Goal: Obtain resource: Obtain resource

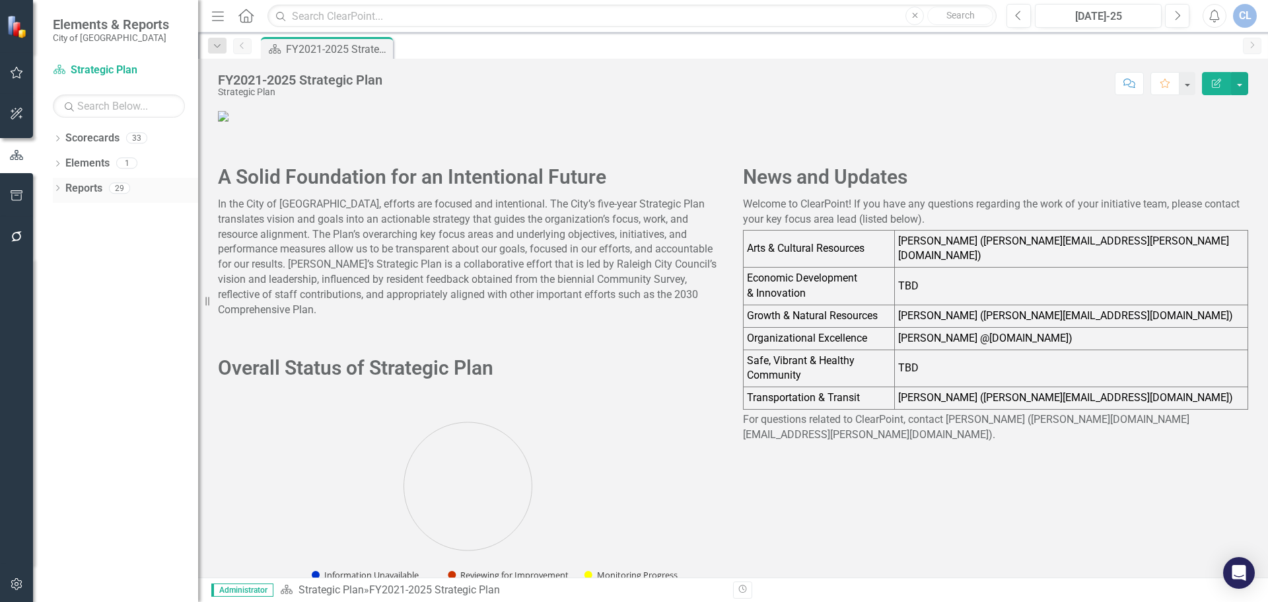
click at [81, 190] on link "Reports" at bounding box center [83, 188] width 37 height 15
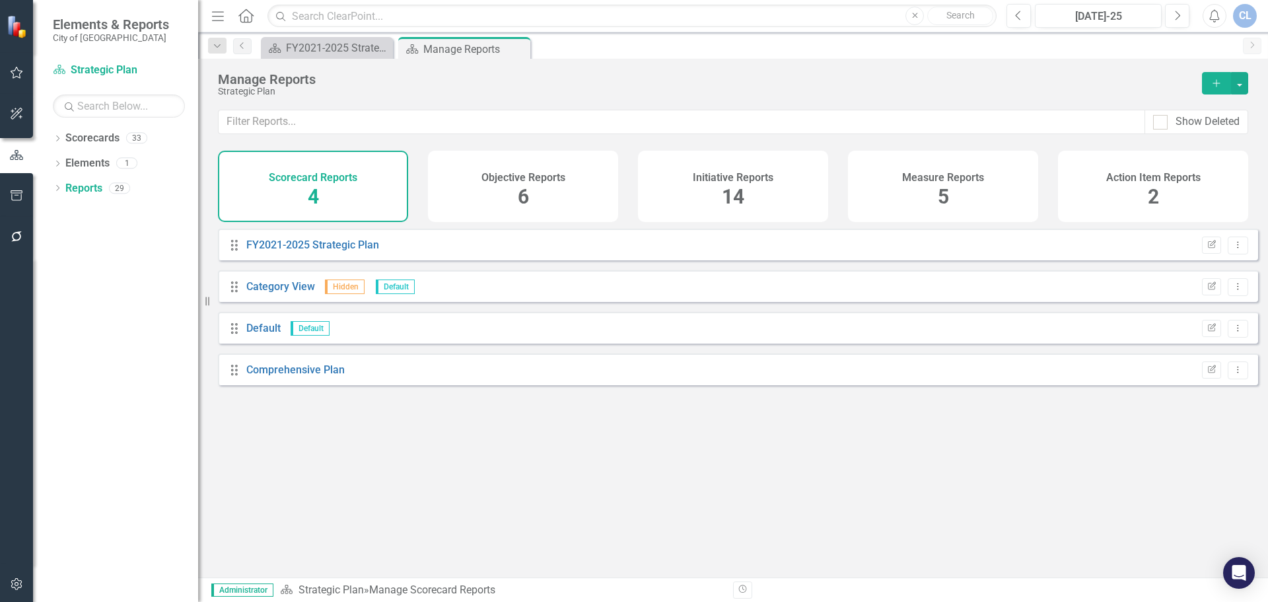
click at [937, 194] on div "Measure Reports 5" at bounding box center [943, 186] width 190 height 71
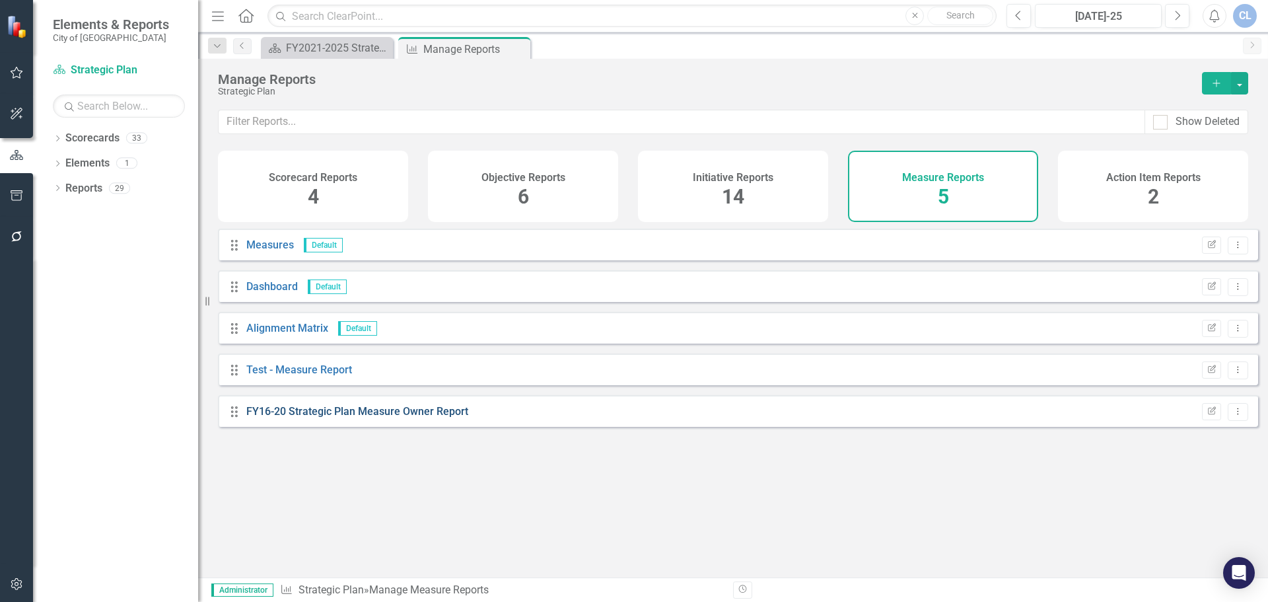
click at [438, 418] on link "FY16-20 Strategic Plan Measure Owner Report" at bounding box center [357, 411] width 222 height 13
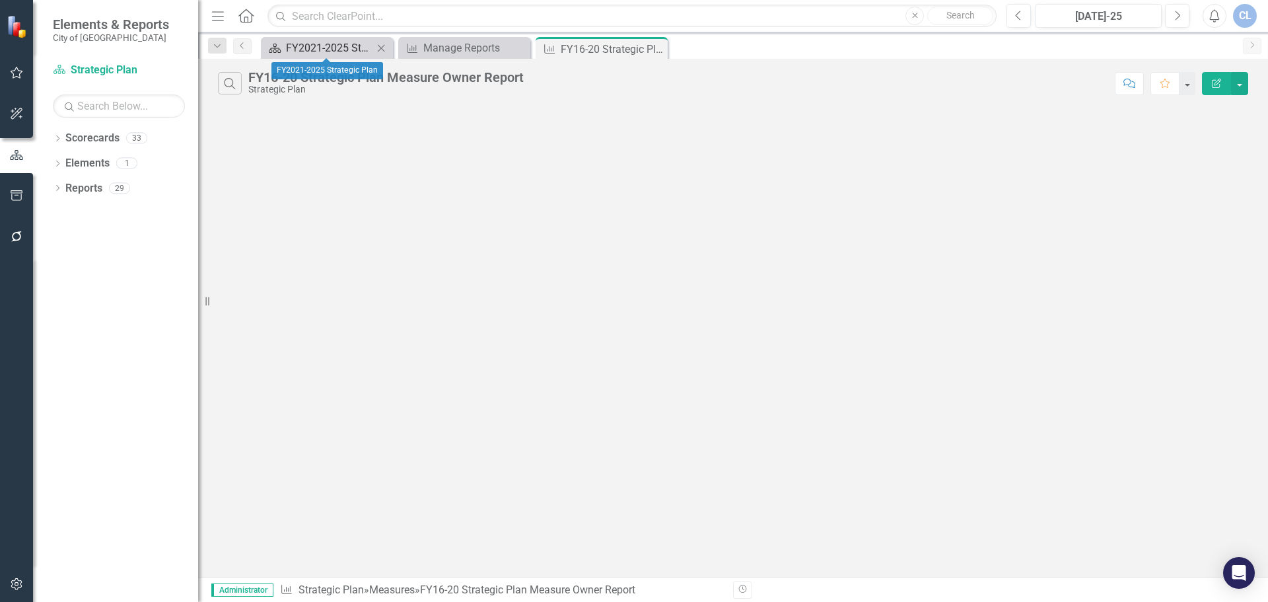
click at [328, 48] on div "FY2021-2025 Strategic Plan" at bounding box center [329, 48] width 87 height 17
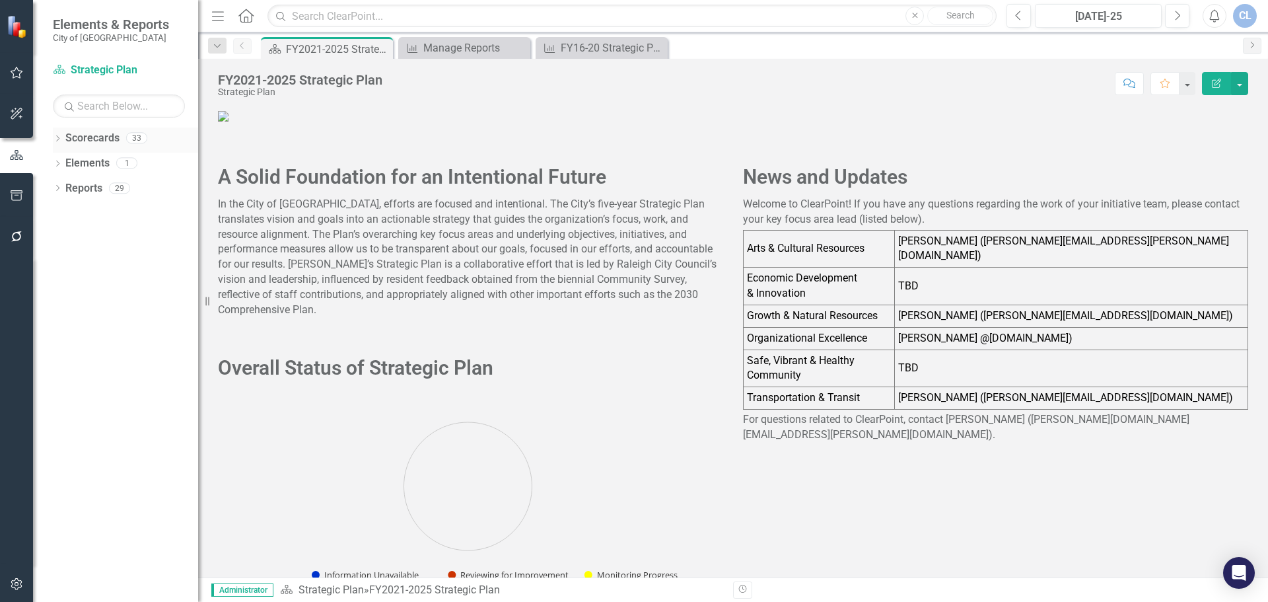
click at [89, 141] on link "Scorecards" at bounding box center [92, 138] width 54 height 15
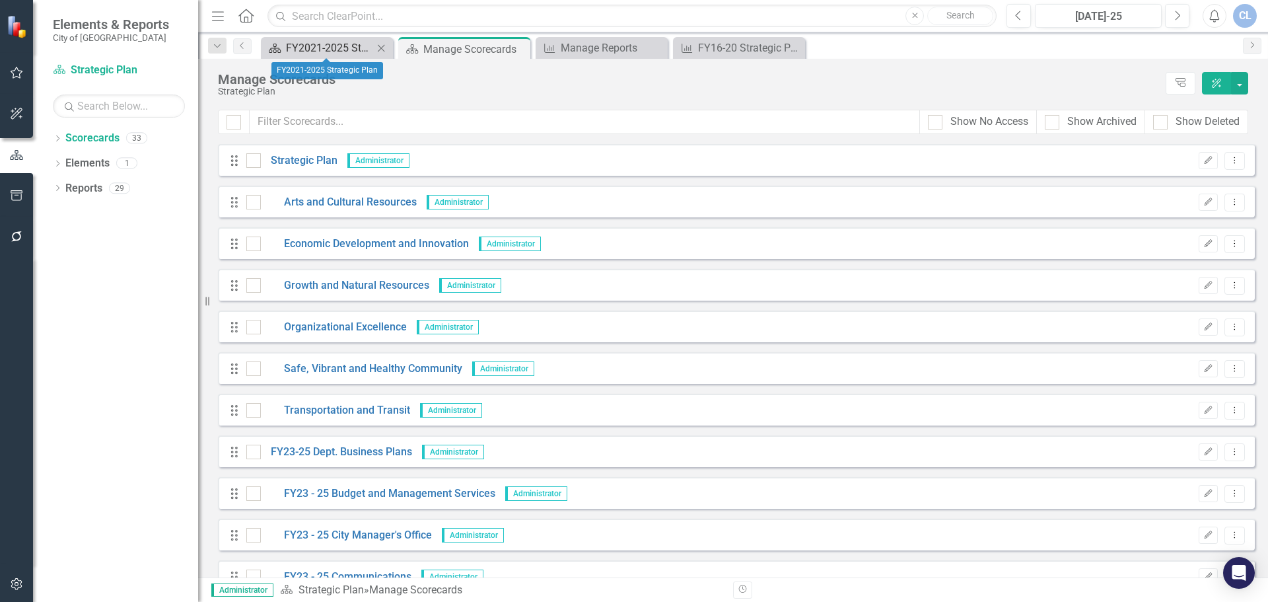
click at [337, 46] on div "FY2021-2025 Strategic Plan" at bounding box center [329, 48] width 87 height 17
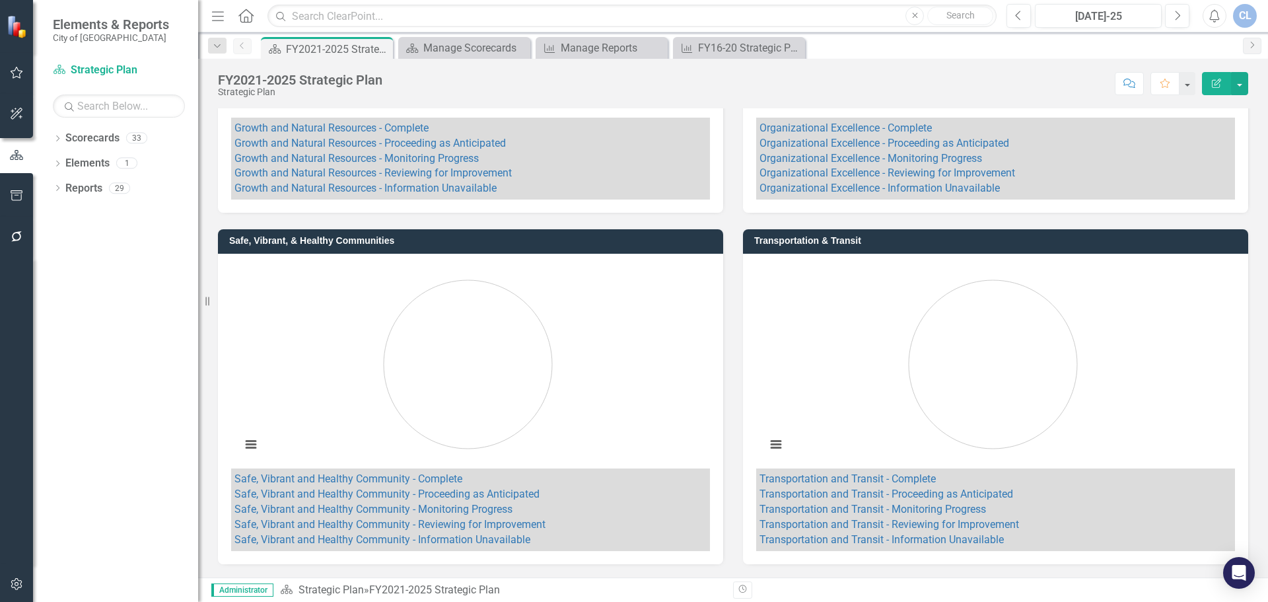
scroll to position [1845, 0]
click at [13, 194] on icon "button" at bounding box center [17, 195] width 14 height 11
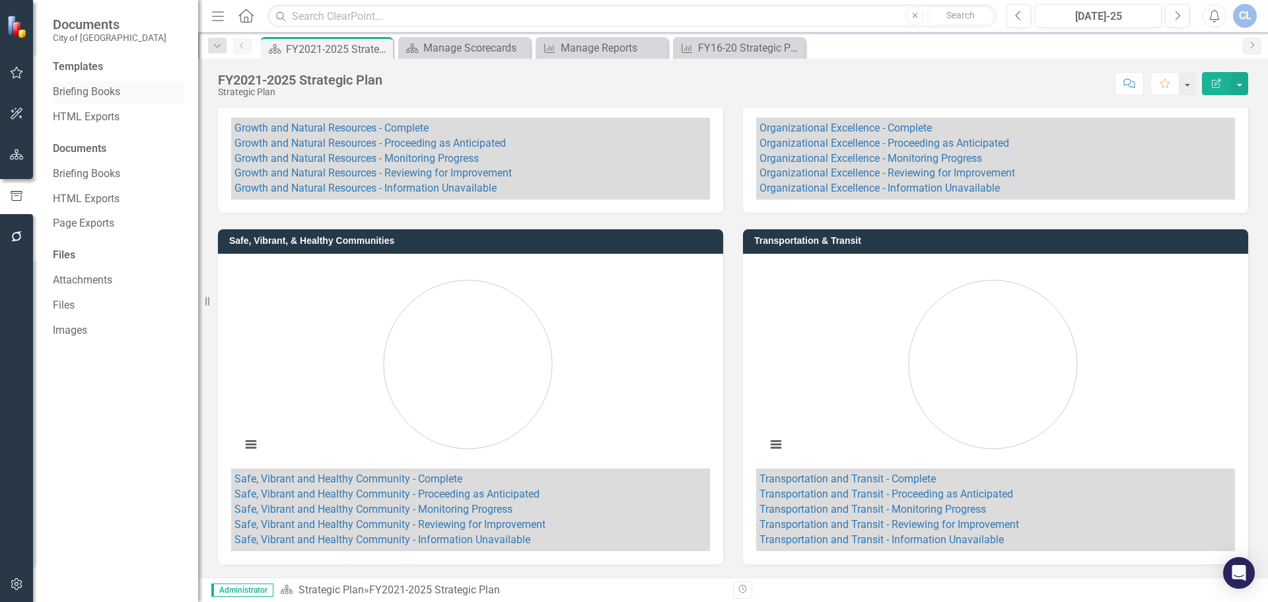
click at [73, 91] on link "Briefing Books" at bounding box center [119, 92] width 132 height 15
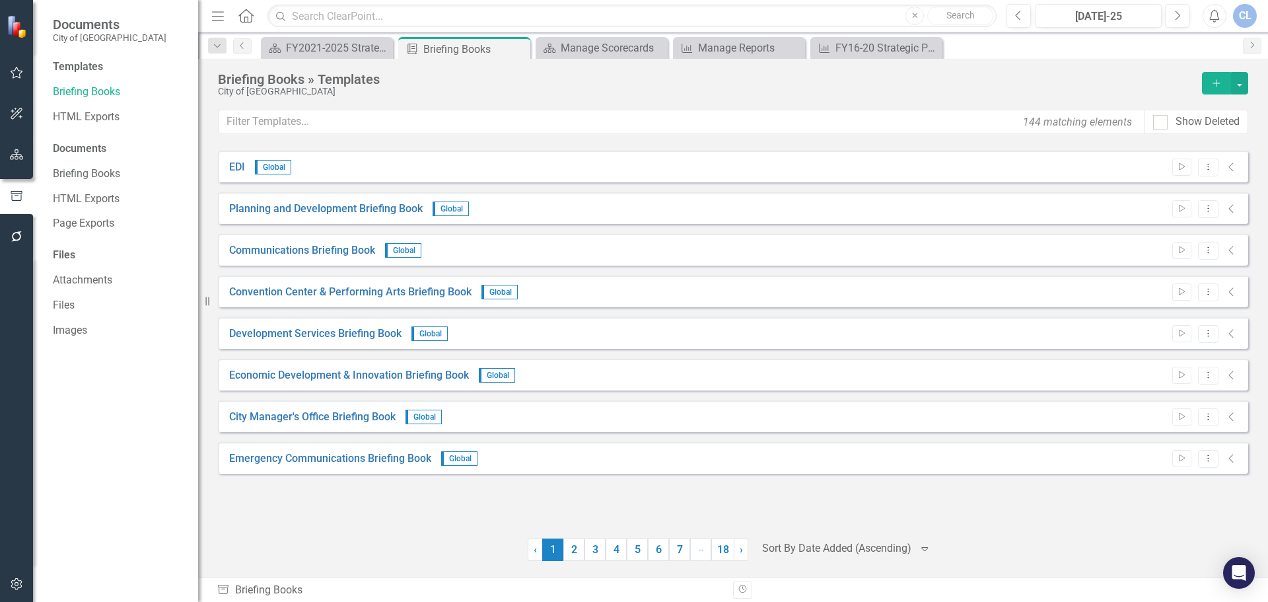
click at [961, 83] on icon "Add" at bounding box center [1217, 83] width 12 height 9
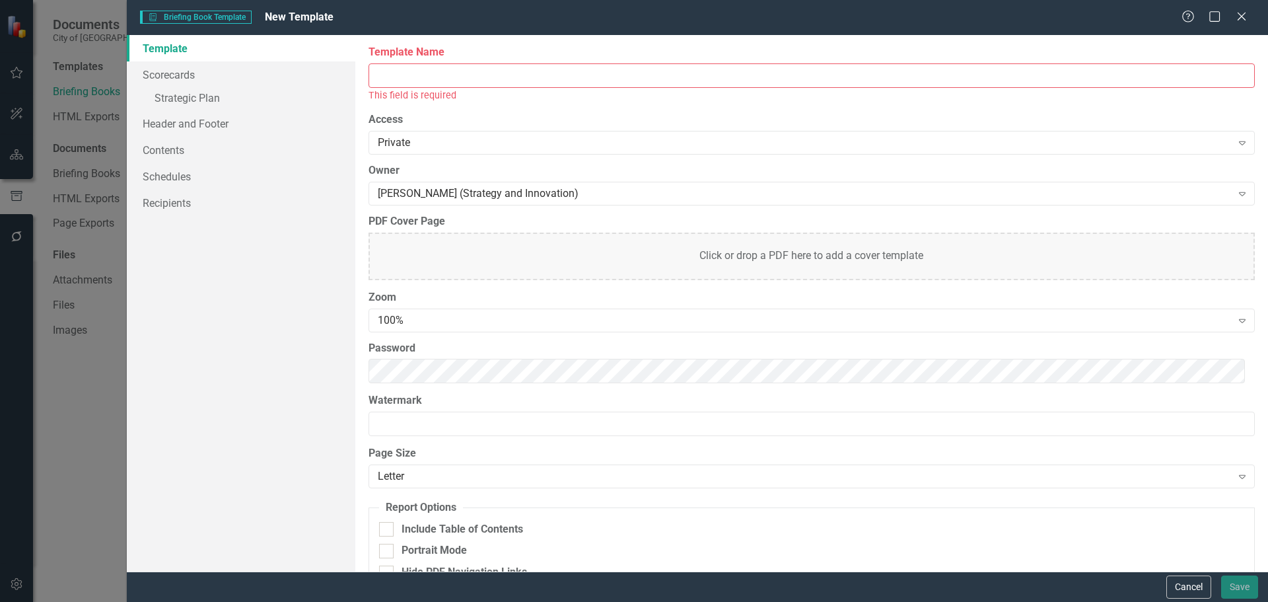
click at [398, 75] on input "Template Name" at bounding box center [812, 75] width 887 height 24
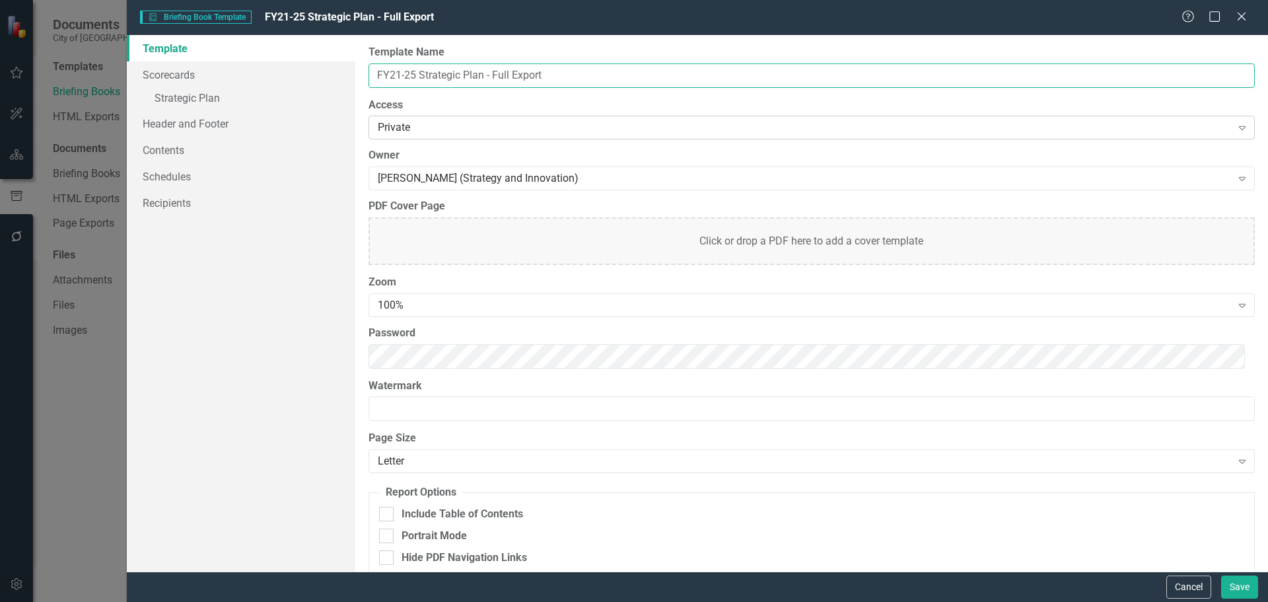
type input "FY21-25 Strategic Plan - Full Export"
click at [418, 126] on div "Private" at bounding box center [805, 127] width 854 height 15
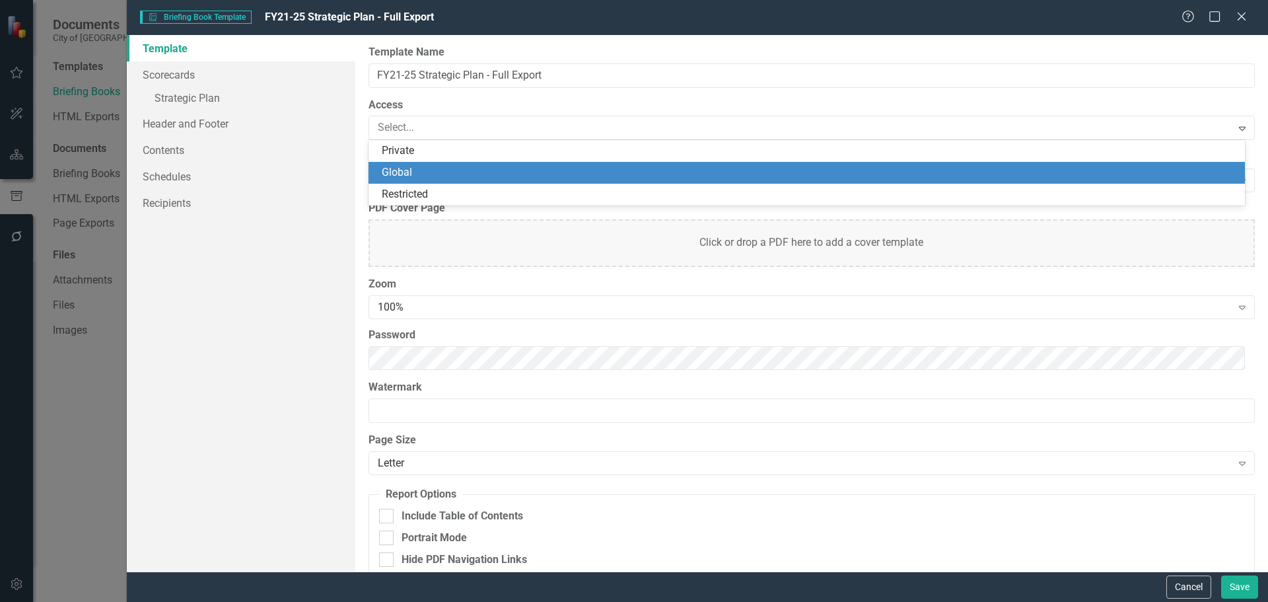
click at [415, 169] on div "Global" at bounding box center [810, 172] width 856 height 15
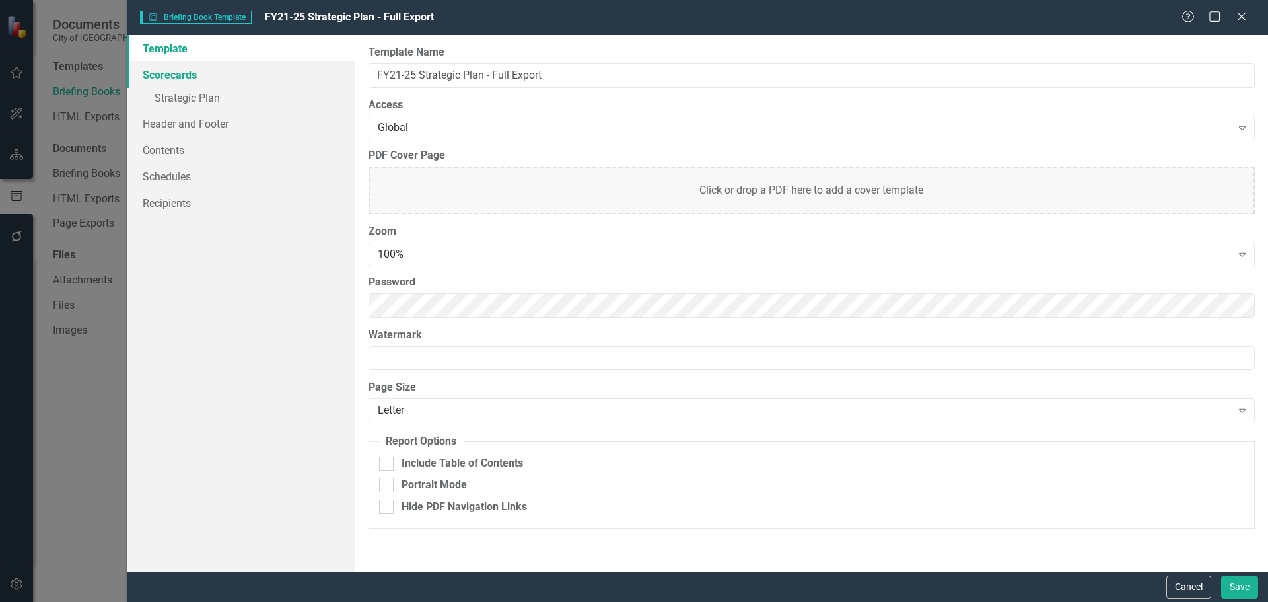
click at [177, 72] on link "Scorecards" at bounding box center [241, 74] width 229 height 26
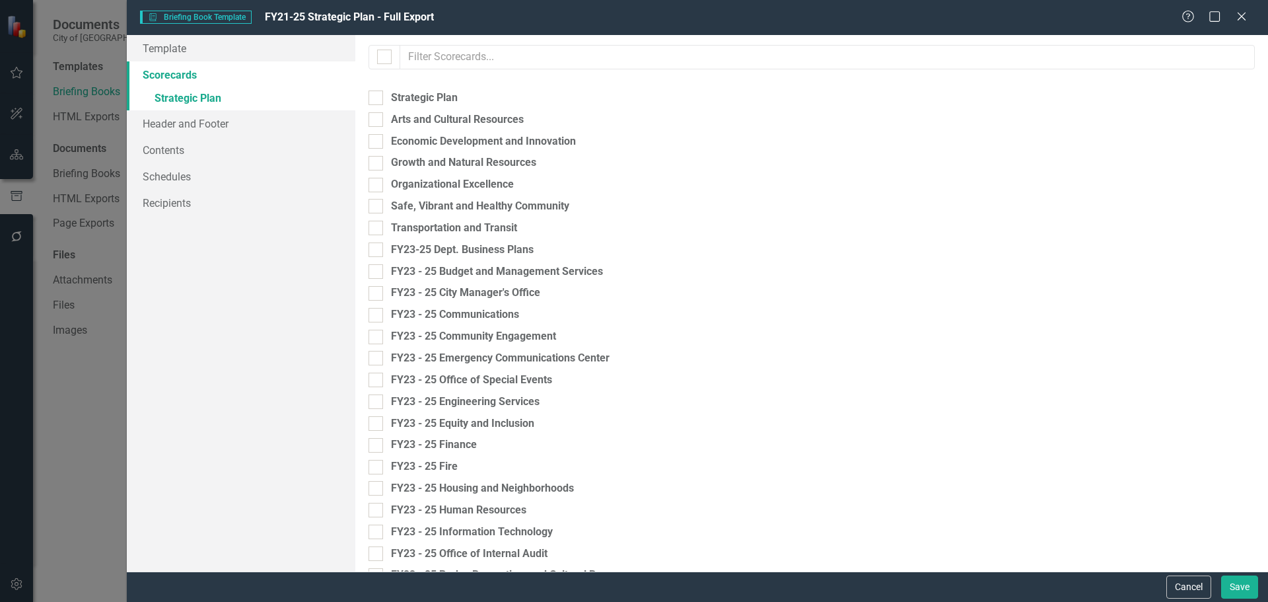
checkbox input "false"
checkbox input "true"
click at [197, 124] on link "Header and Footer" at bounding box center [241, 123] width 229 height 26
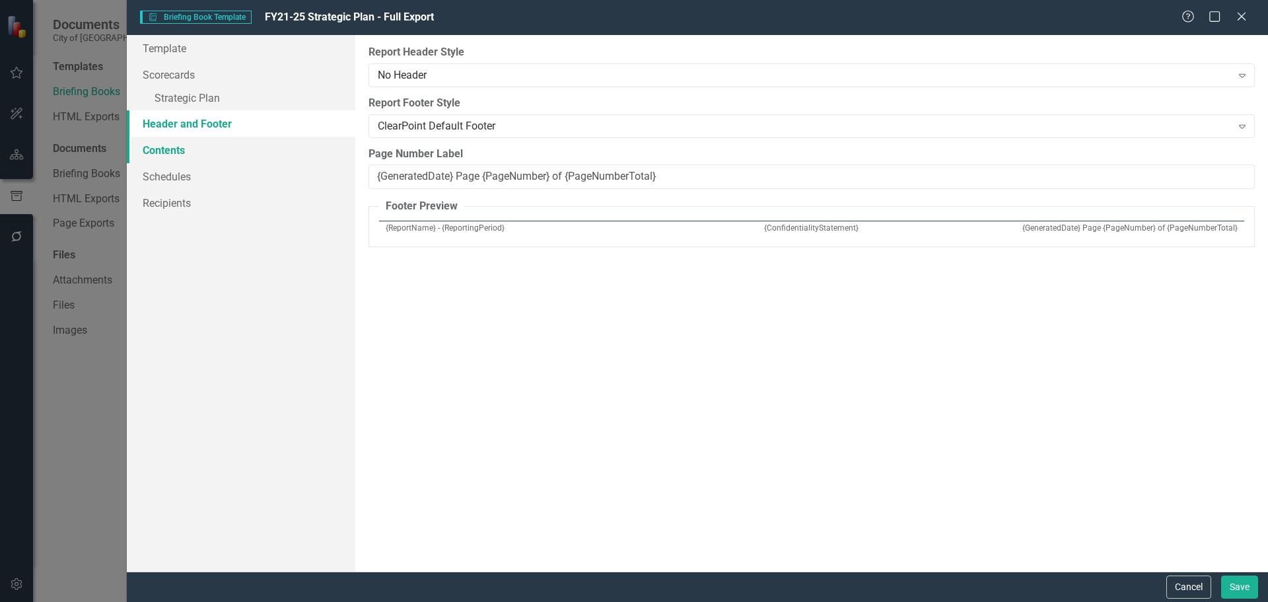
click at [166, 147] on link "Contents" at bounding box center [241, 150] width 229 height 26
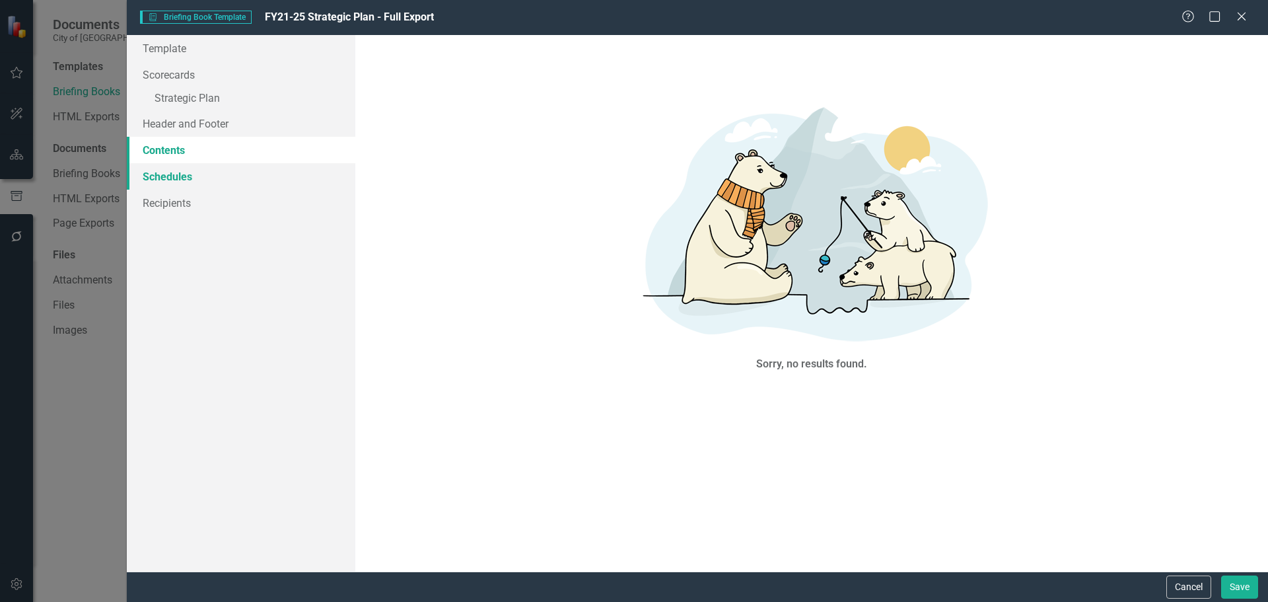
click at [177, 176] on link "Schedules" at bounding box center [241, 176] width 229 height 26
click at [193, 96] on link "» Strategic Plan" at bounding box center [241, 99] width 229 height 23
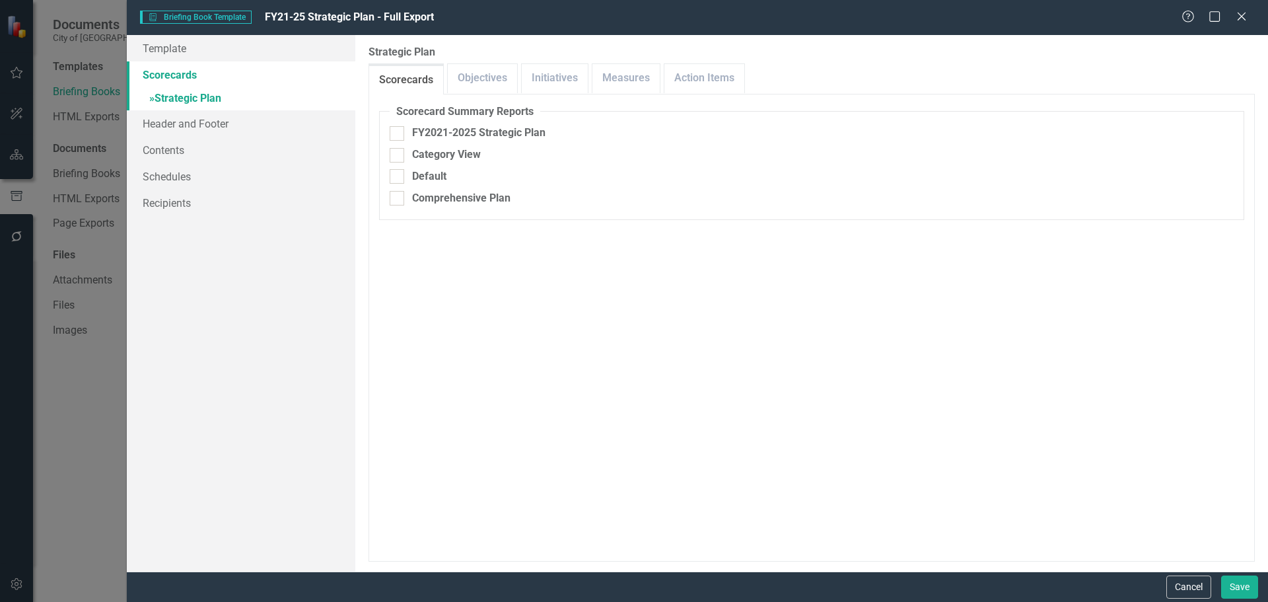
click at [170, 74] on link "Scorecards" at bounding box center [241, 74] width 229 height 26
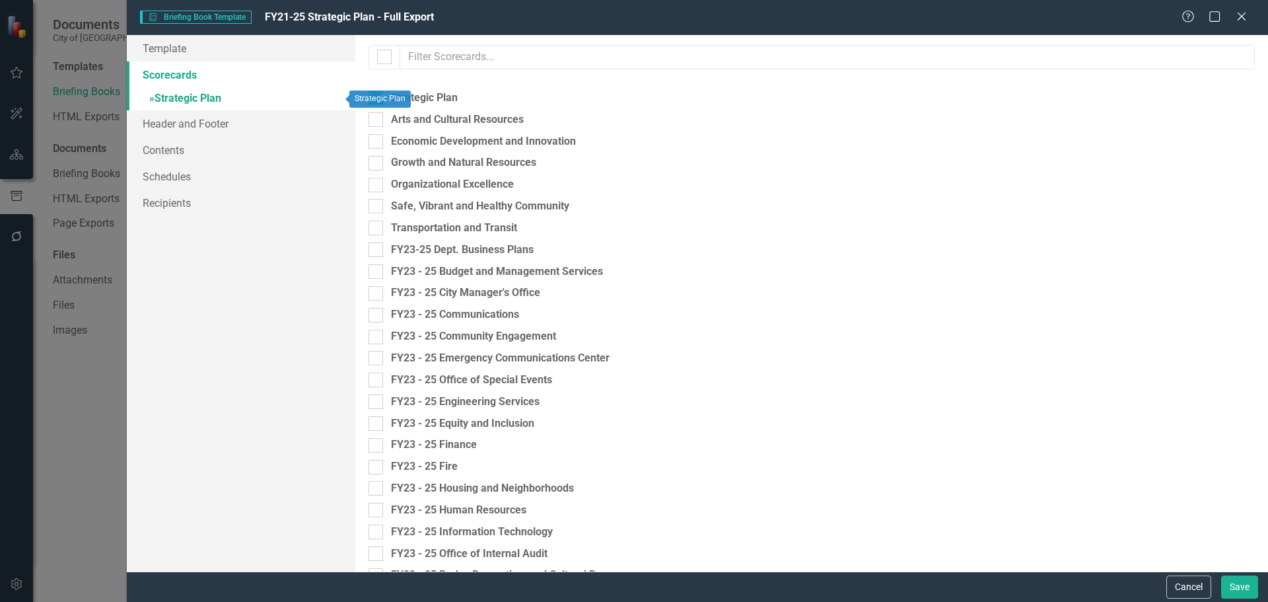
click at [192, 95] on link "» Strategic Plan" at bounding box center [241, 99] width 229 height 23
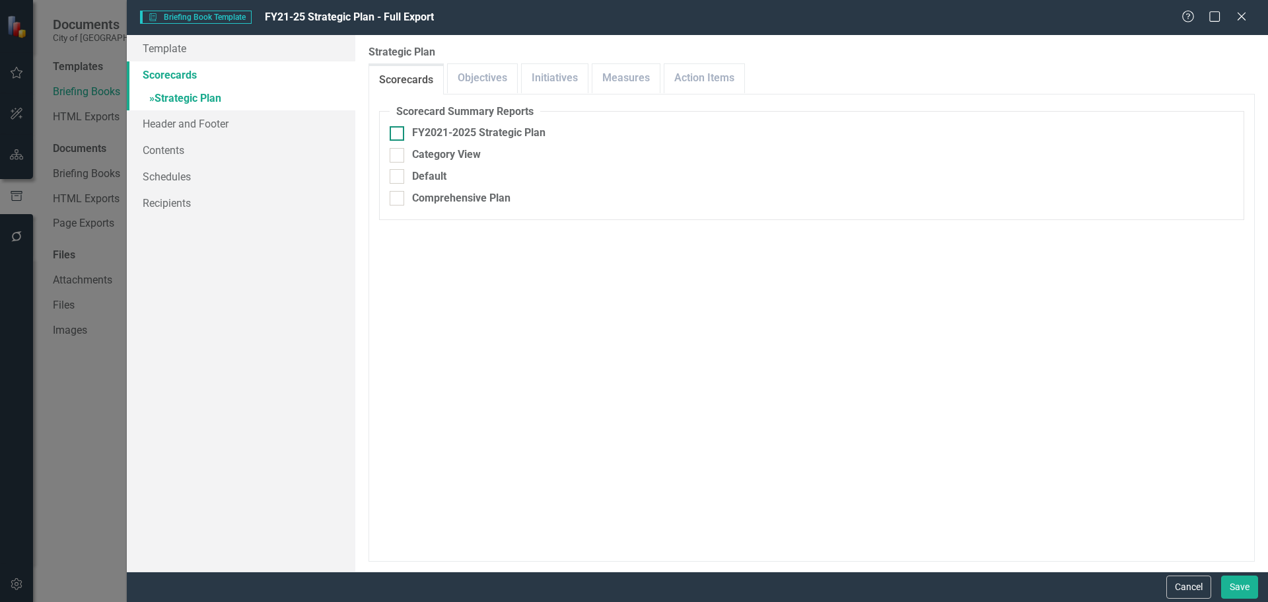
click at [399, 134] on div at bounding box center [397, 133] width 15 height 15
click at [398, 134] on input "FY2021-2025 Strategic Plan" at bounding box center [394, 130] width 9 height 9
checkbox input "true"
click at [480, 77] on link "Objectives" at bounding box center [482, 78] width 69 height 28
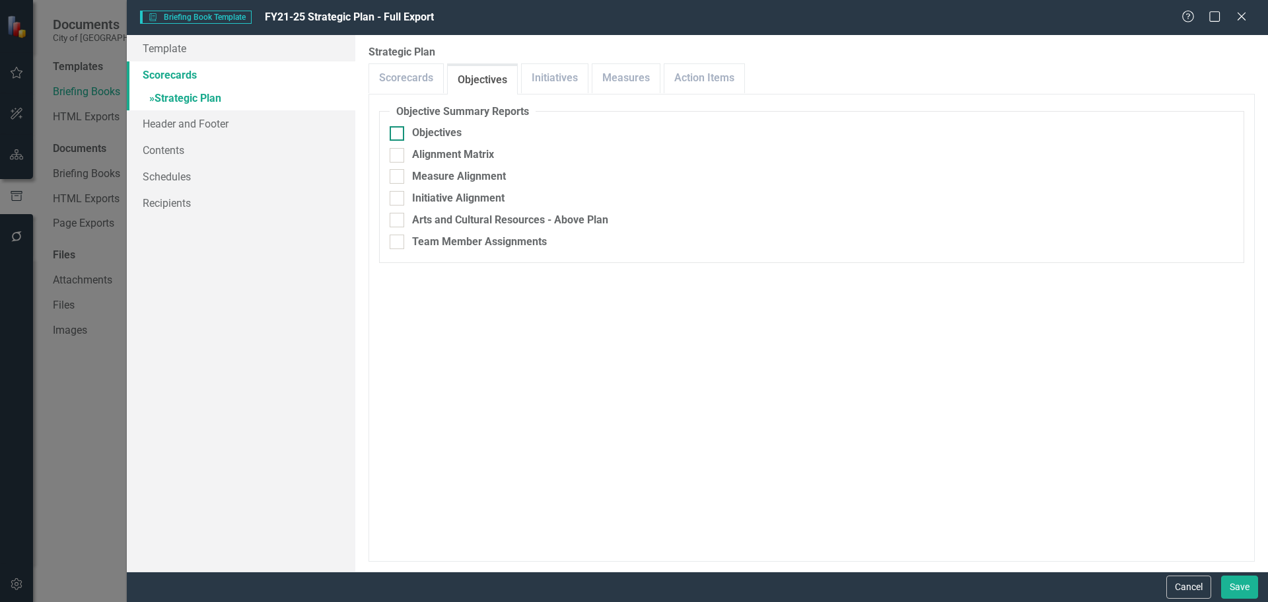
click at [396, 135] on div at bounding box center [397, 133] width 15 height 15
click at [396, 135] on input "Objectives" at bounding box center [394, 130] width 9 height 9
checkbox input "true"
click at [396, 157] on div at bounding box center [397, 155] width 15 height 15
click at [396, 157] on input "Alignment Matrix" at bounding box center [394, 152] width 9 height 9
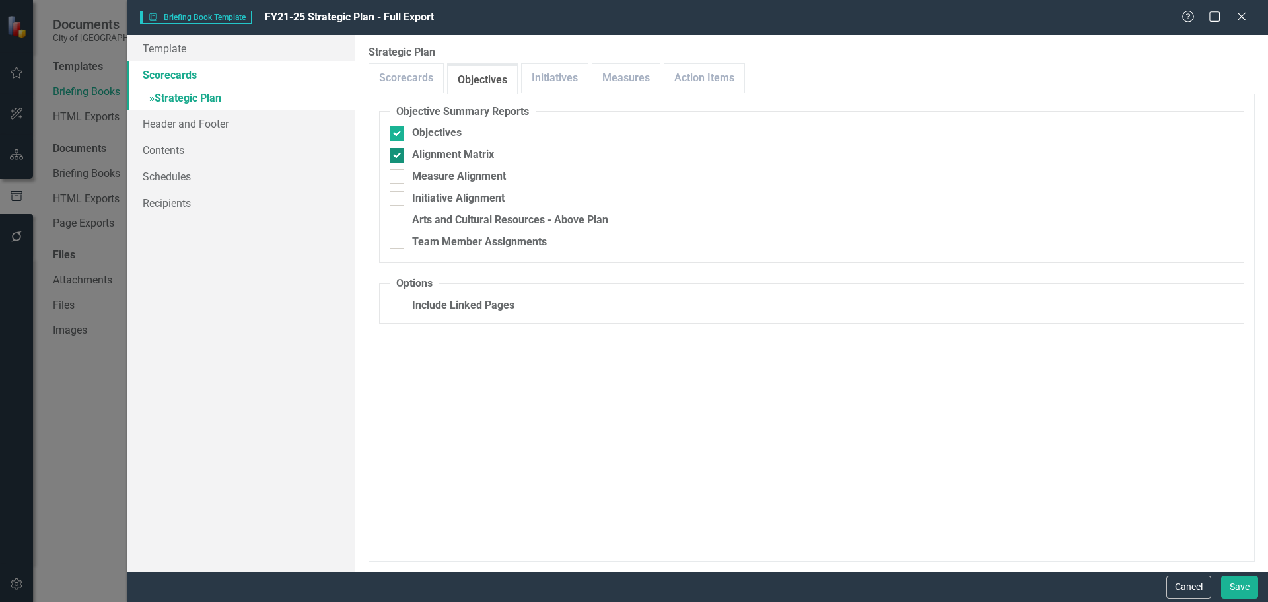
click at [396, 157] on div at bounding box center [397, 155] width 15 height 15
click at [396, 157] on input "Alignment Matrix" at bounding box center [394, 152] width 9 height 9
checkbox input "false"
click at [396, 176] on input "Measure Alignment" at bounding box center [394, 173] width 9 height 9
checkbox input "true"
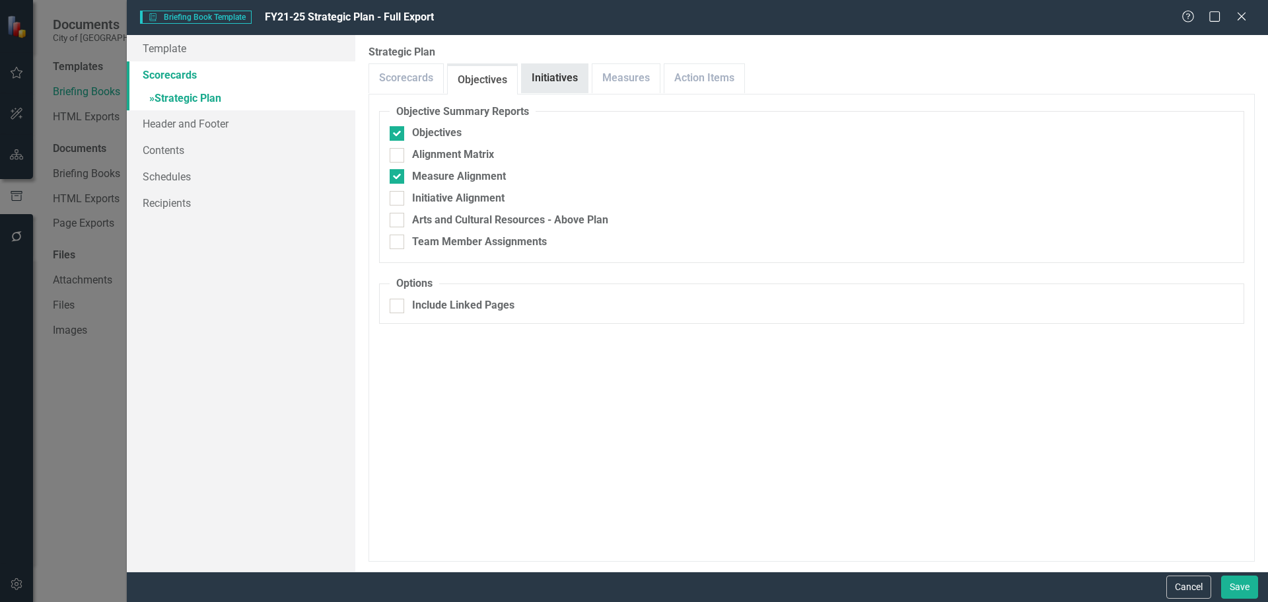
click at [553, 83] on link "Initiatives" at bounding box center [555, 78] width 66 height 28
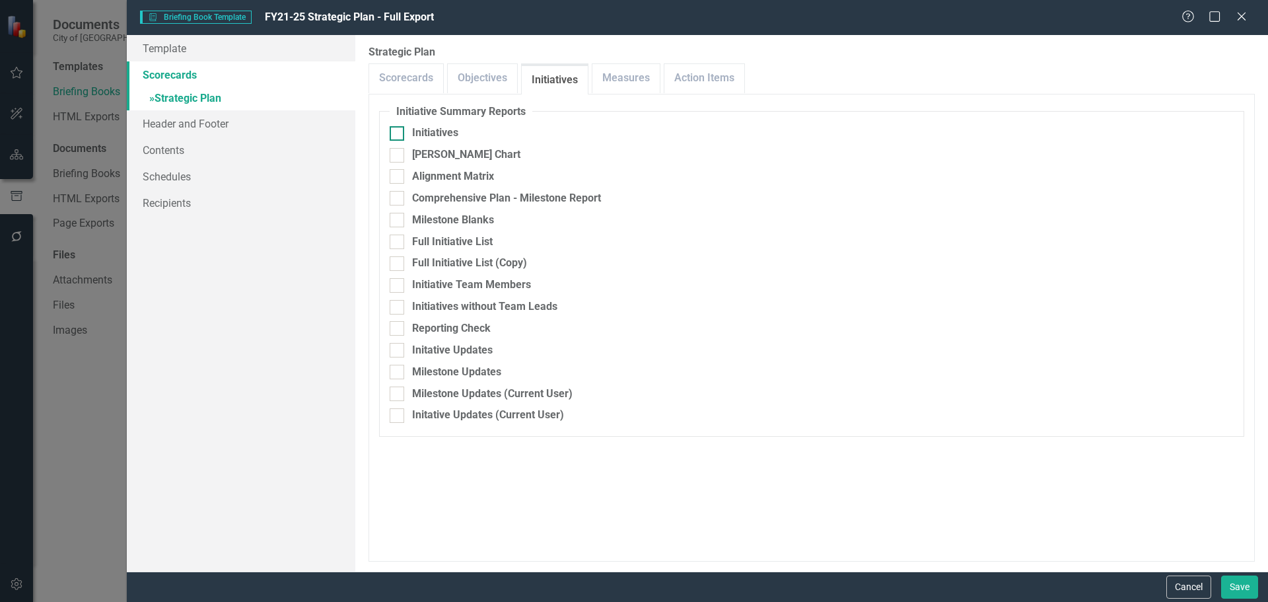
click at [393, 134] on input "Initiatives" at bounding box center [394, 130] width 9 height 9
checkbox input "true"
click at [624, 78] on link "Measures" at bounding box center [626, 78] width 67 height 28
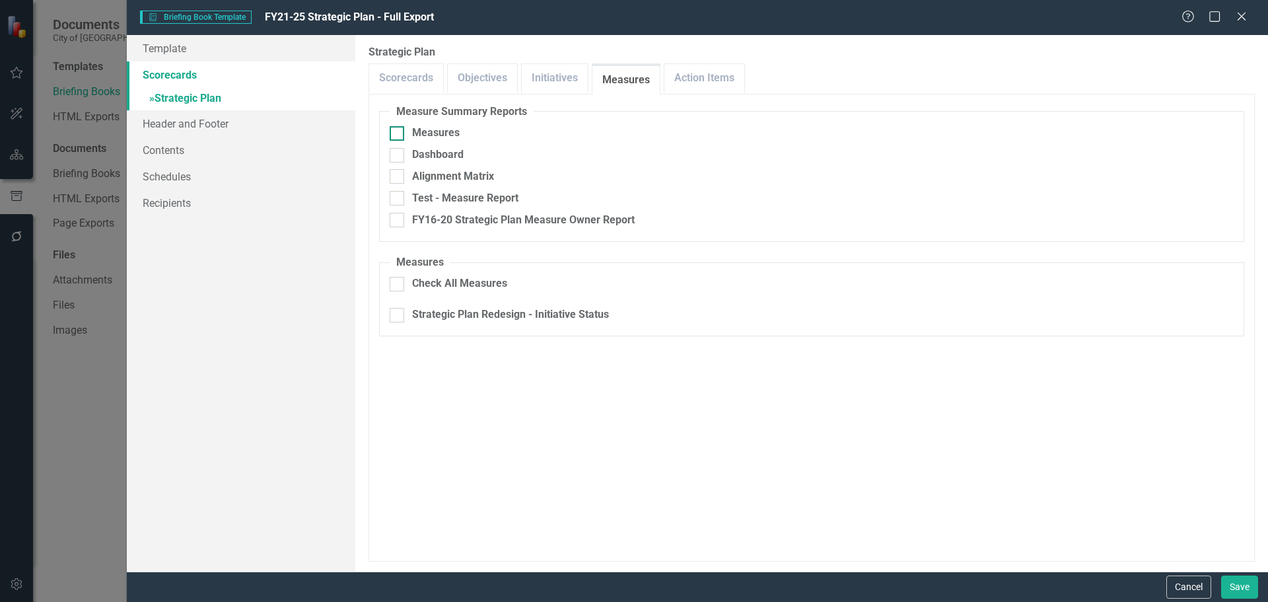
click at [396, 132] on input "Measures" at bounding box center [394, 130] width 9 height 9
checkbox input "true"
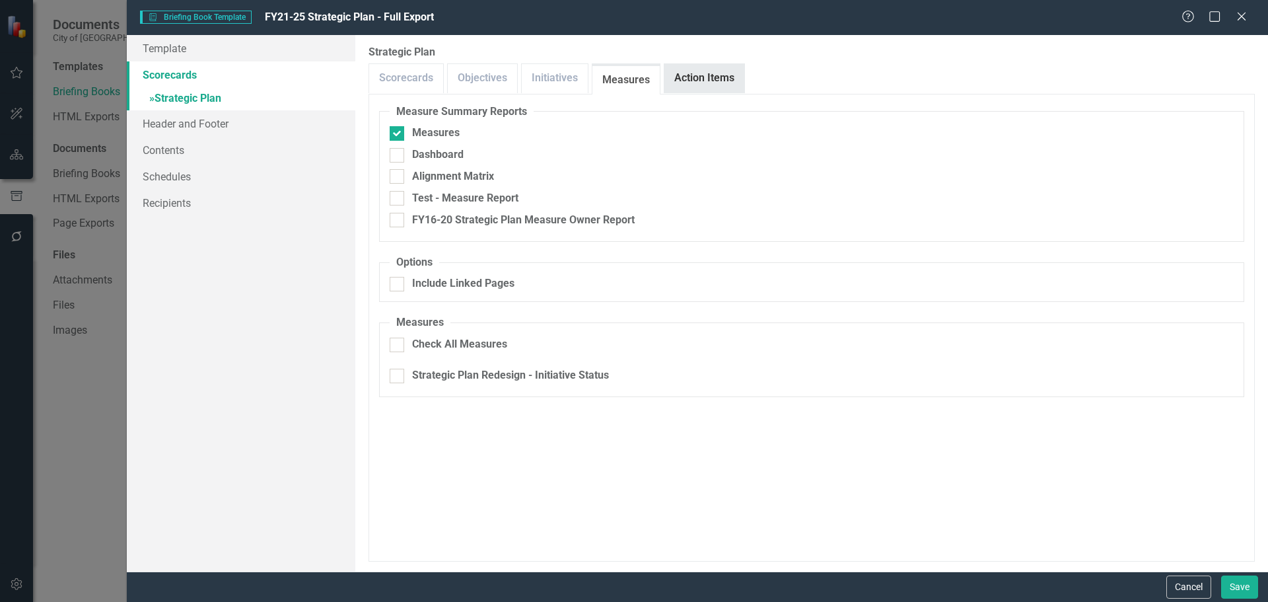
click at [706, 83] on link "Action Items" at bounding box center [705, 78] width 80 height 28
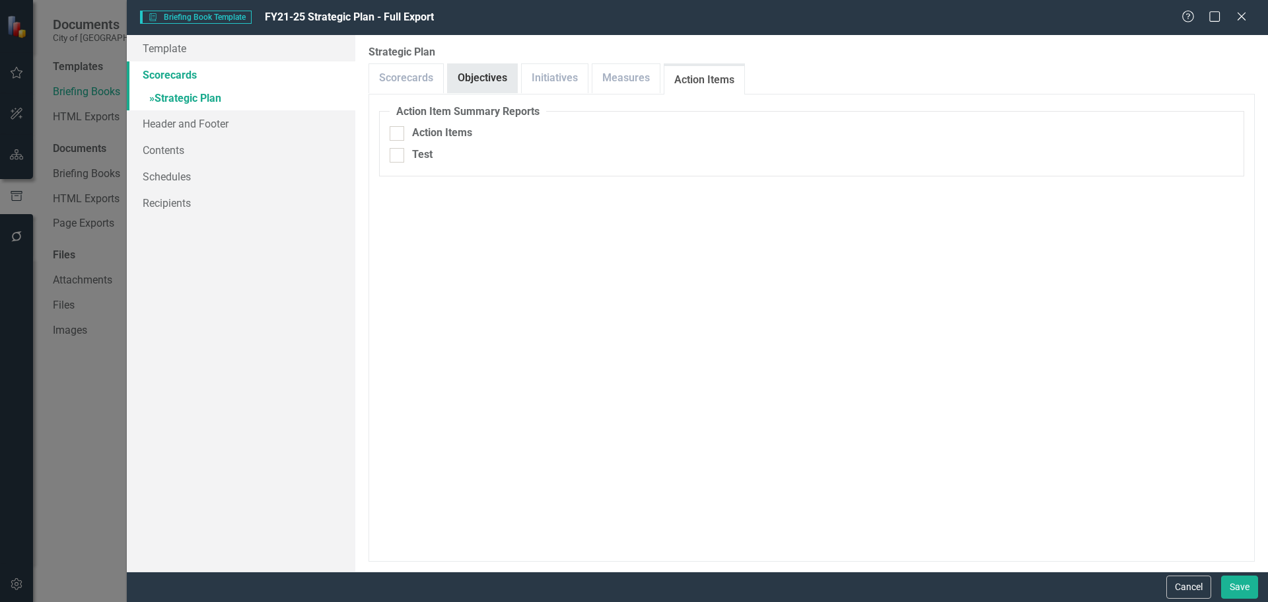
click at [481, 79] on link "Objectives" at bounding box center [482, 78] width 69 height 28
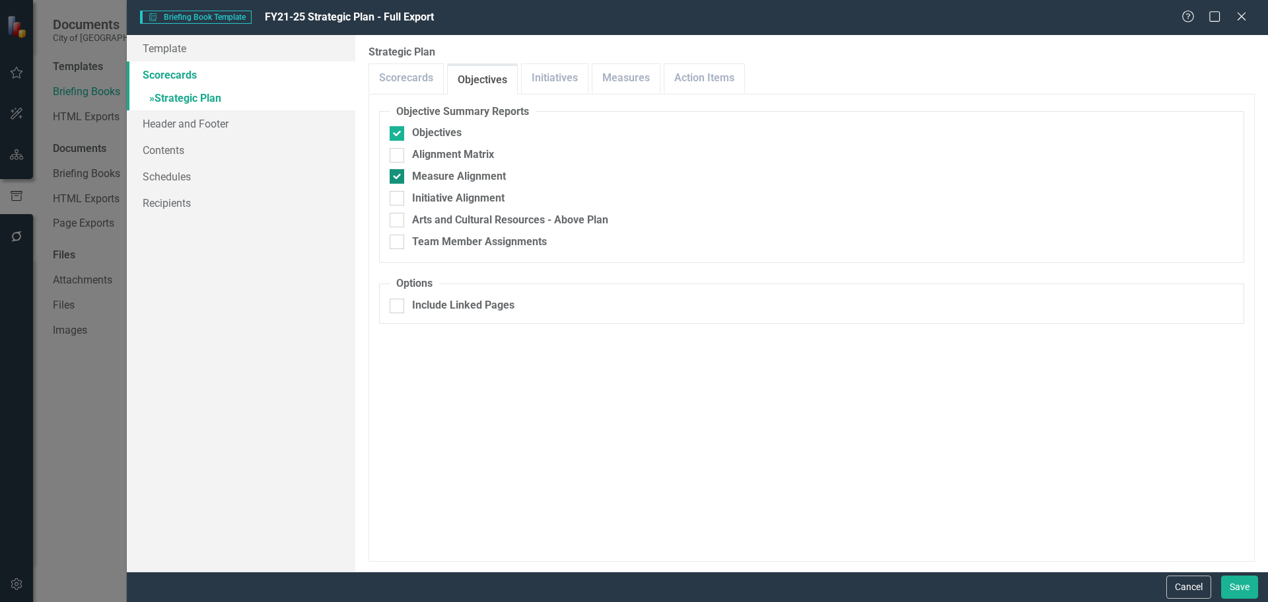
click at [398, 176] on input "Measure Alignment" at bounding box center [394, 173] width 9 height 9
checkbox input "false"
click at [408, 81] on link "Scorecards" at bounding box center [406, 78] width 74 height 28
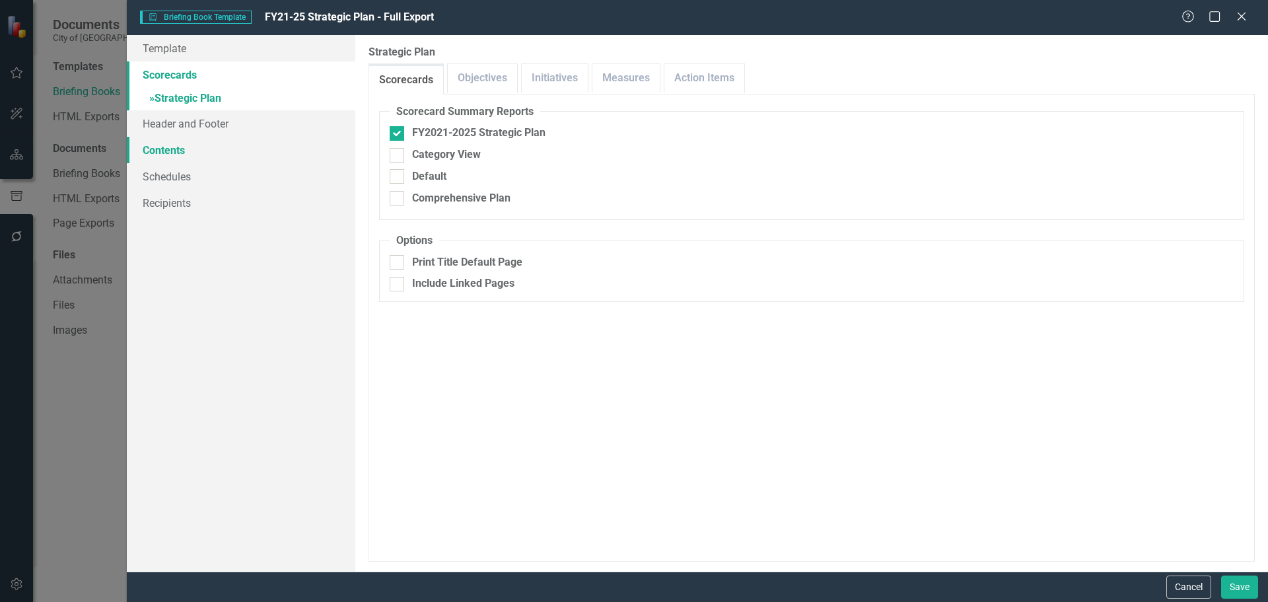
click at [175, 149] on link "Contents" at bounding box center [241, 150] width 229 height 26
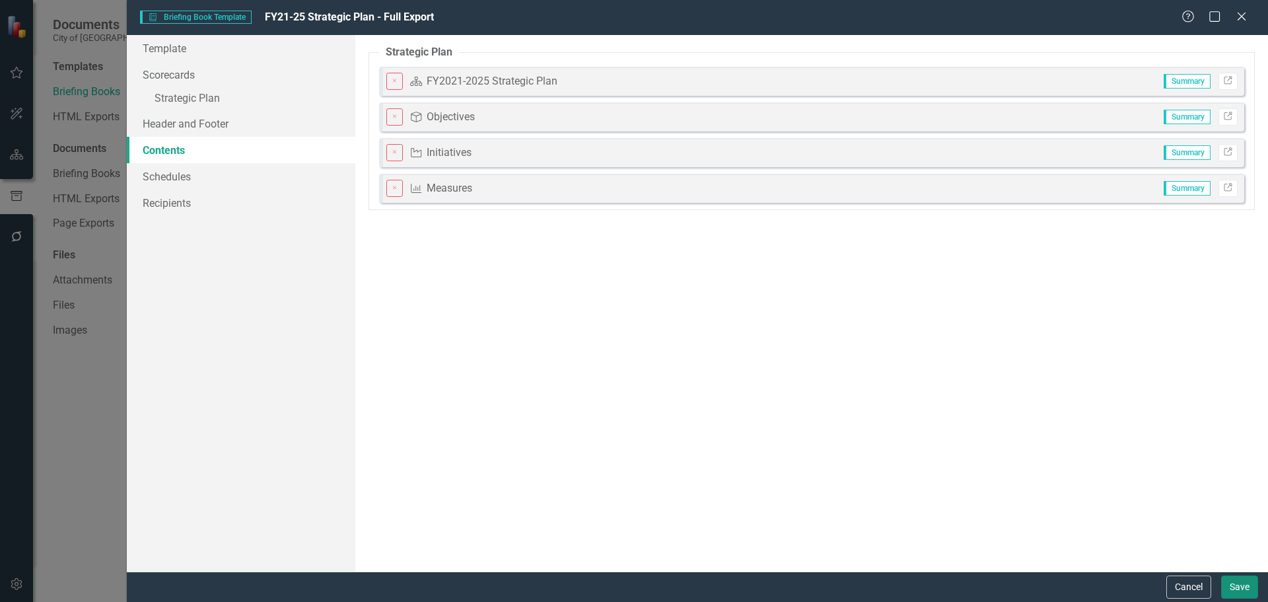
click at [961, 575] on button "Save" at bounding box center [1240, 586] width 37 height 23
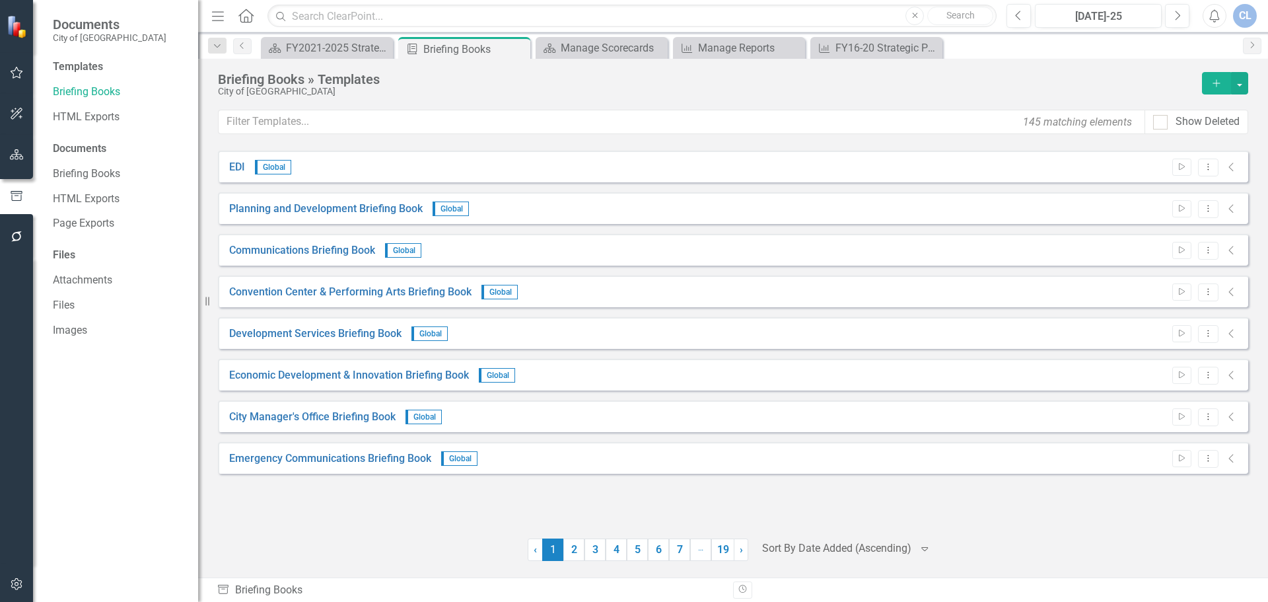
click at [925, 548] on div "‹ Previous 1 (current) 2 3 4 5 6 7 … More 19 › Next Sort By Date Added (Ascendi…" at bounding box center [733, 549] width 1031 height 22
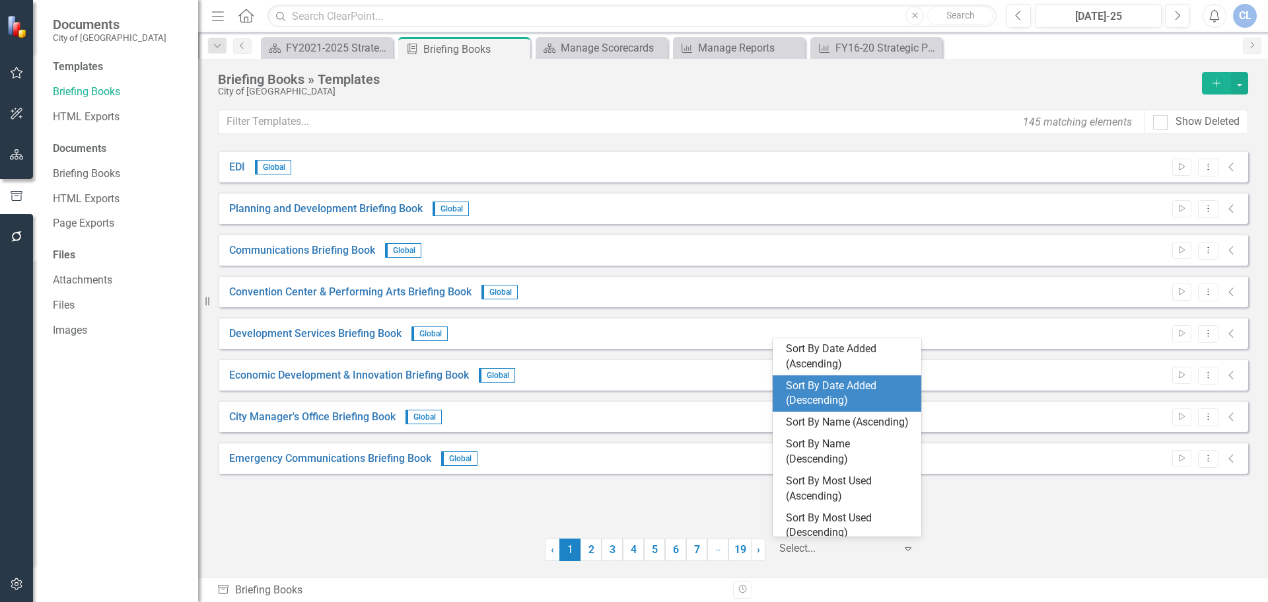
click at [844, 400] on div "Sort By Date Added (Descending)" at bounding box center [850, 394] width 128 height 30
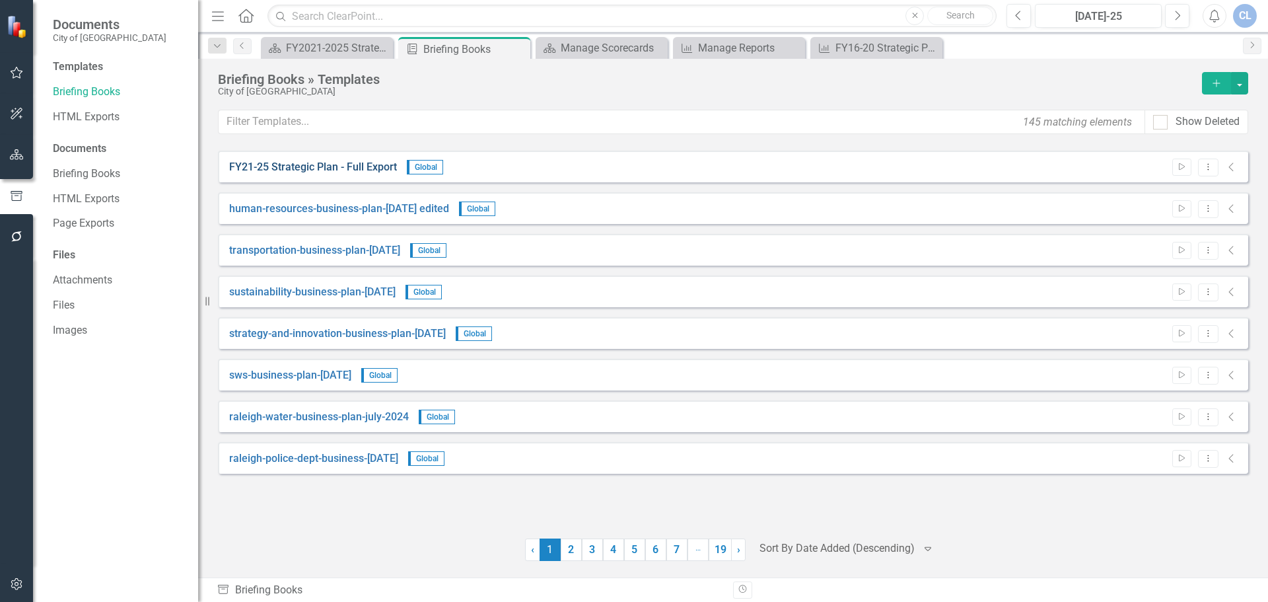
click at [349, 165] on link "FY21-25 Strategic Plan - Full Export" at bounding box center [313, 167] width 168 height 15
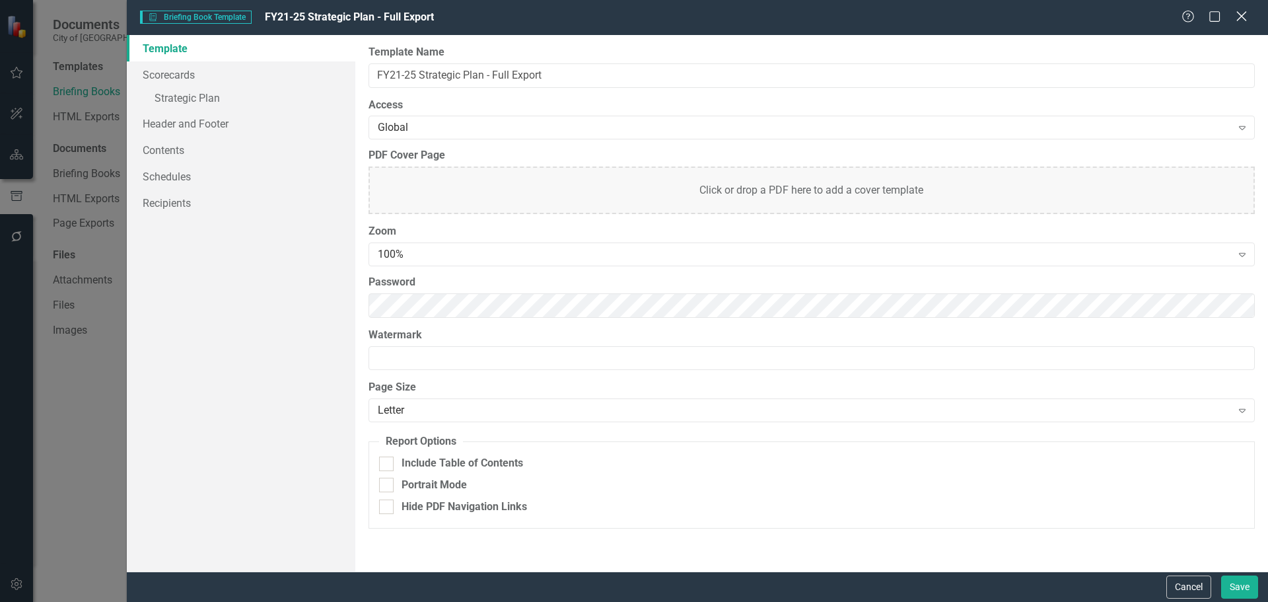
click at [961, 16] on icon "Close" at bounding box center [1241, 16] width 17 height 13
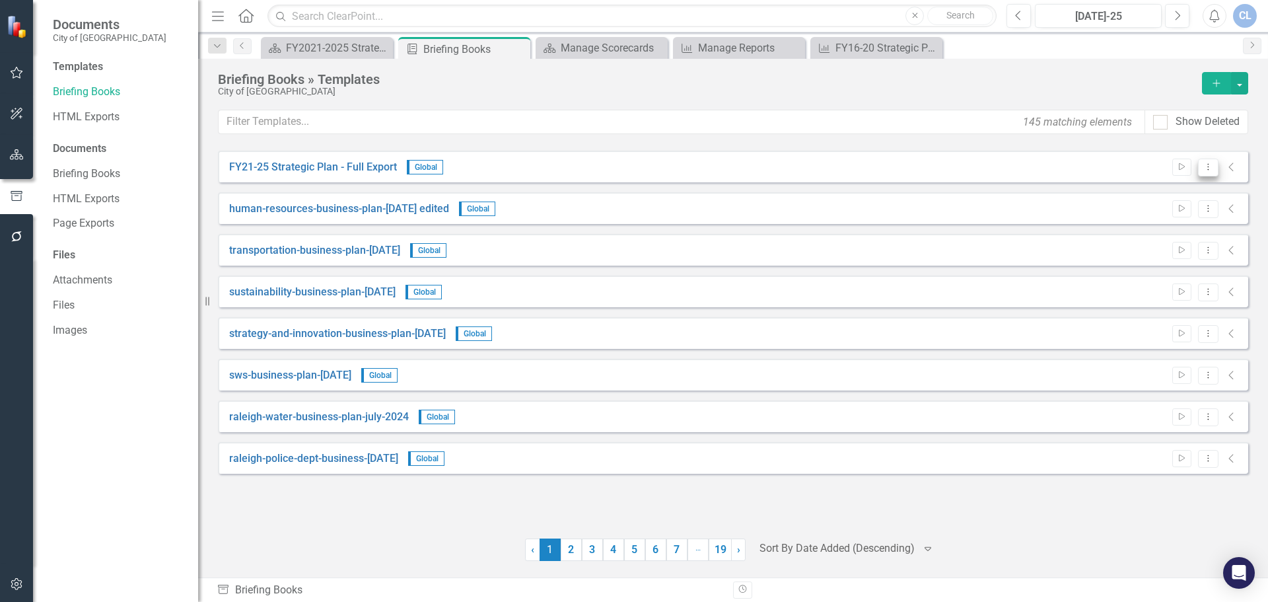
click at [961, 165] on icon "Dropdown Menu" at bounding box center [1208, 167] width 11 height 9
click at [961, 212] on link "Preview Preview Template" at bounding box center [1157, 214] width 122 height 24
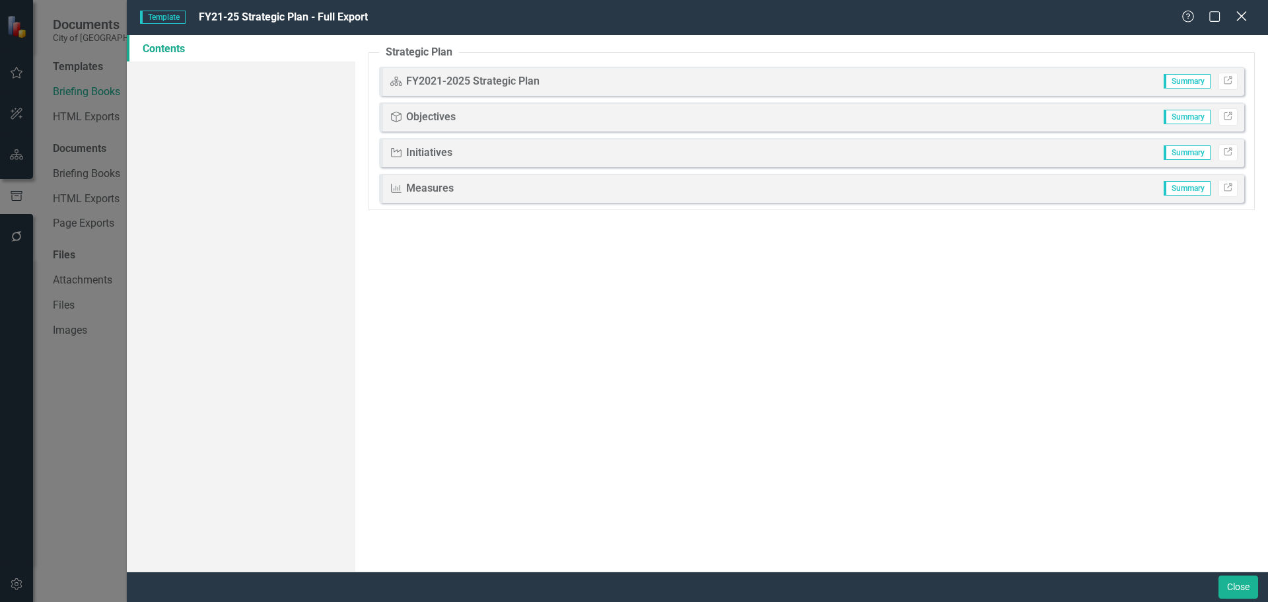
click at [961, 20] on icon at bounding box center [1242, 16] width 10 height 10
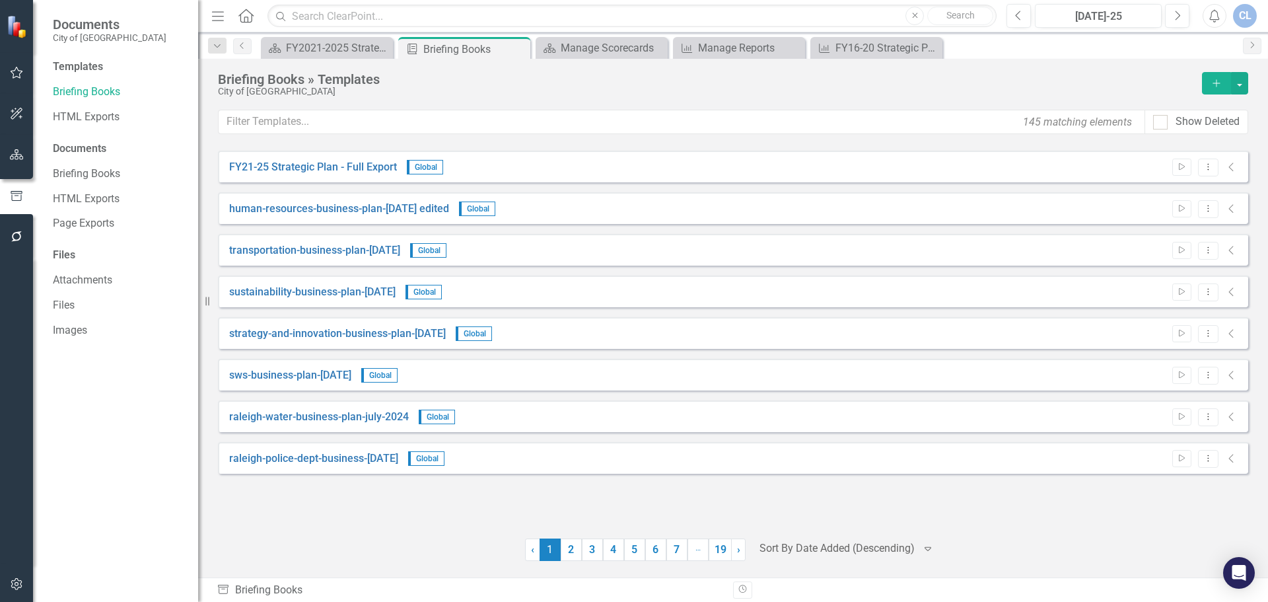
click at [961, 165] on icon "Collapse" at bounding box center [1232, 167] width 13 height 11
click at [961, 167] on icon "Collapse" at bounding box center [1232, 167] width 13 height 11
click at [961, 171] on button "Dropdown Menu" at bounding box center [1208, 168] width 20 height 18
click at [961, 185] on link "Start Run Template" at bounding box center [1157, 189] width 122 height 24
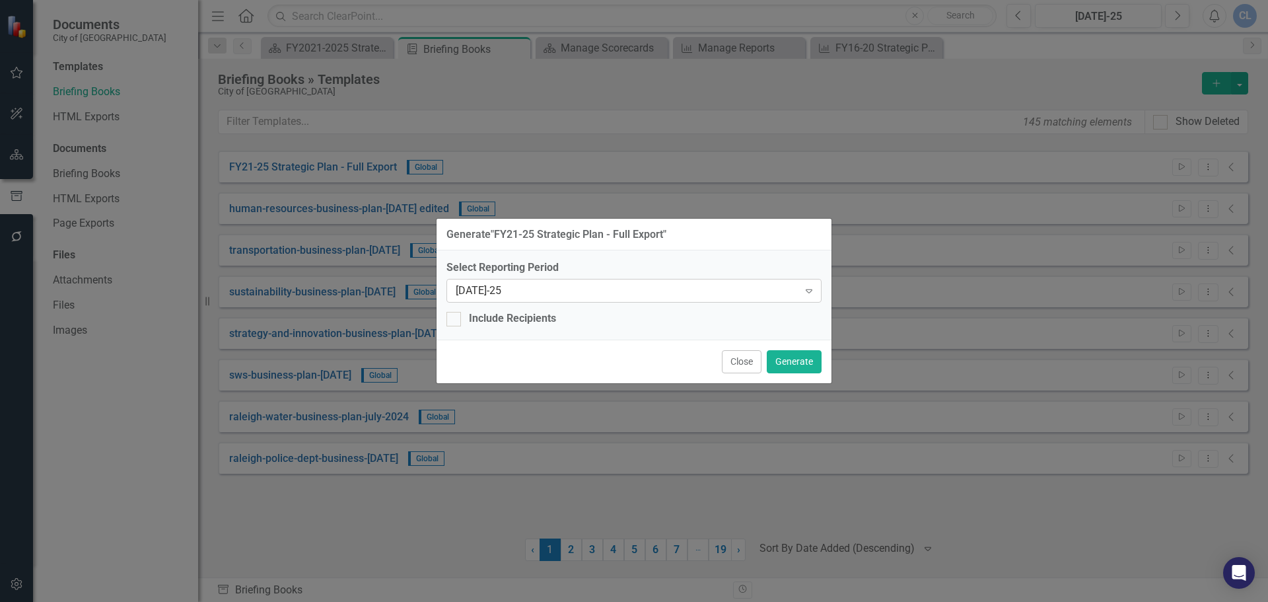
click at [589, 293] on div "[DATE]-25" at bounding box center [627, 290] width 343 height 15
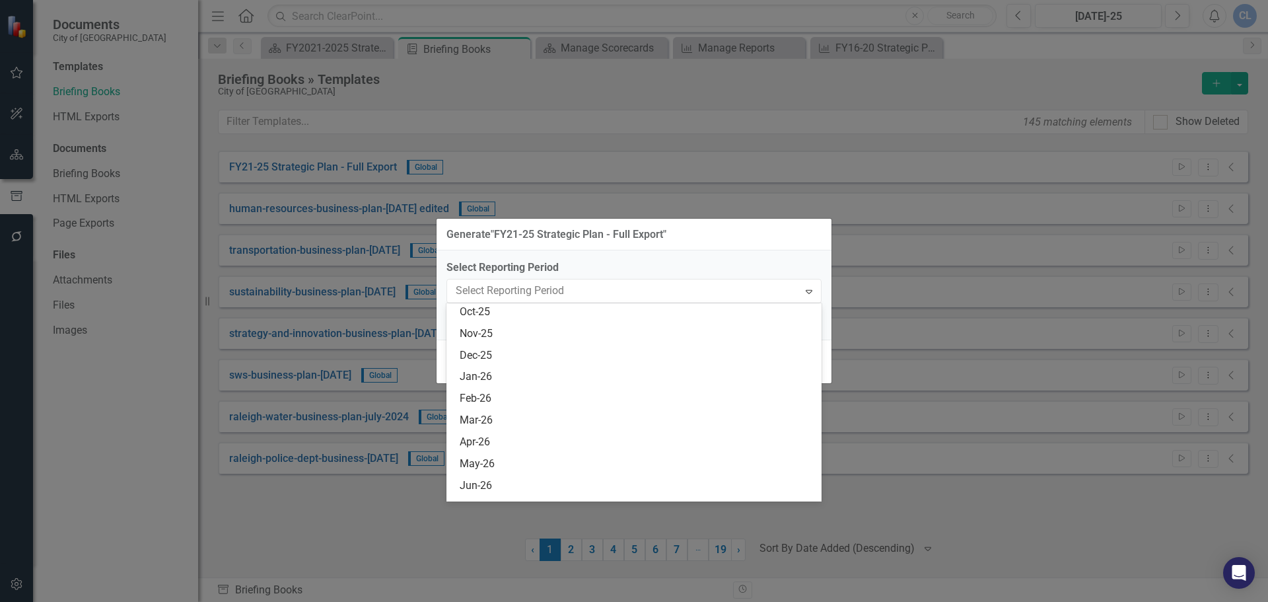
scroll to position [3137, 0]
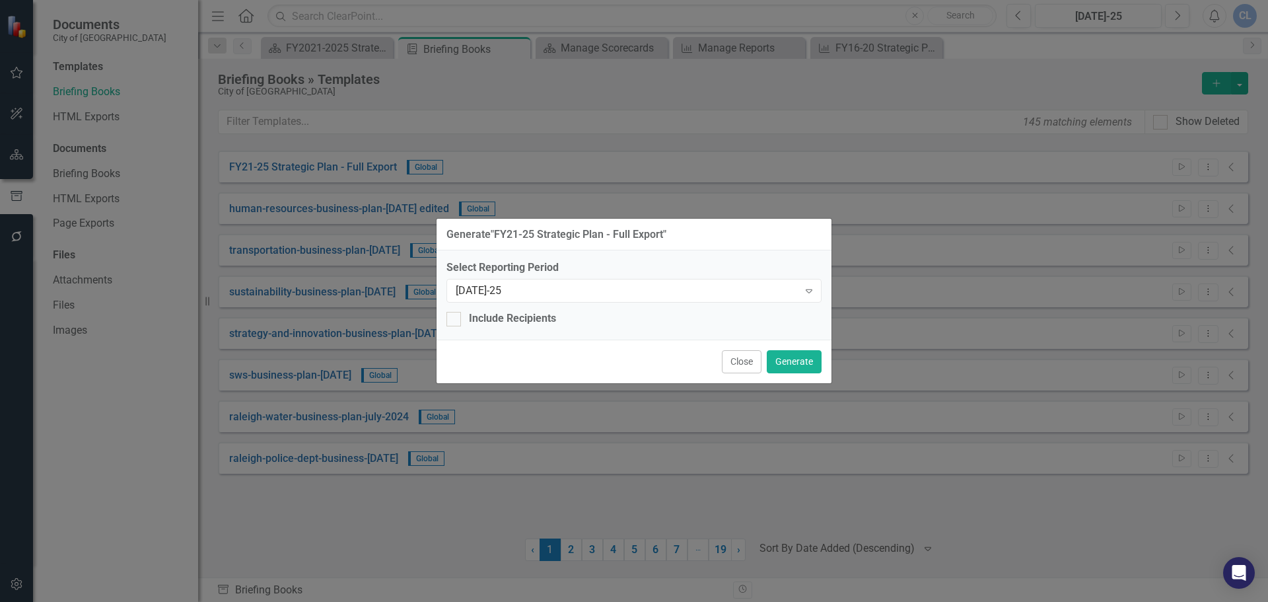
click at [605, 262] on label "Select Reporting Period" at bounding box center [634, 267] width 375 height 15
click at [743, 360] on button "Close" at bounding box center [742, 361] width 40 height 23
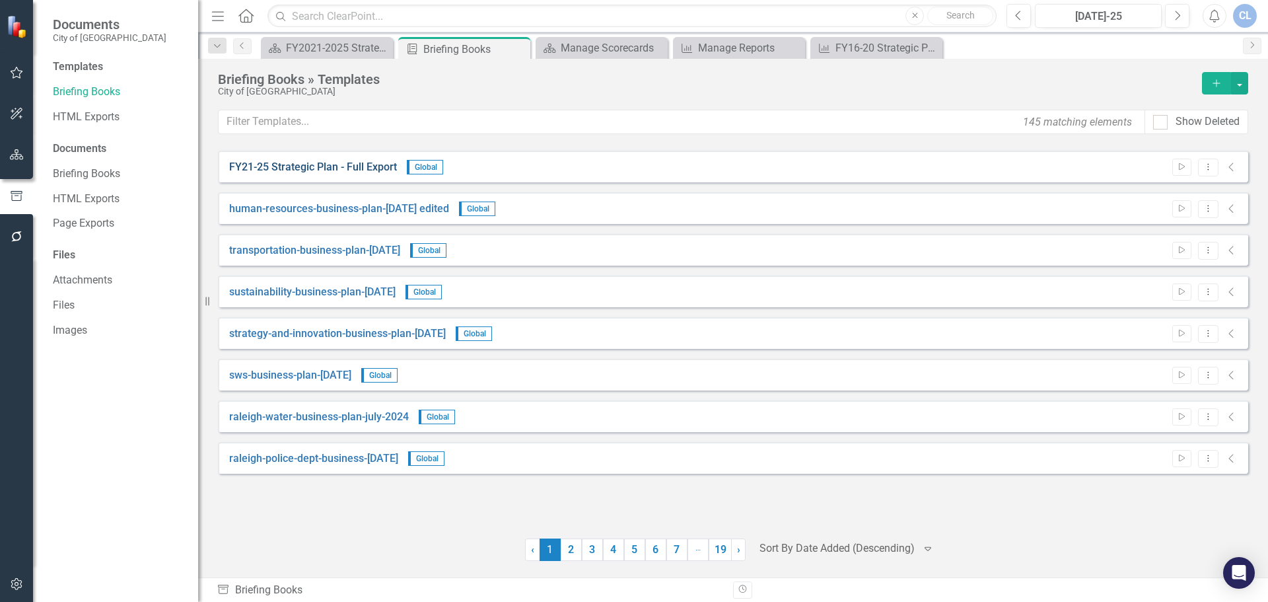
click at [373, 168] on link "FY21-25 Strategic Plan - Full Export" at bounding box center [313, 167] width 168 height 15
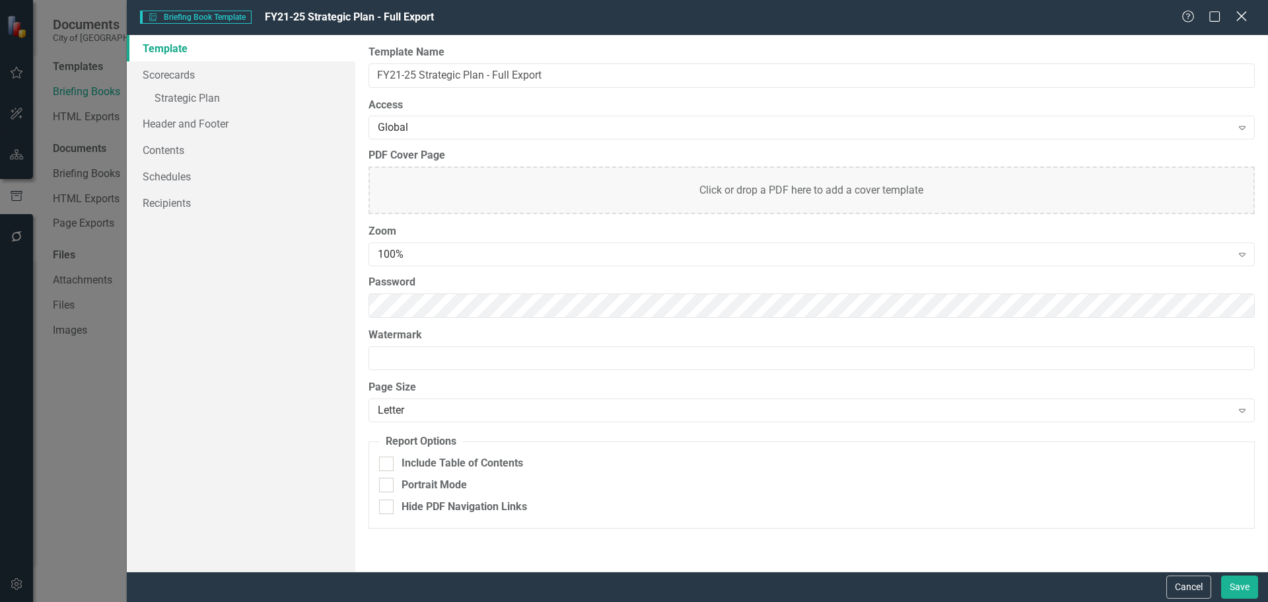
click at [961, 18] on icon "Close" at bounding box center [1241, 16] width 17 height 13
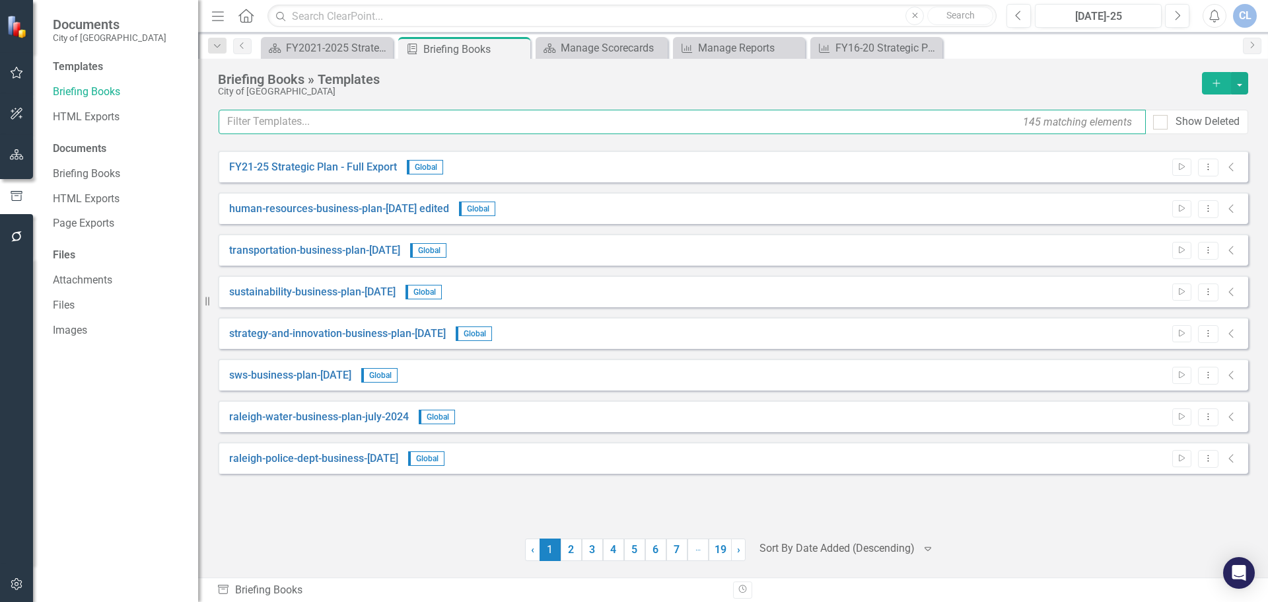
click at [342, 118] on input "text" at bounding box center [683, 122] width 928 height 24
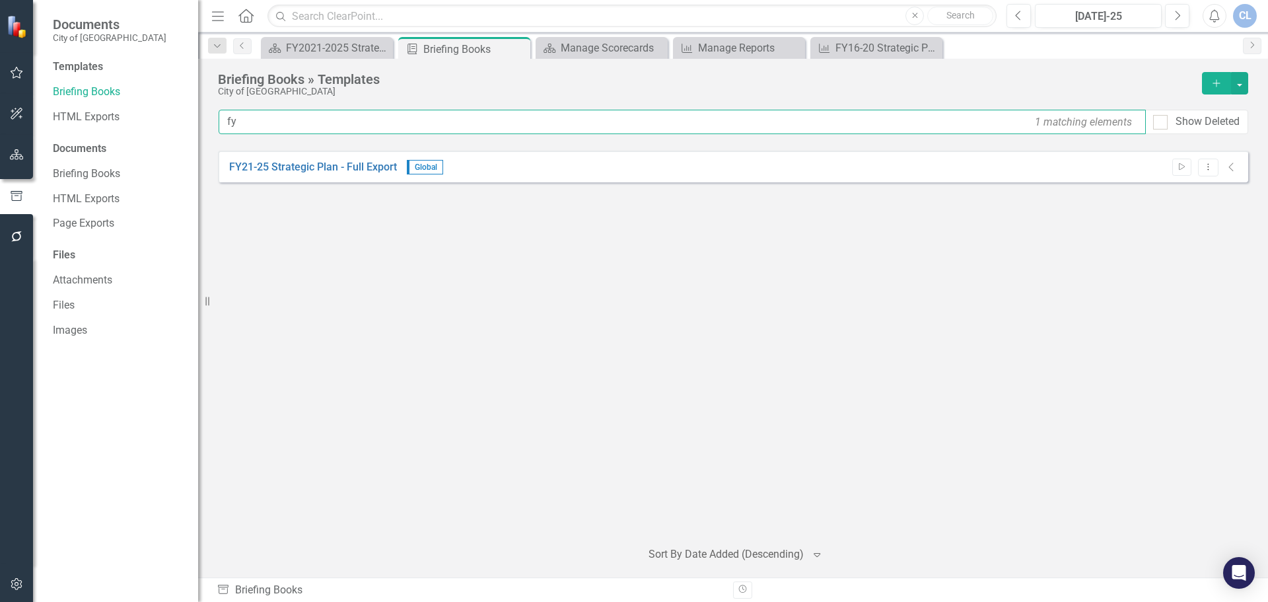
type input "f"
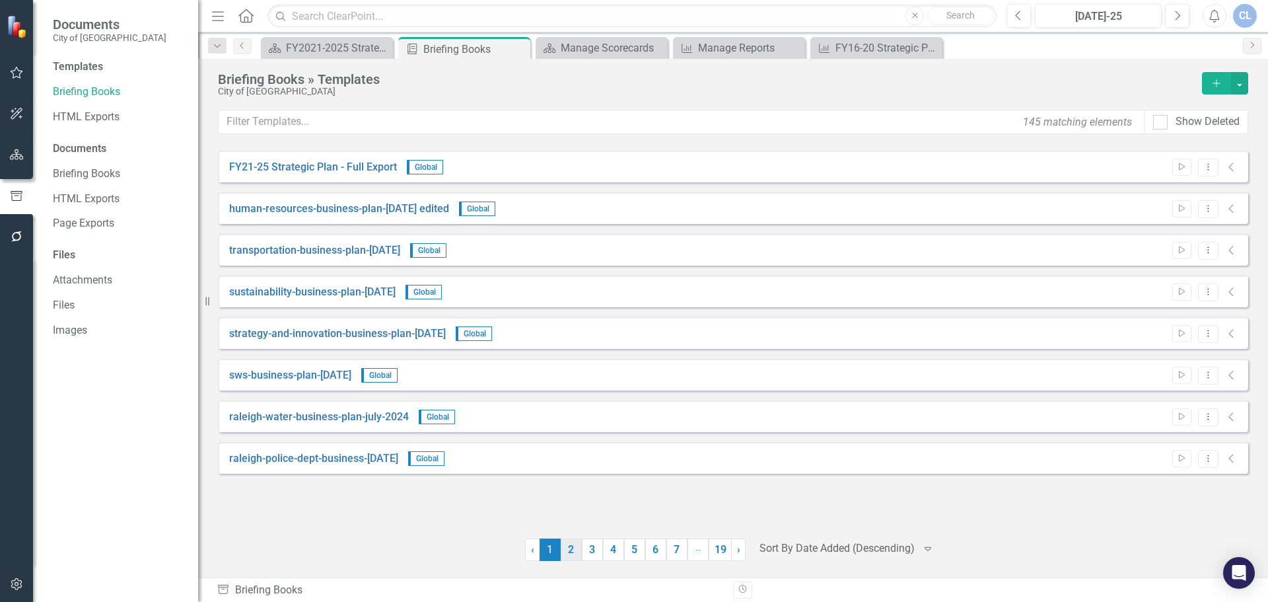
click at [575, 552] on link "2" at bounding box center [571, 549] width 21 height 22
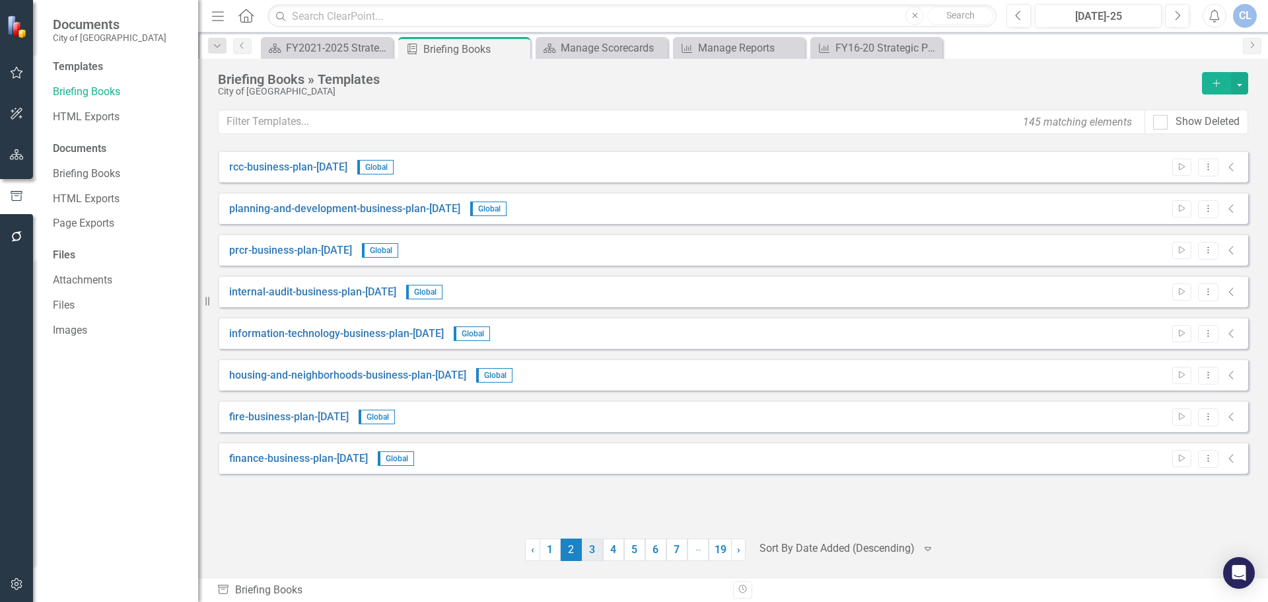
click at [594, 554] on link "3" at bounding box center [592, 549] width 21 height 22
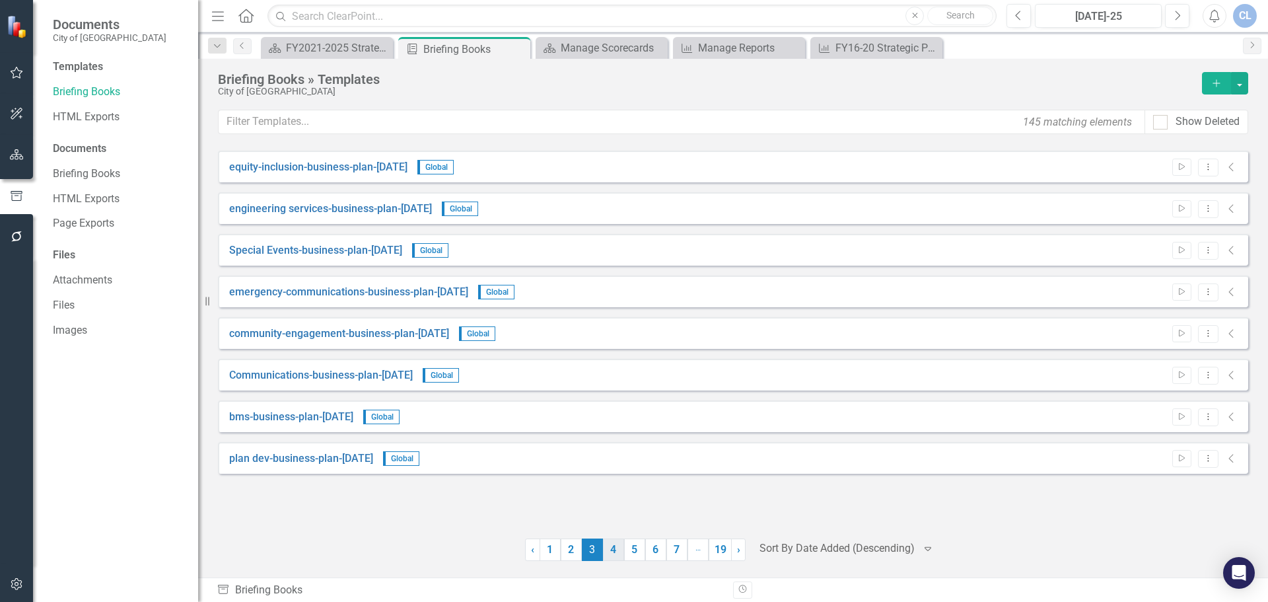
click at [612, 555] on link "4" at bounding box center [613, 549] width 21 height 22
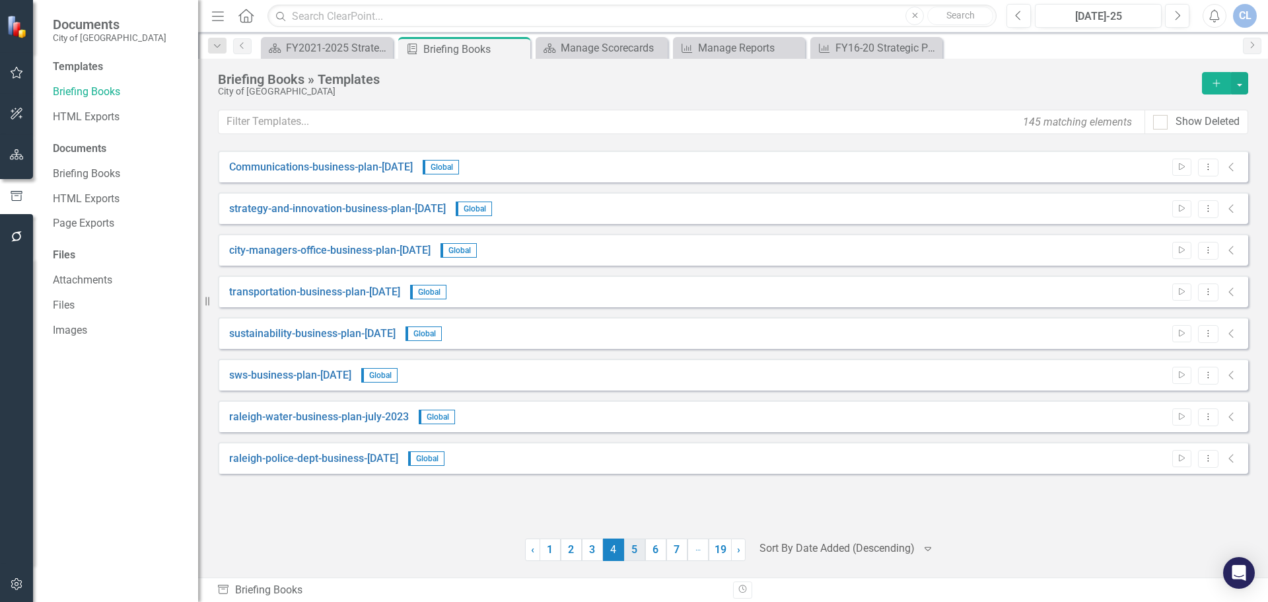
click at [631, 556] on link "5" at bounding box center [634, 549] width 21 height 22
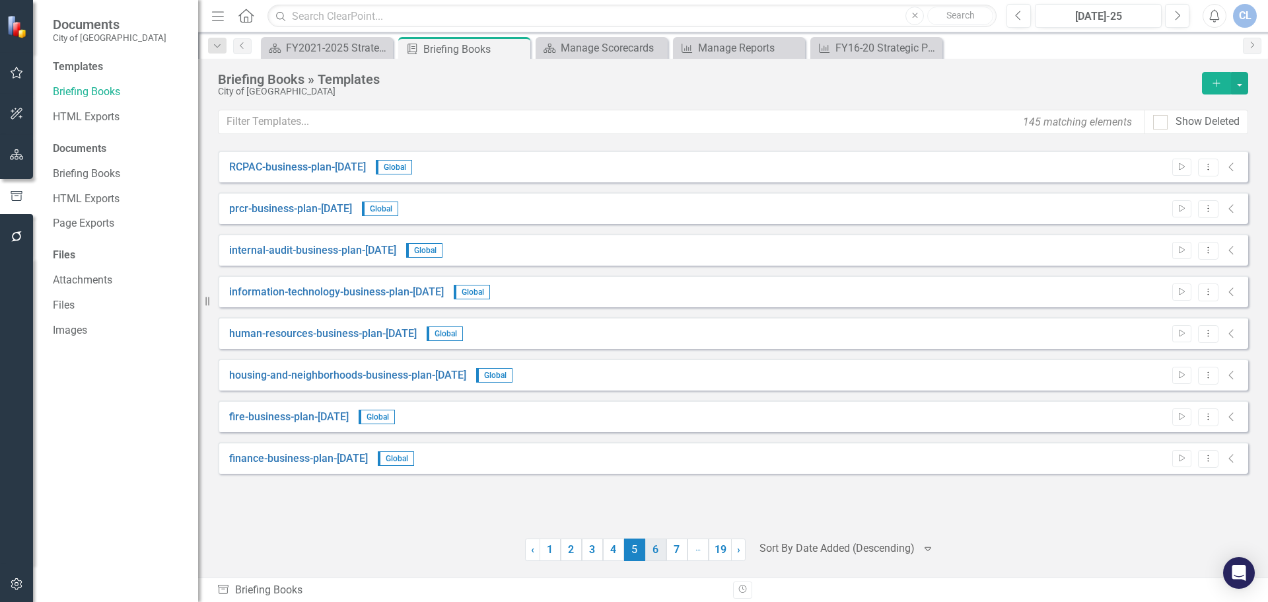
click at [652, 554] on link "6" at bounding box center [655, 549] width 21 height 22
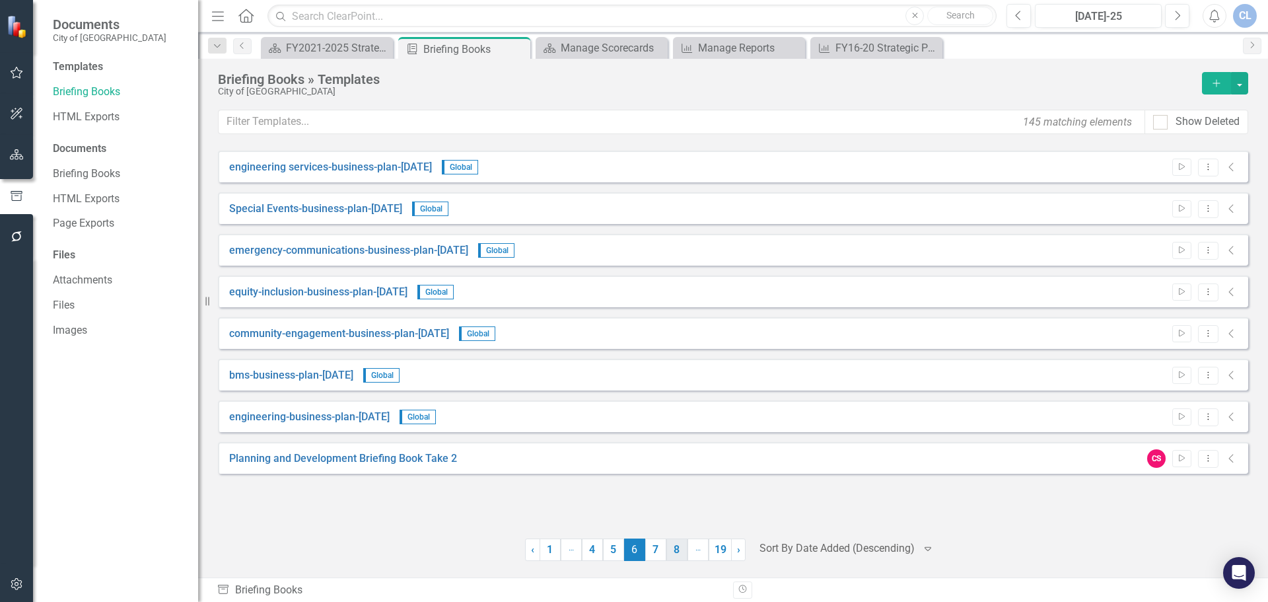
click at [671, 554] on link "8" at bounding box center [677, 549] width 21 height 22
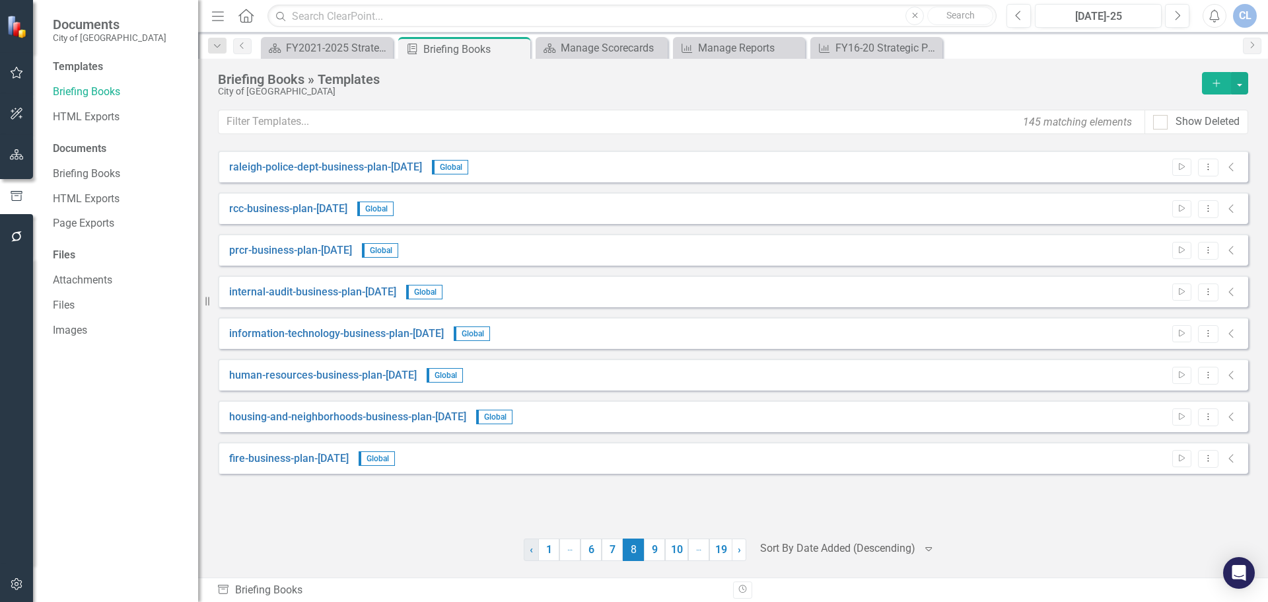
click at [530, 552] on span "‹" at bounding box center [531, 549] width 3 height 13
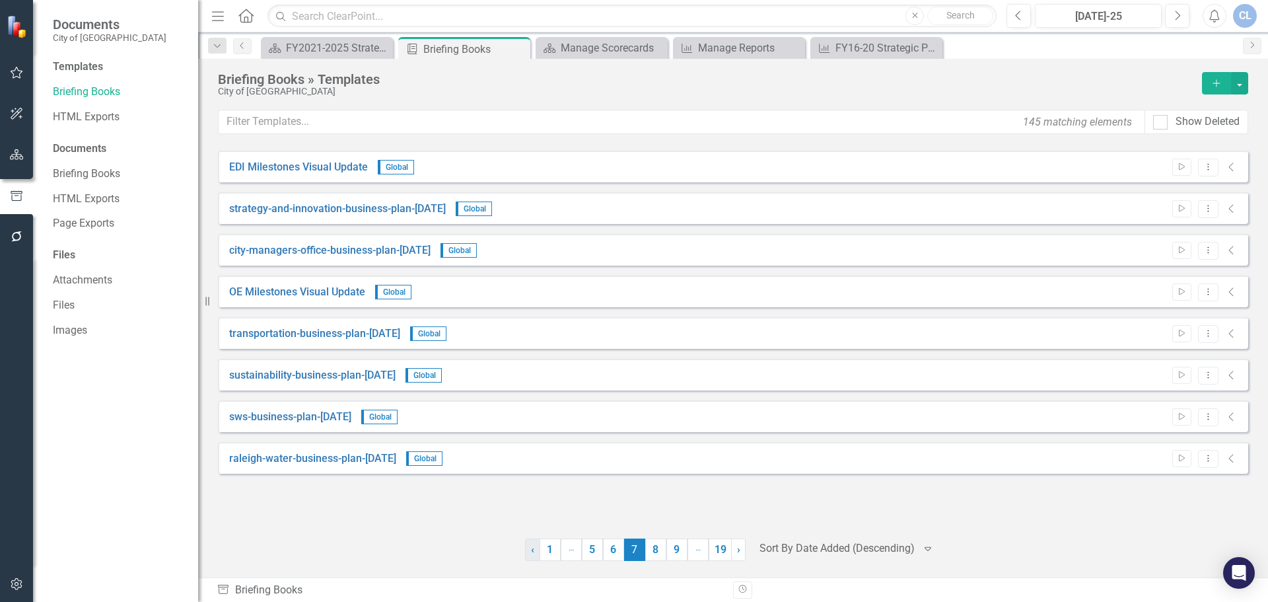
click at [531, 552] on span "‹" at bounding box center [532, 549] width 3 height 13
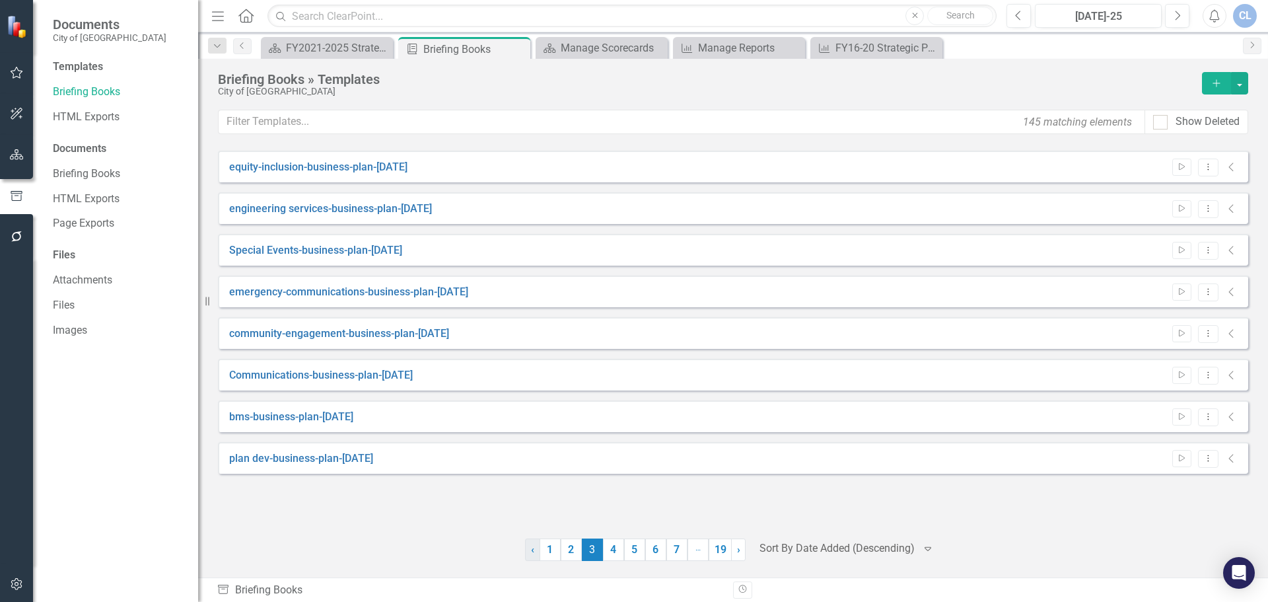
click at [531, 552] on span "‹" at bounding box center [532, 549] width 3 height 13
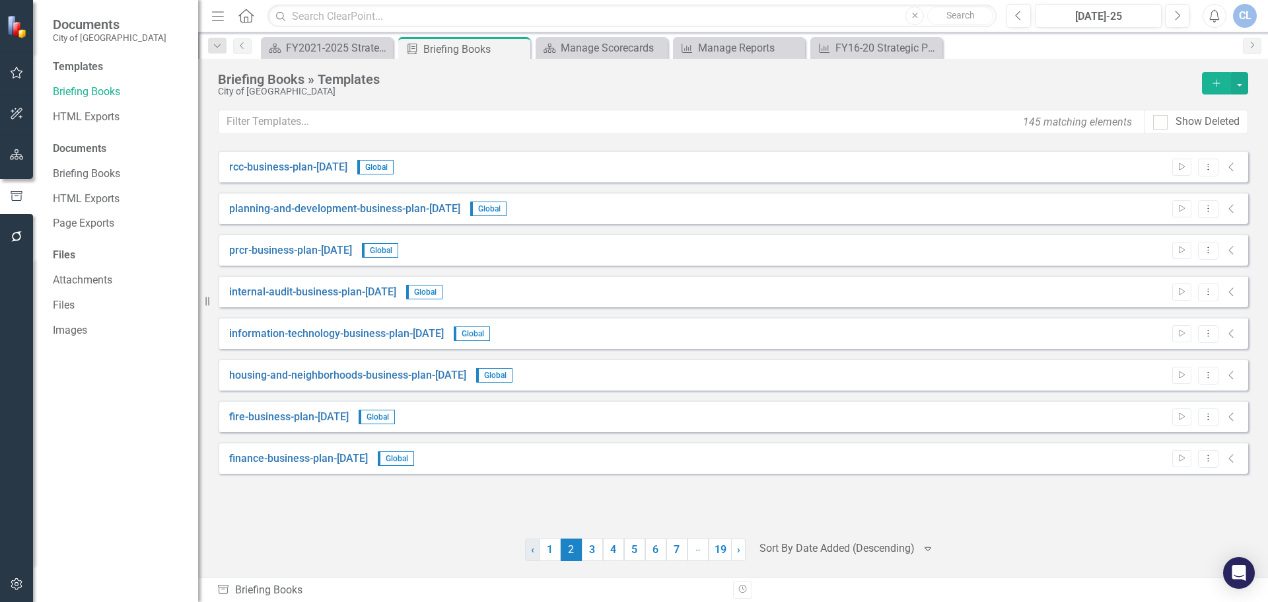
click at [531, 552] on span "‹" at bounding box center [532, 549] width 3 height 13
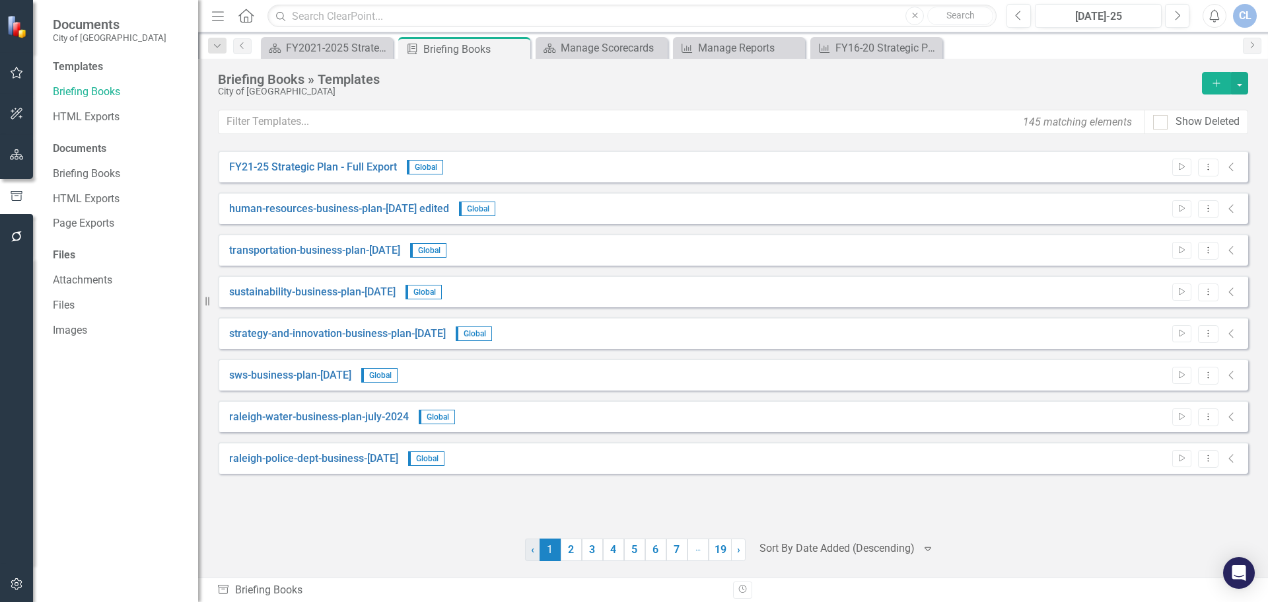
click at [531, 552] on span "‹" at bounding box center [532, 549] width 3 height 13
click at [529, 552] on link "‹ Previous" at bounding box center [532, 549] width 15 height 22
click at [961, 166] on icon "Start" at bounding box center [1182, 167] width 10 height 8
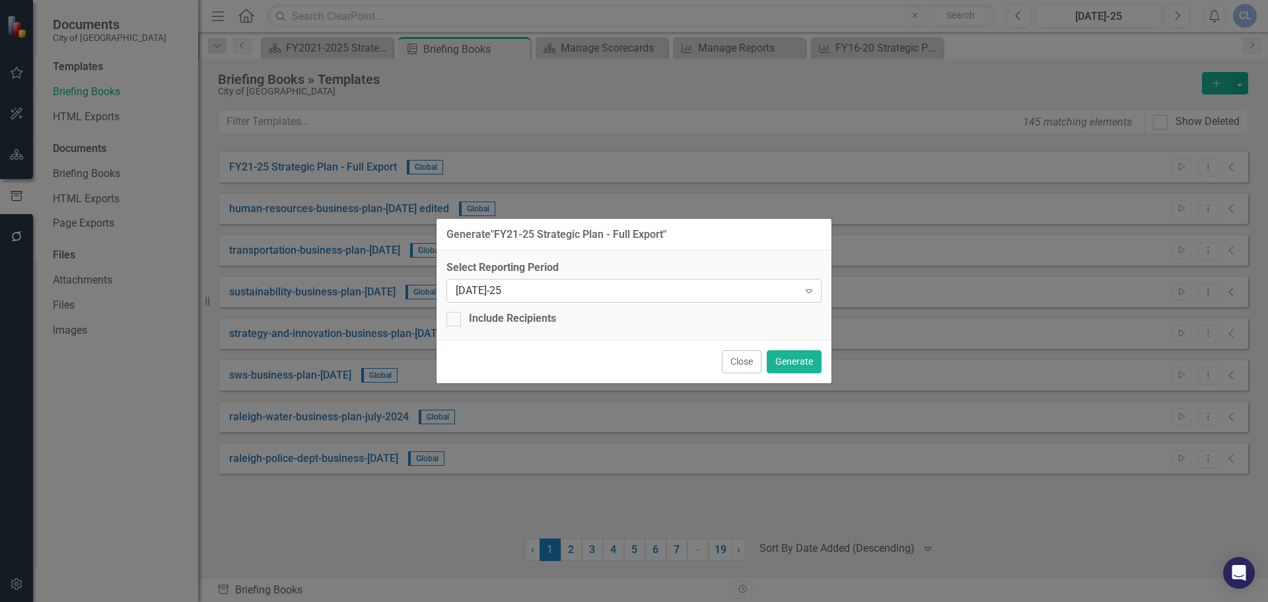
click at [809, 291] on icon "Expand" at bounding box center [809, 290] width 13 height 11
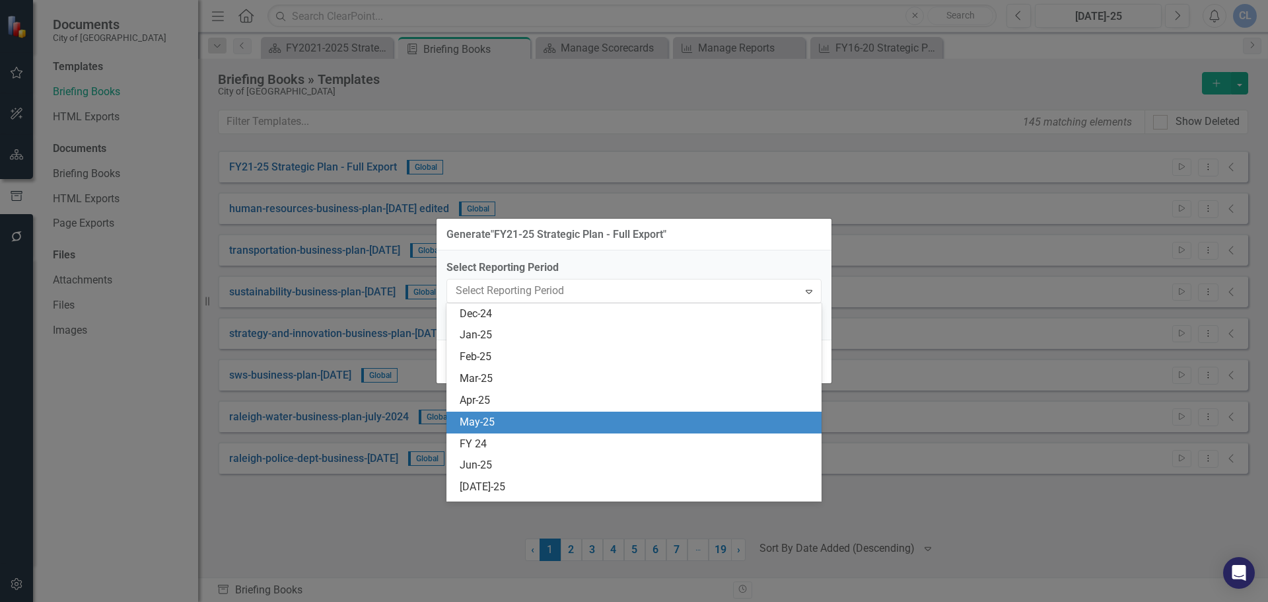
scroll to position [3039, 0]
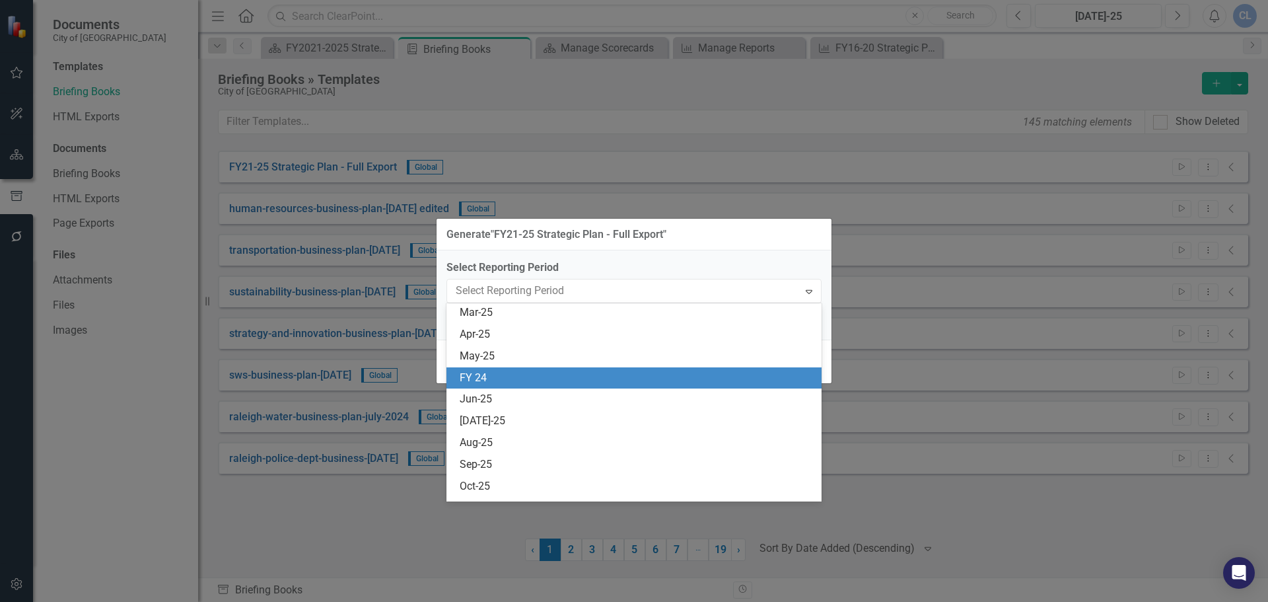
click at [677, 382] on div "FY 24" at bounding box center [637, 378] width 354 height 15
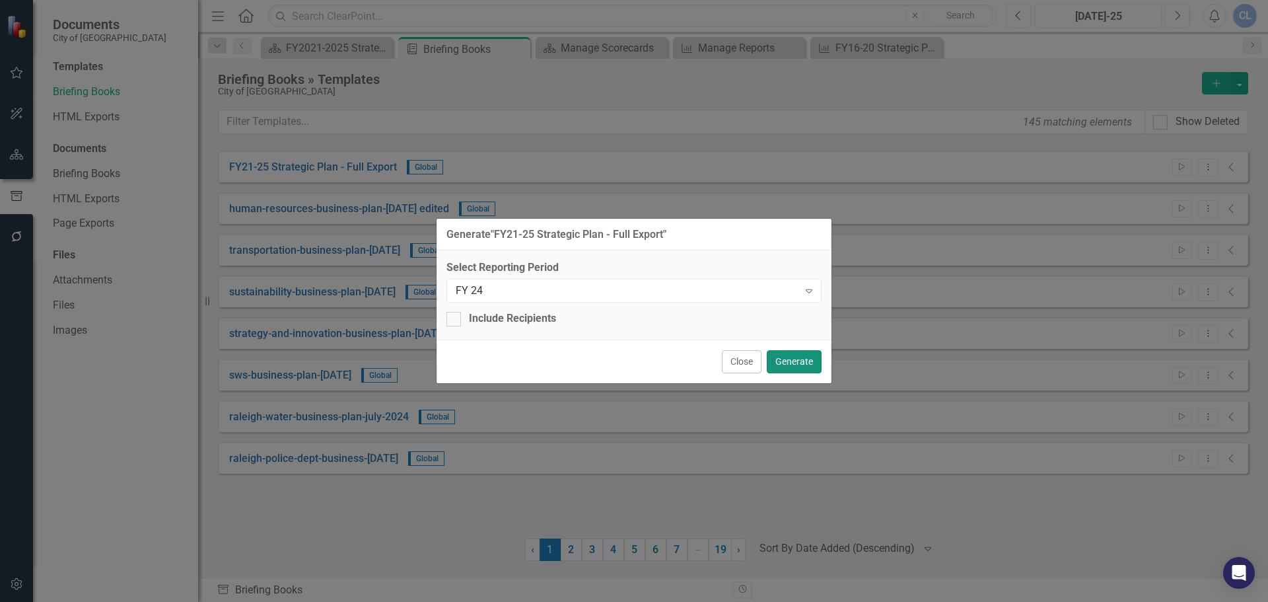
click at [789, 362] on button "Generate" at bounding box center [794, 361] width 55 height 23
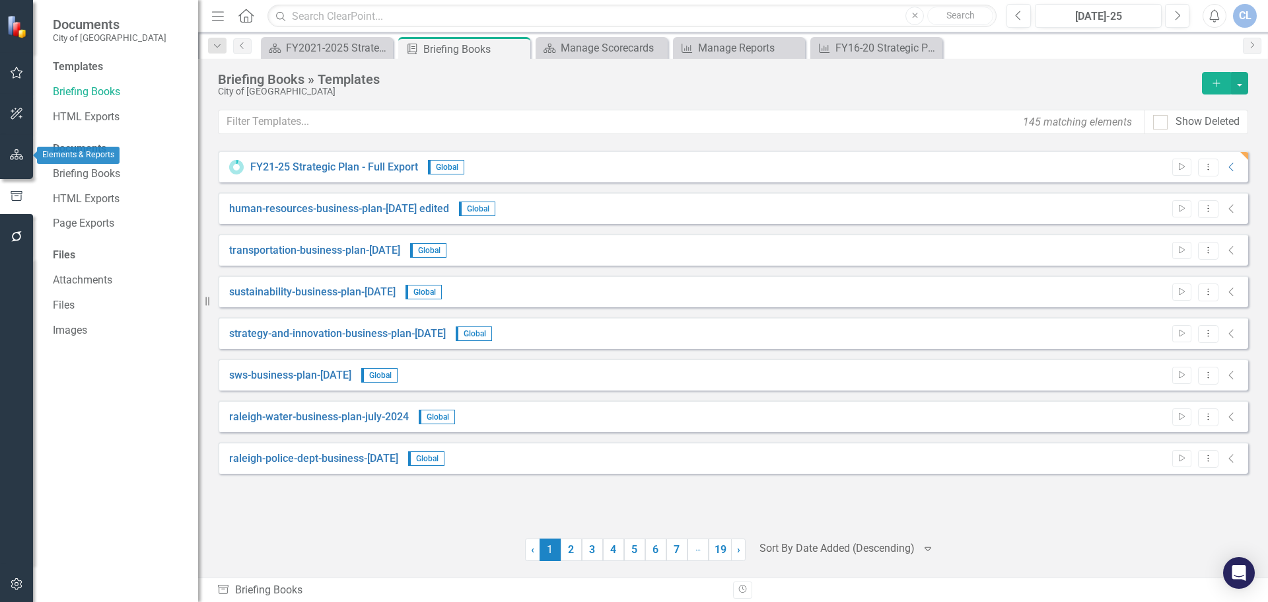
click at [13, 157] on icon "button" at bounding box center [17, 154] width 14 height 11
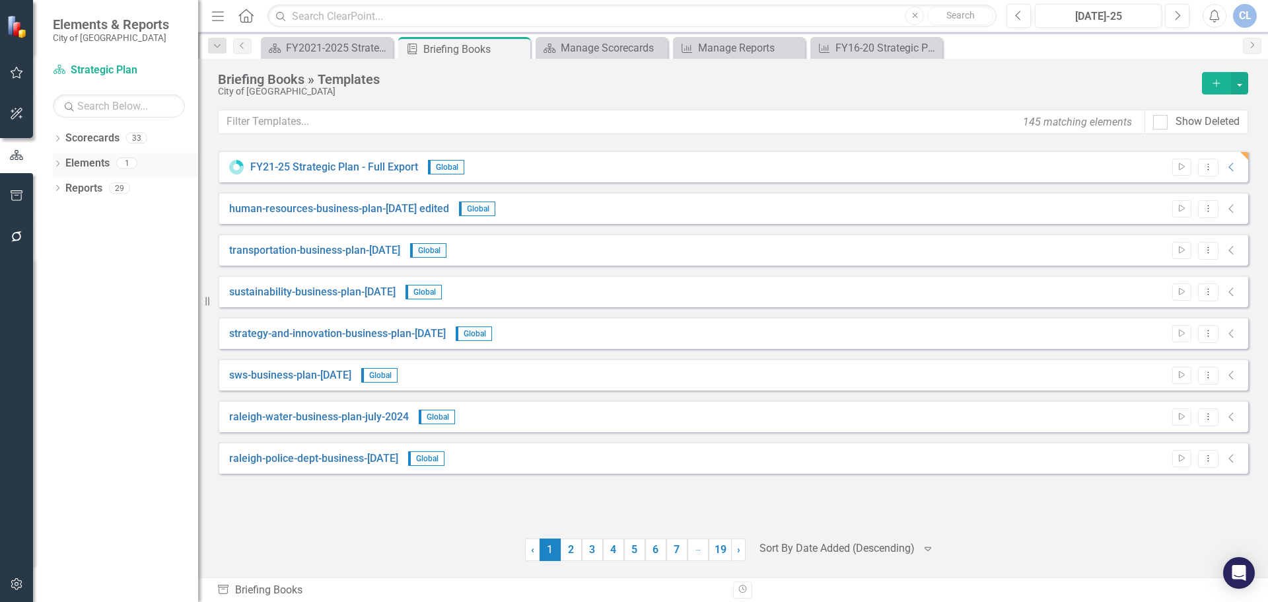
click at [85, 159] on link "Elements" at bounding box center [87, 163] width 44 height 15
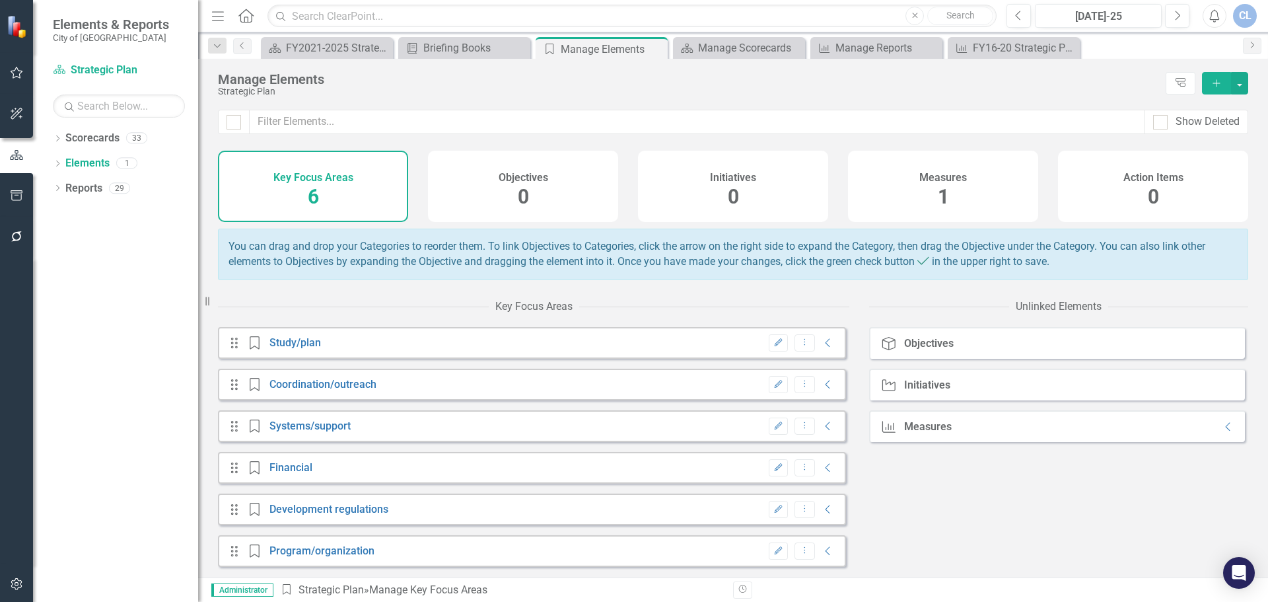
click at [933, 193] on div "Measures 1" at bounding box center [943, 186] width 190 height 71
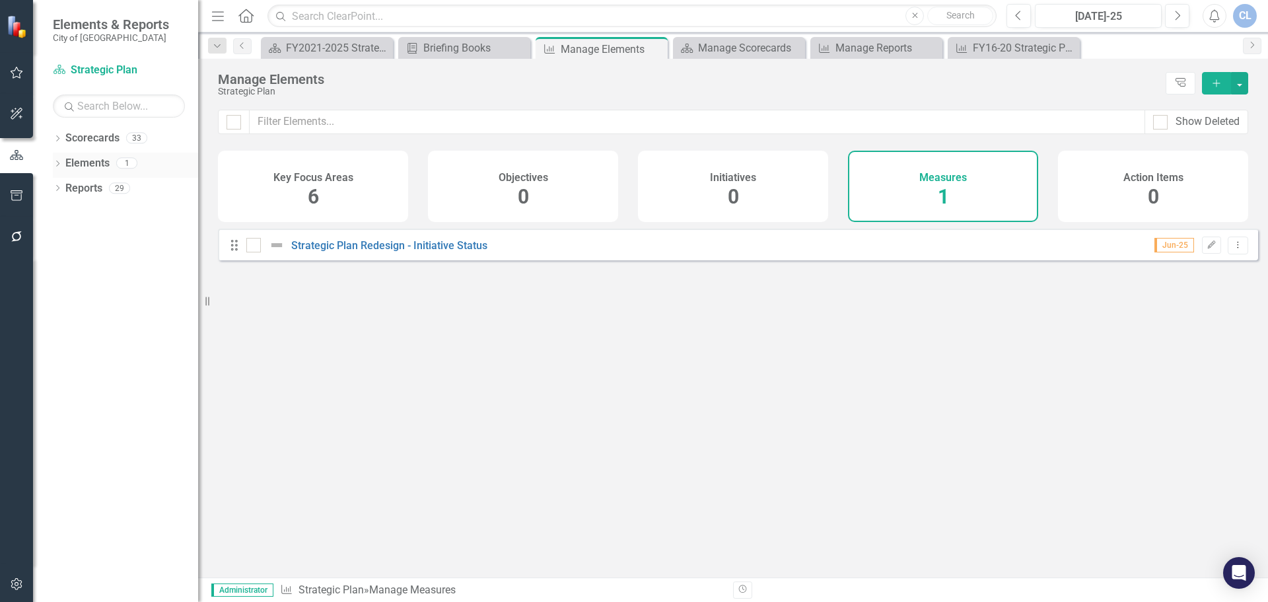
click at [58, 161] on icon "Dropdown" at bounding box center [57, 164] width 9 height 7
click at [64, 237] on icon at bounding box center [64, 238] width 3 height 6
click at [55, 138] on icon "Dropdown" at bounding box center [57, 139] width 9 height 7
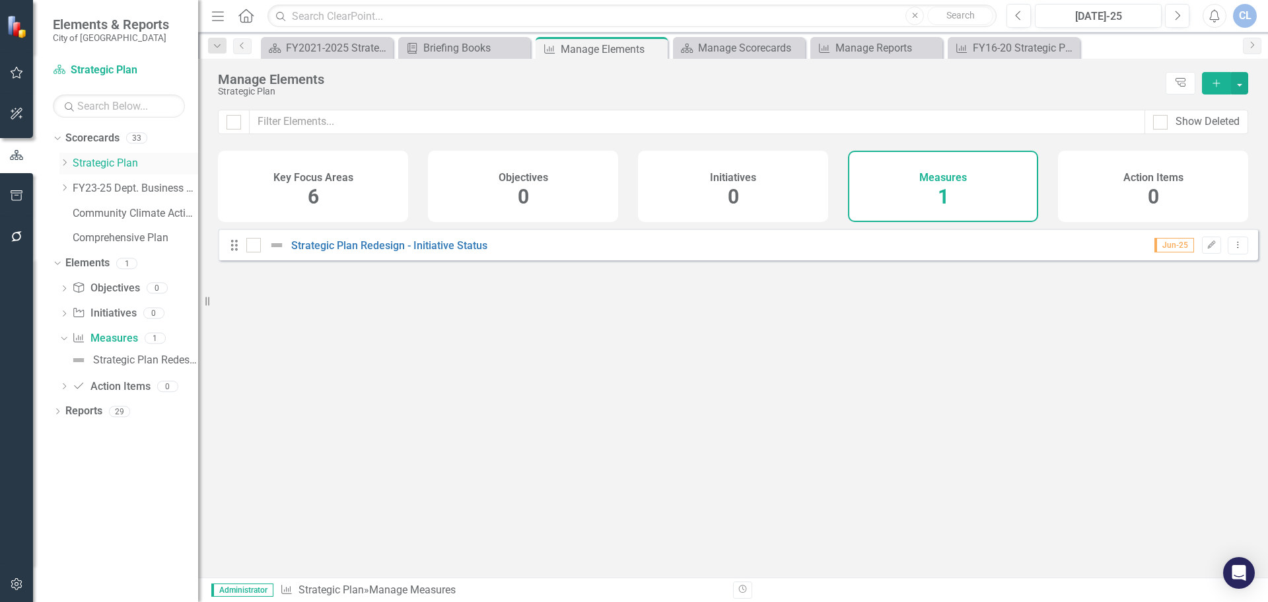
click at [63, 163] on icon "Dropdown" at bounding box center [64, 163] width 10 height 8
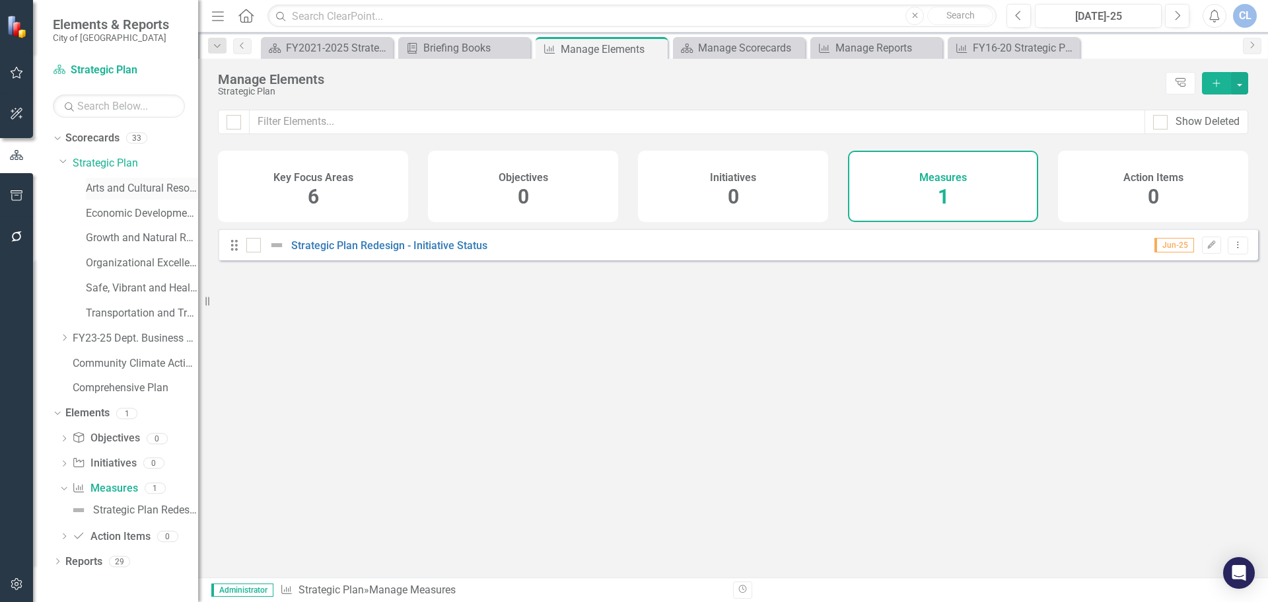
click at [113, 186] on link "Arts and Cultural Resources" at bounding box center [142, 188] width 112 height 15
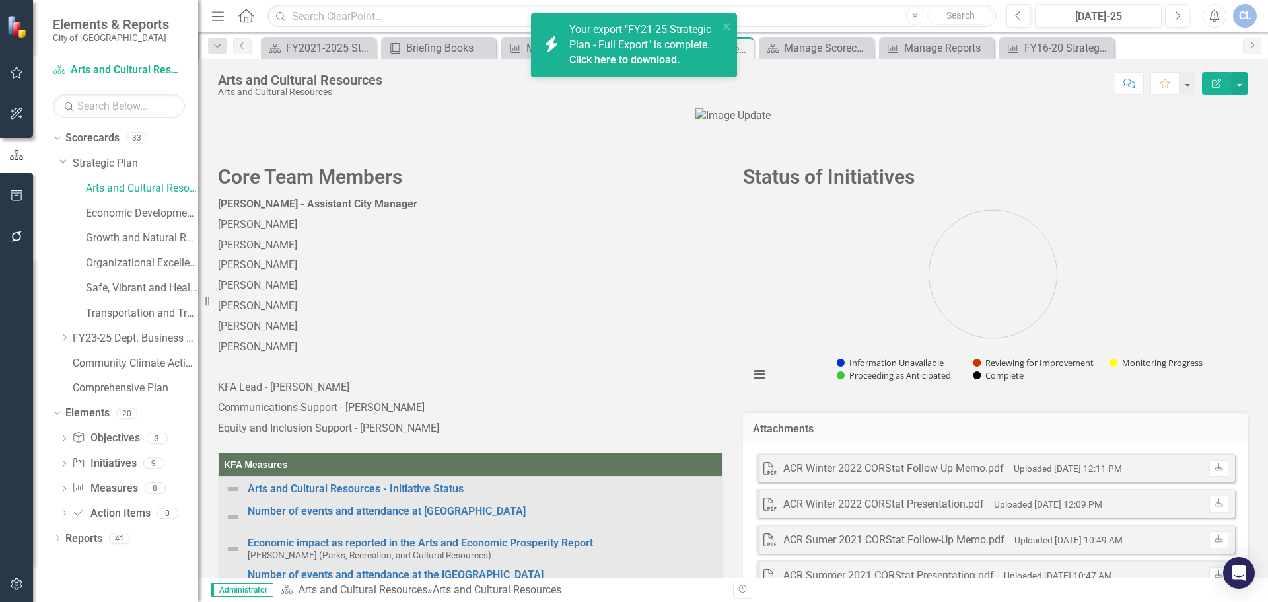
click at [632, 61] on link "Click here to download." at bounding box center [624, 60] width 111 height 13
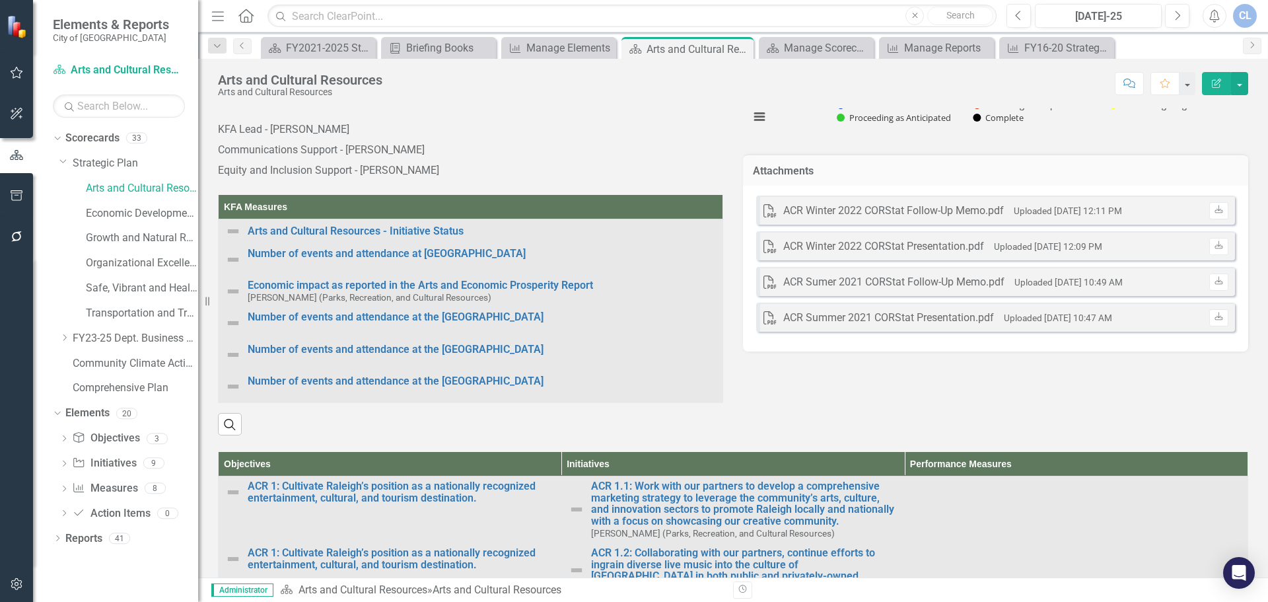
scroll to position [264, 0]
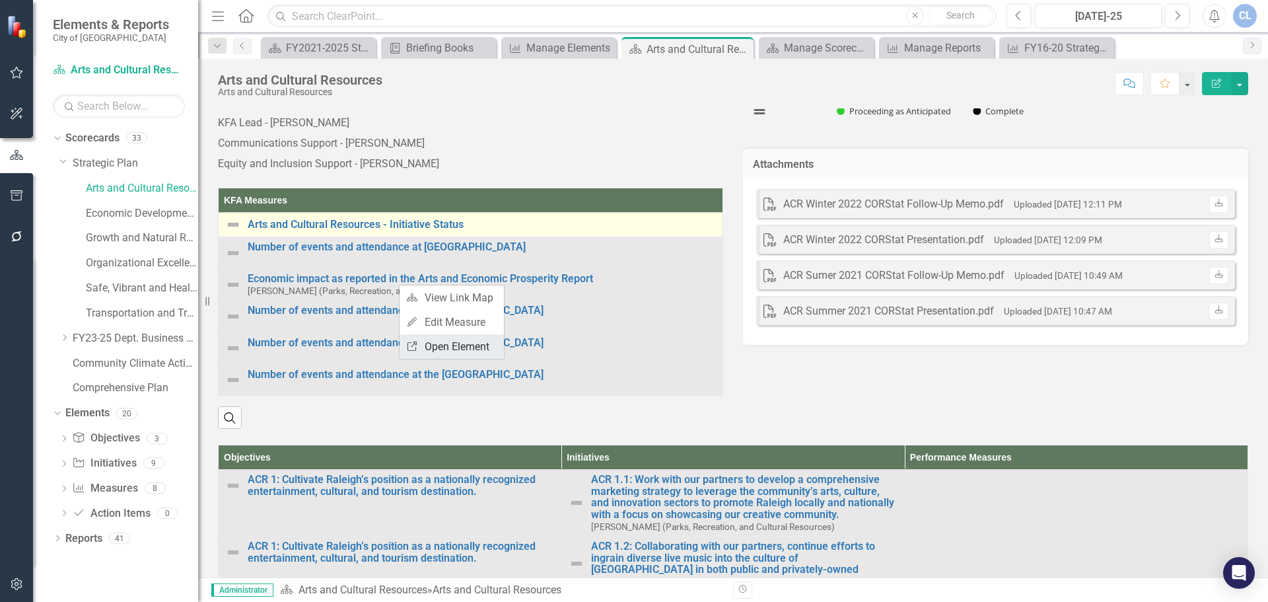
click at [446, 344] on link "Link Open Element" at bounding box center [452, 346] width 104 height 24
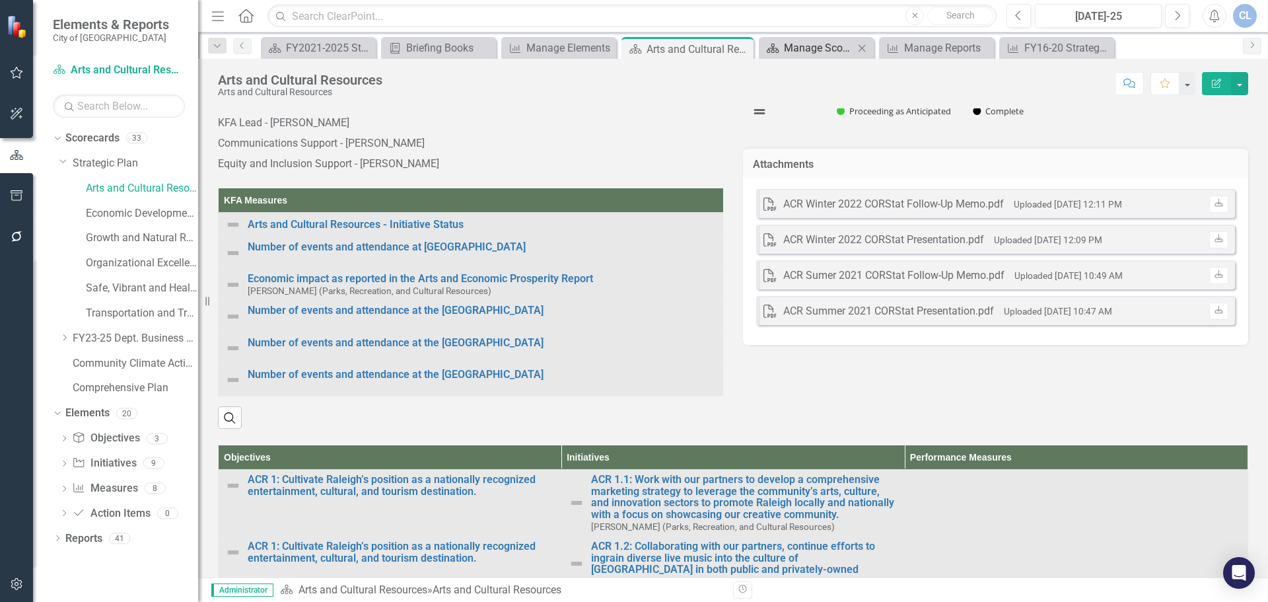
click at [822, 50] on div "Manage Scorecards" at bounding box center [819, 48] width 70 height 17
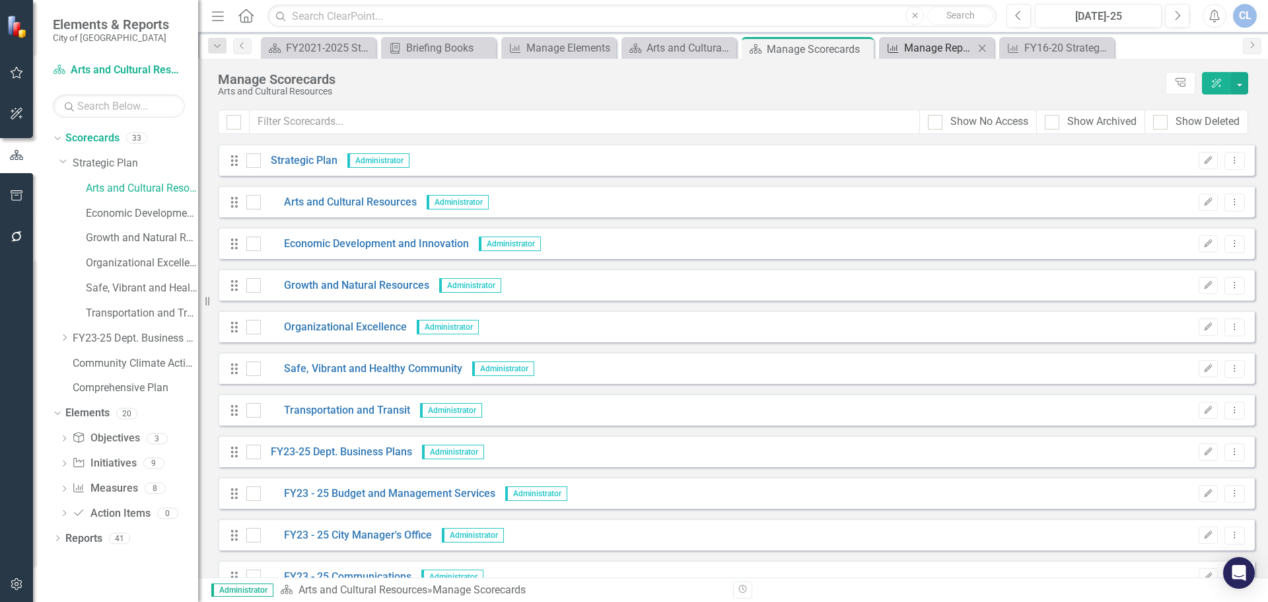
click at [949, 46] on div "Manage Reports" at bounding box center [939, 48] width 70 height 17
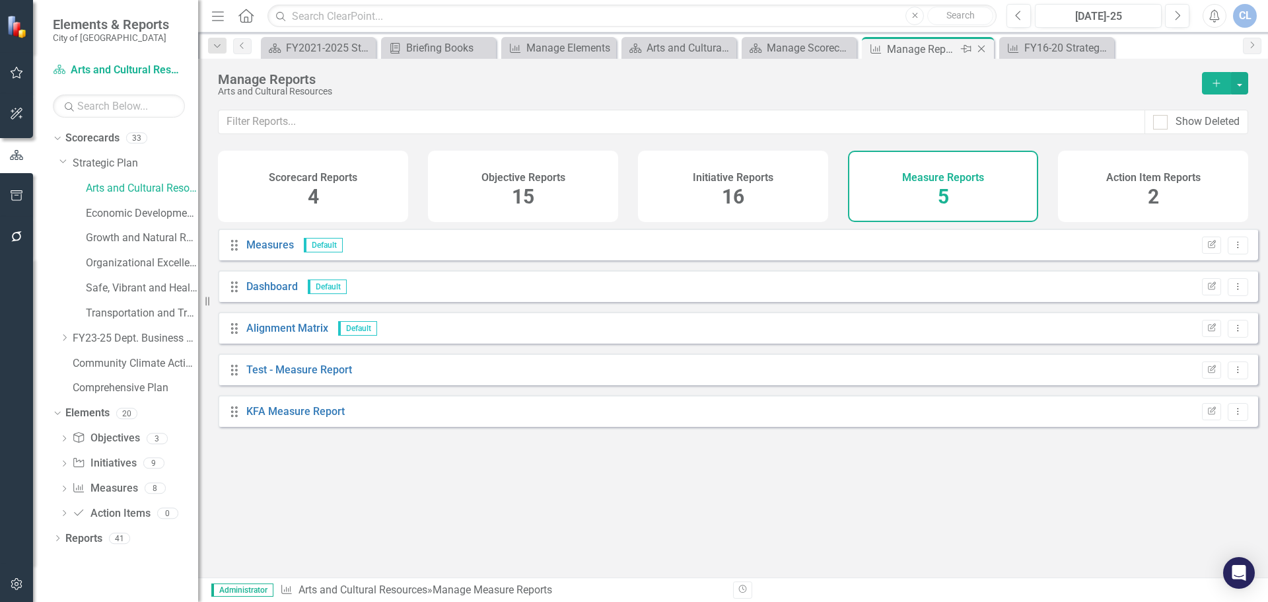
click at [961, 48] on icon at bounding box center [981, 49] width 7 height 7
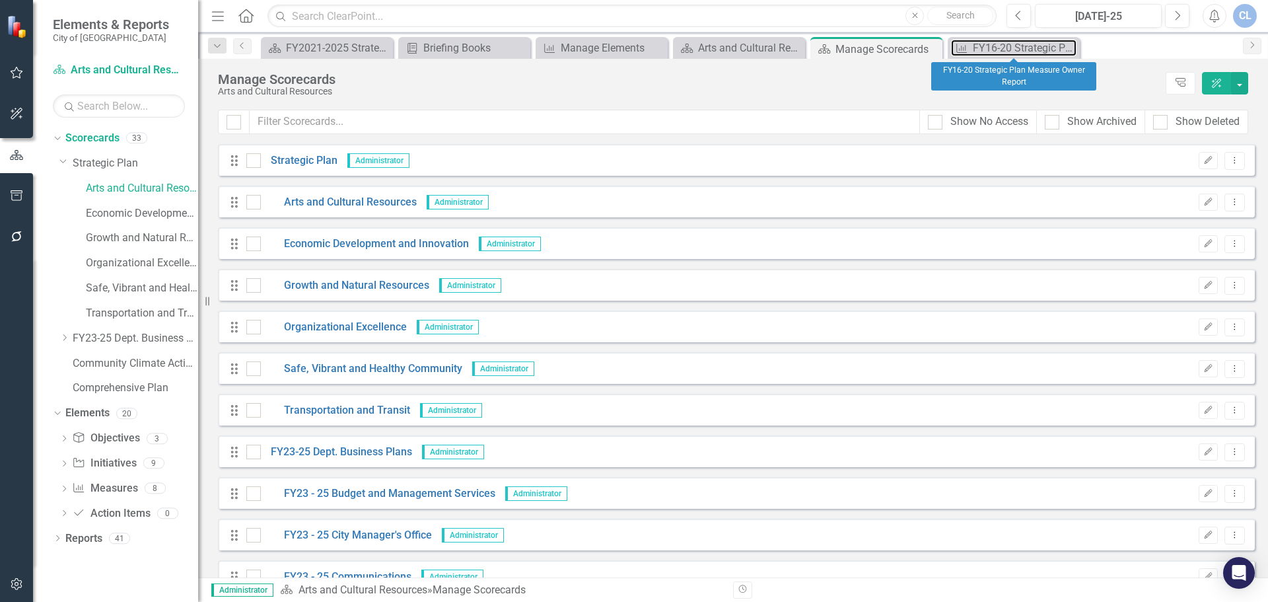
click at [961, 48] on div "FY16-20 Strategic Plan Measure Owner Report" at bounding box center [1025, 48] width 104 height 17
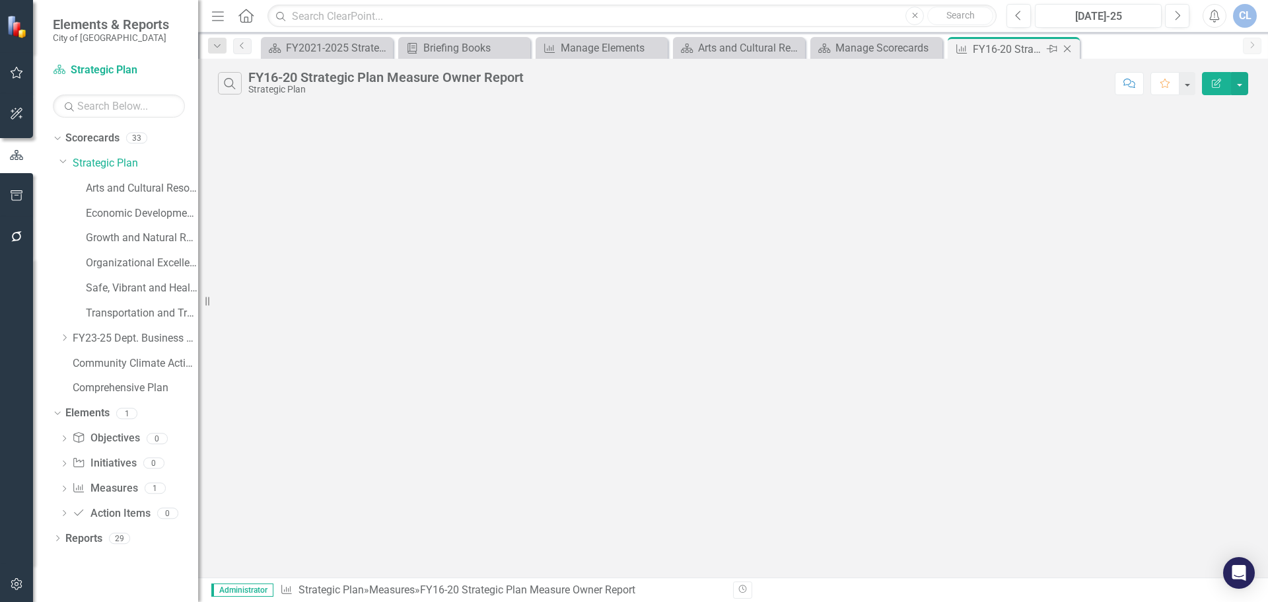
click at [961, 46] on icon "Close" at bounding box center [1067, 49] width 13 height 11
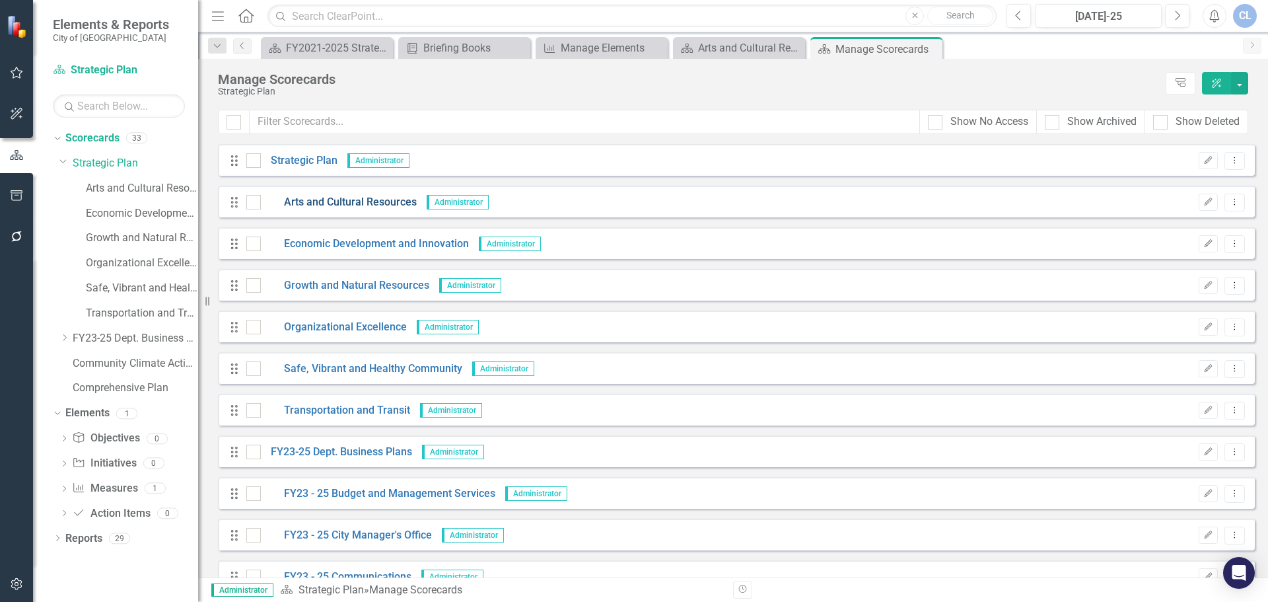
click at [377, 204] on link "Arts and Cultural Resources" at bounding box center [339, 202] width 156 height 15
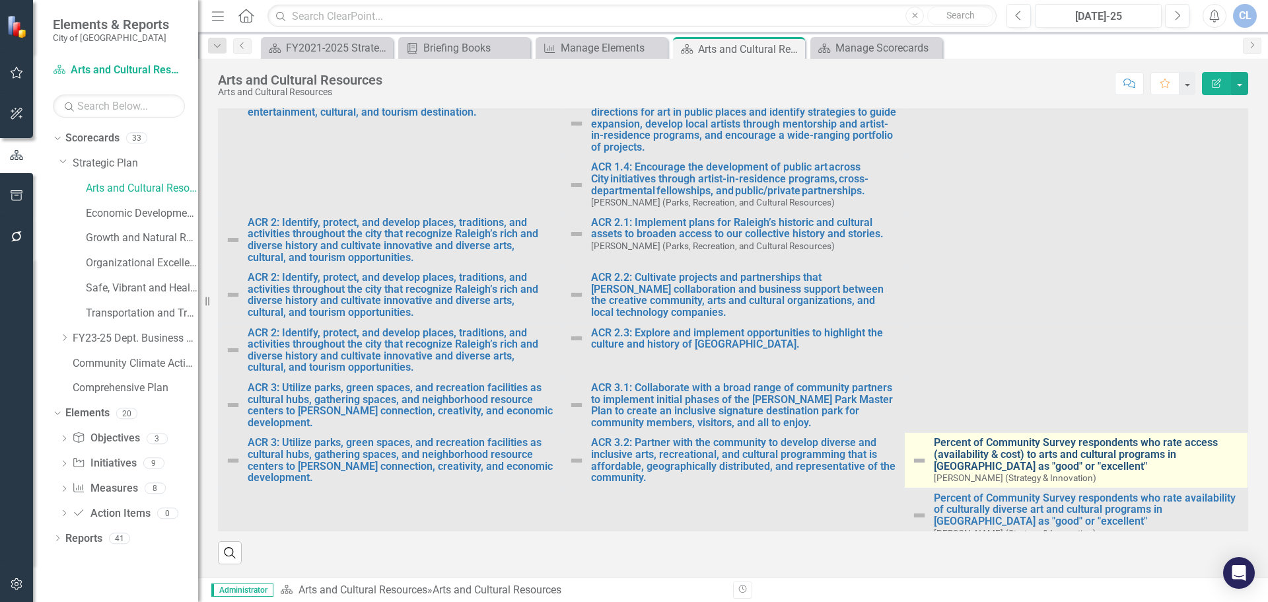
scroll to position [701, 0]
click at [961, 445] on link "Percent of Community Survey respondents who rate access (availability & cost) t…" at bounding box center [1087, 454] width 307 height 35
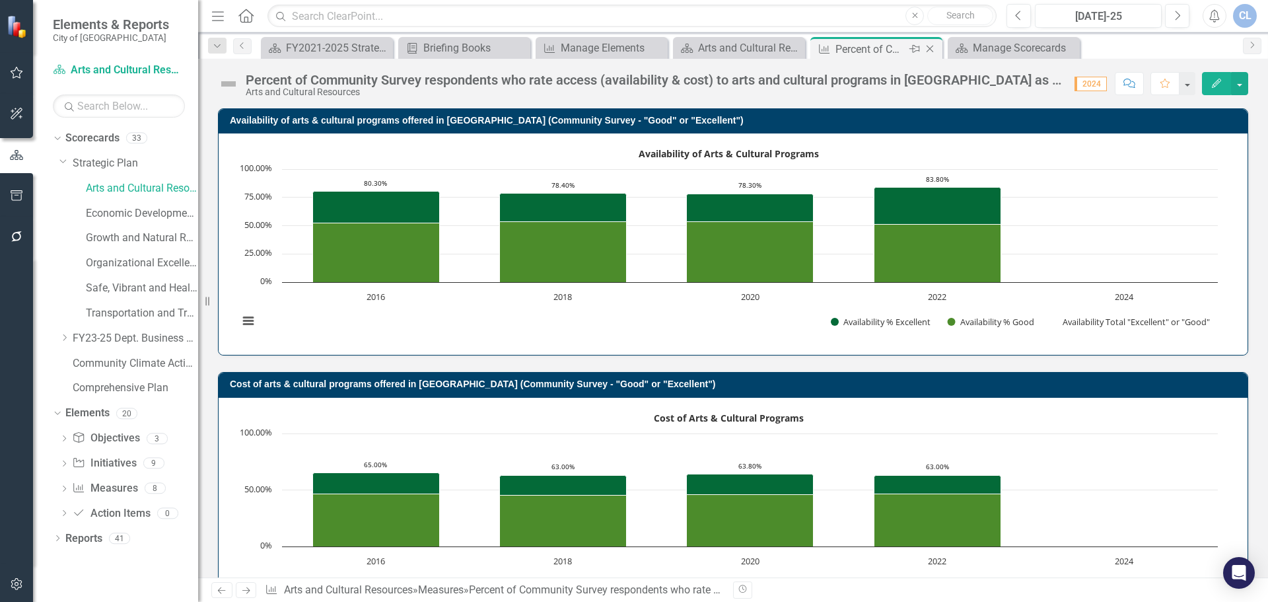
click at [931, 48] on icon "Close" at bounding box center [930, 49] width 13 height 11
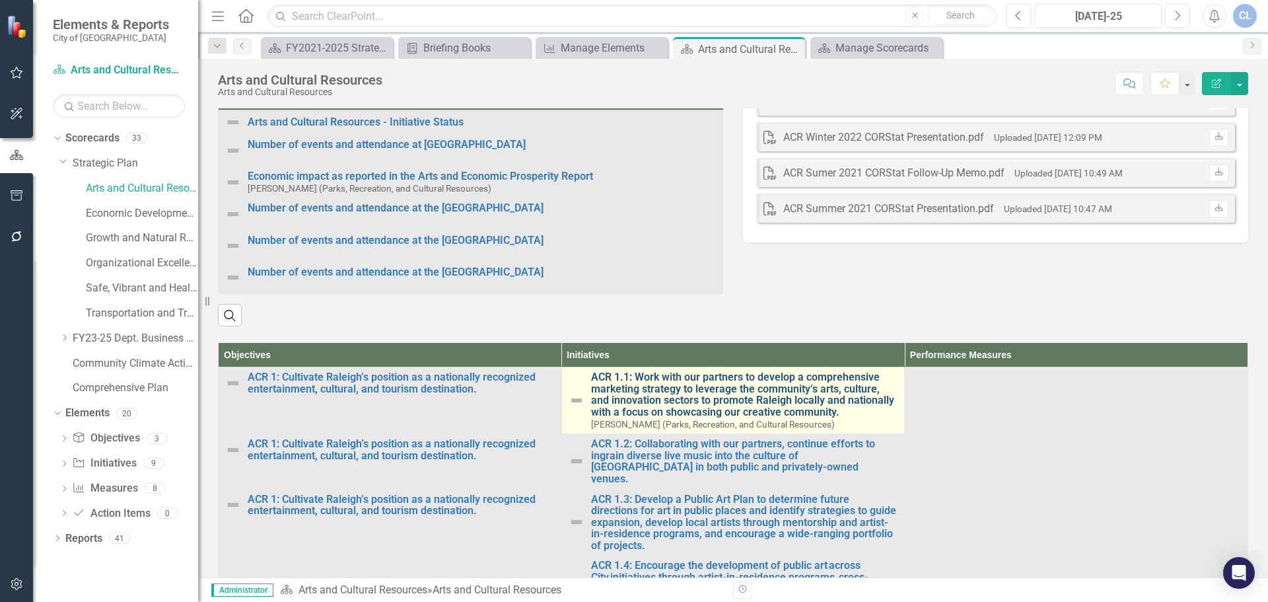
scroll to position [330, 0]
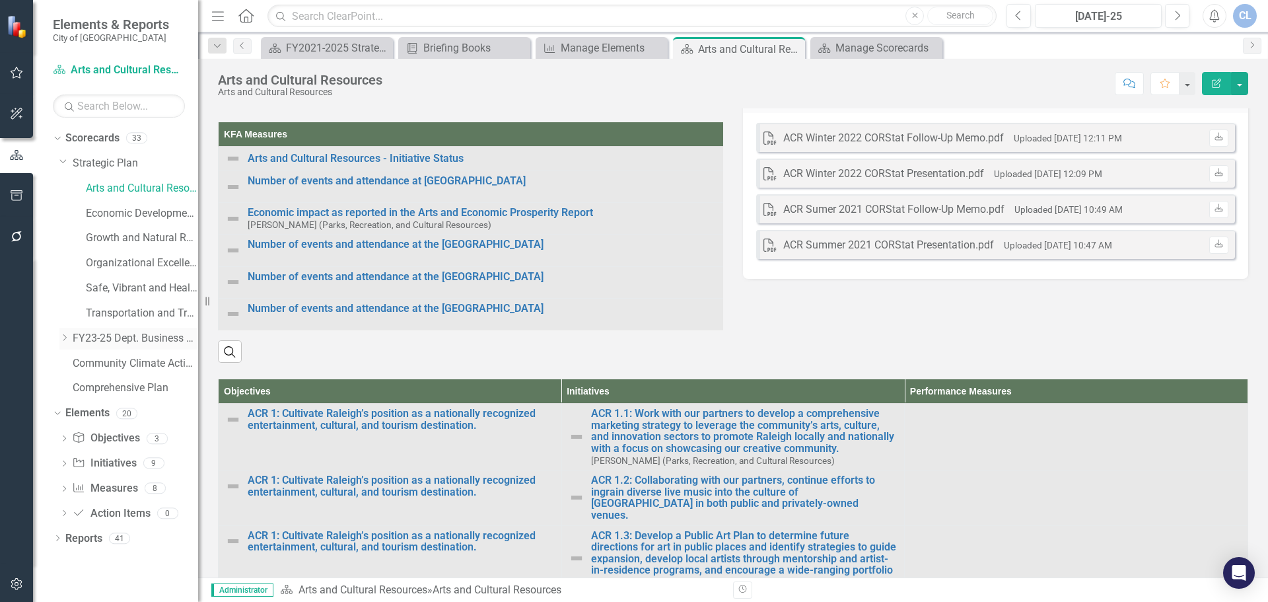
click at [63, 336] on icon "Dropdown" at bounding box center [64, 338] width 10 height 8
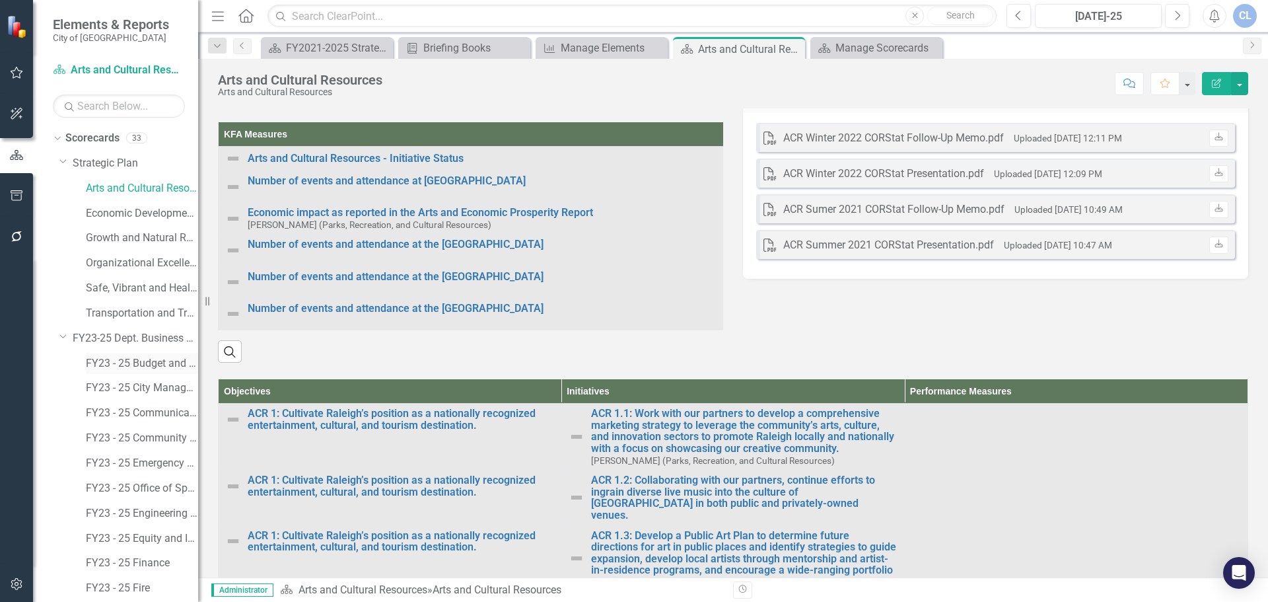
click at [146, 365] on link "FY23 - 25 Budget and Management Services" at bounding box center [142, 363] width 112 height 15
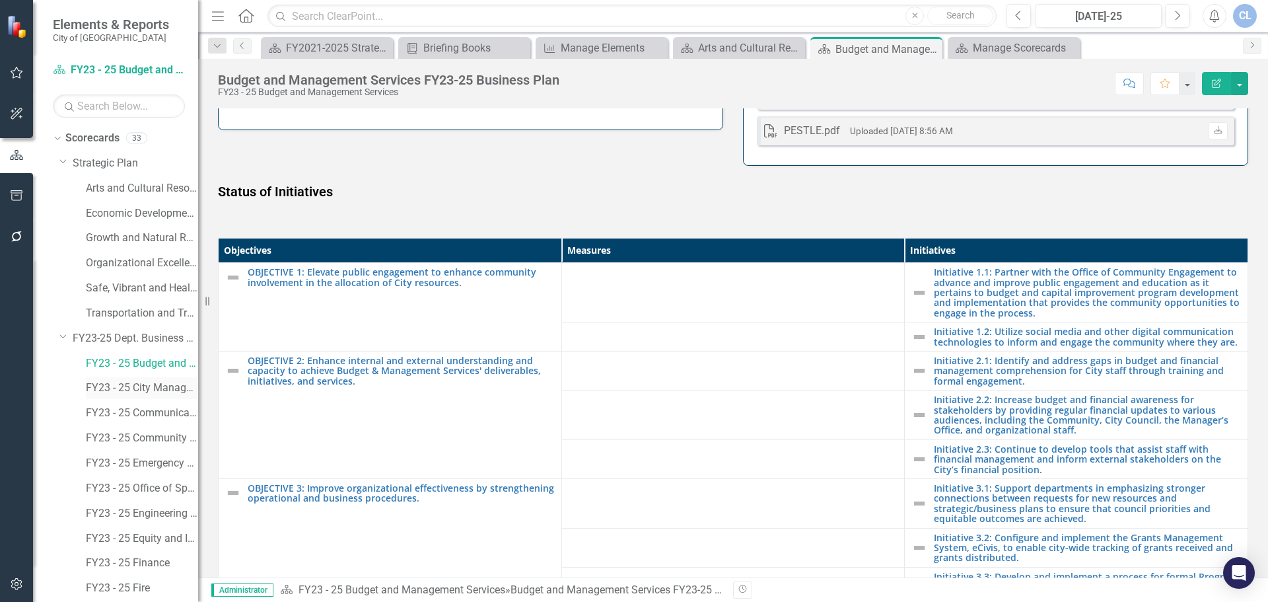
click at [149, 389] on link "FY23 - 25 City Manager's Office" at bounding box center [142, 388] width 112 height 15
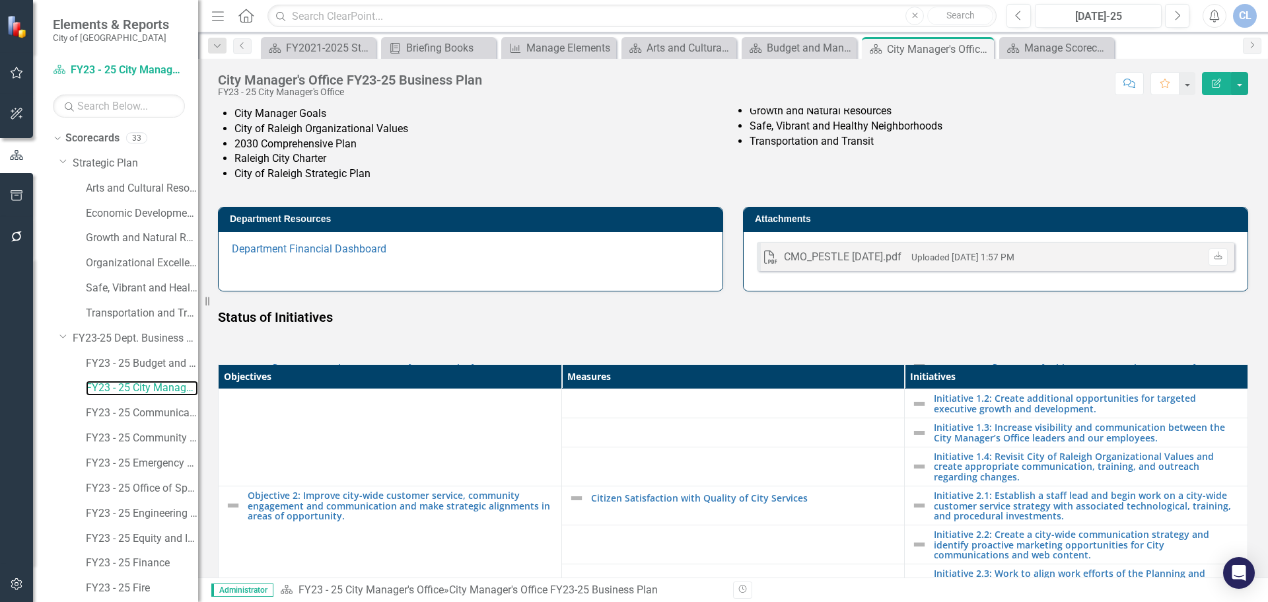
scroll to position [111, 0]
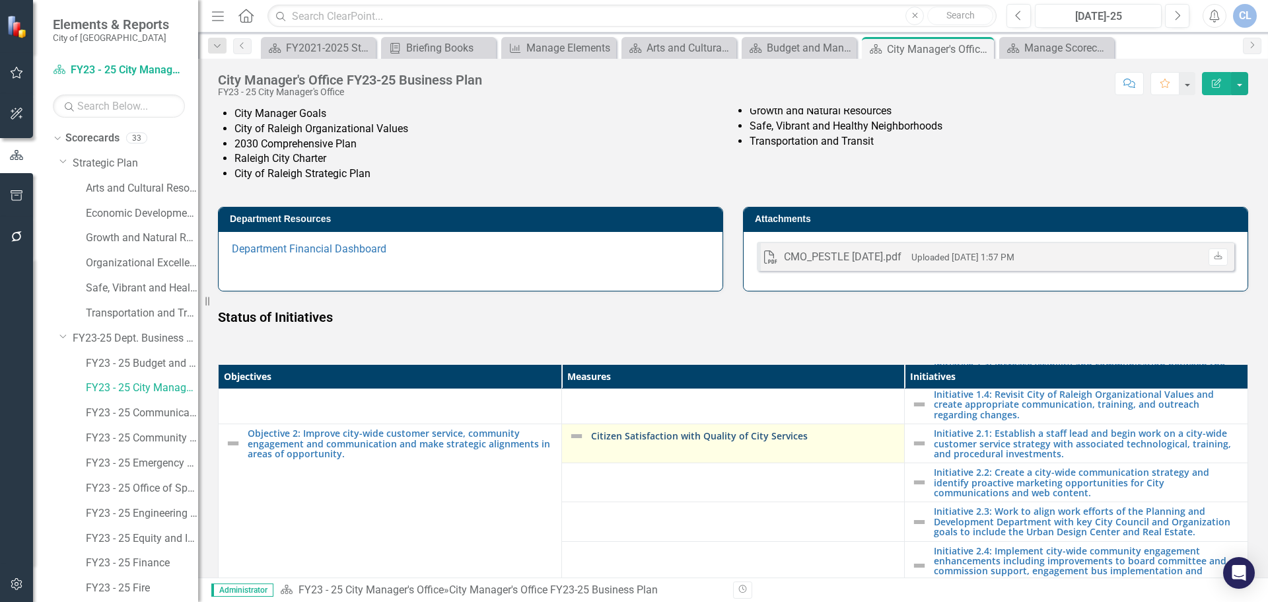
click at [686, 437] on link "Citizen Satisfaction with Quality of City Services" at bounding box center [744, 436] width 307 height 10
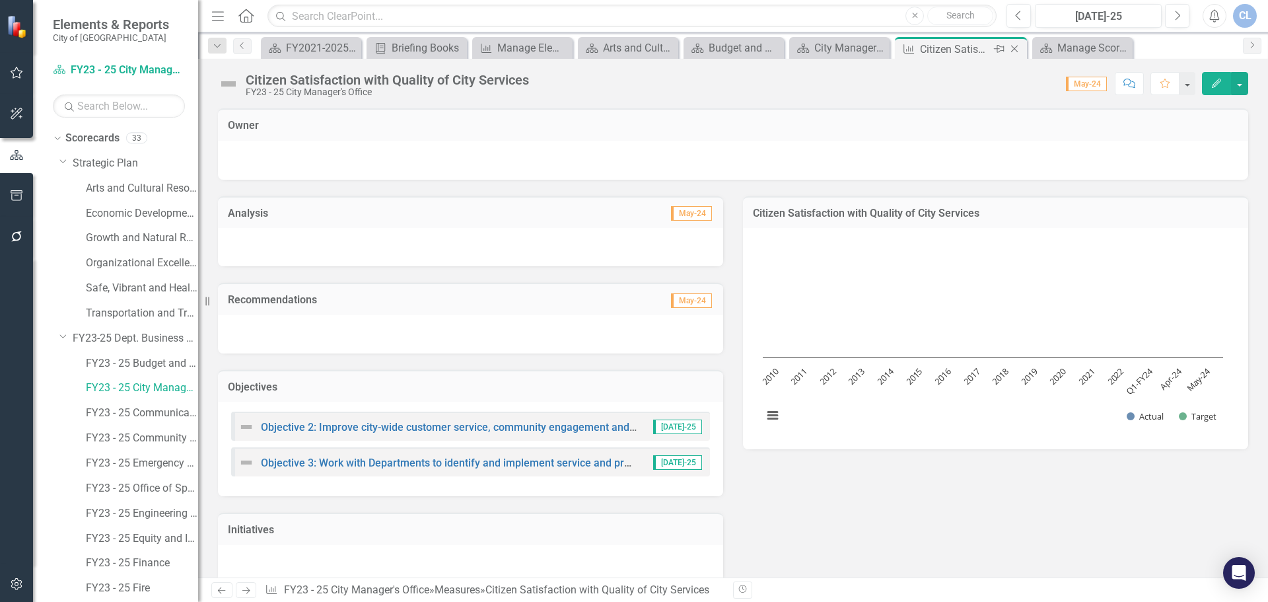
click at [961, 46] on icon "Close" at bounding box center [1014, 49] width 13 height 11
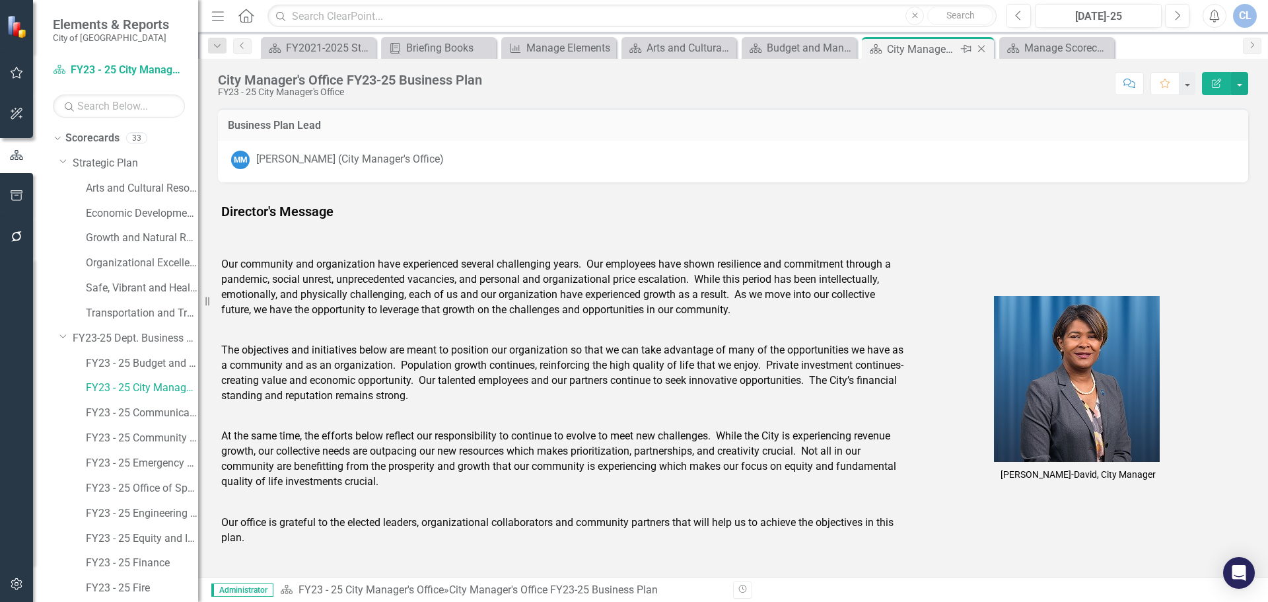
click at [961, 48] on icon "Close" at bounding box center [981, 49] width 13 height 11
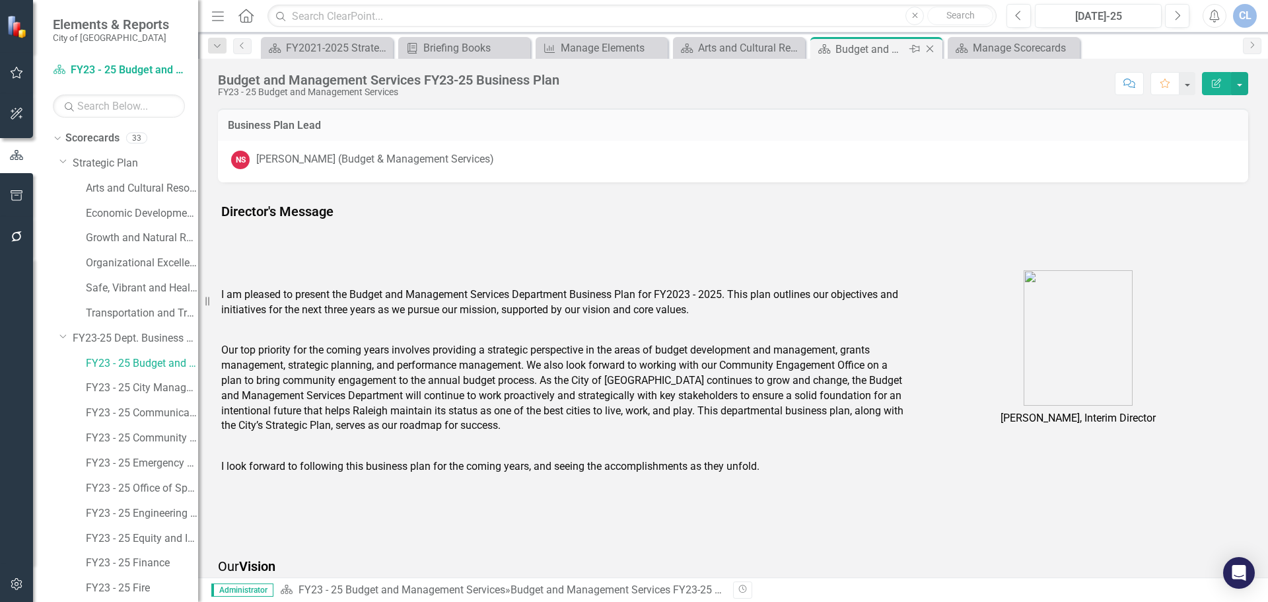
click at [933, 48] on icon "Close" at bounding box center [930, 49] width 13 height 11
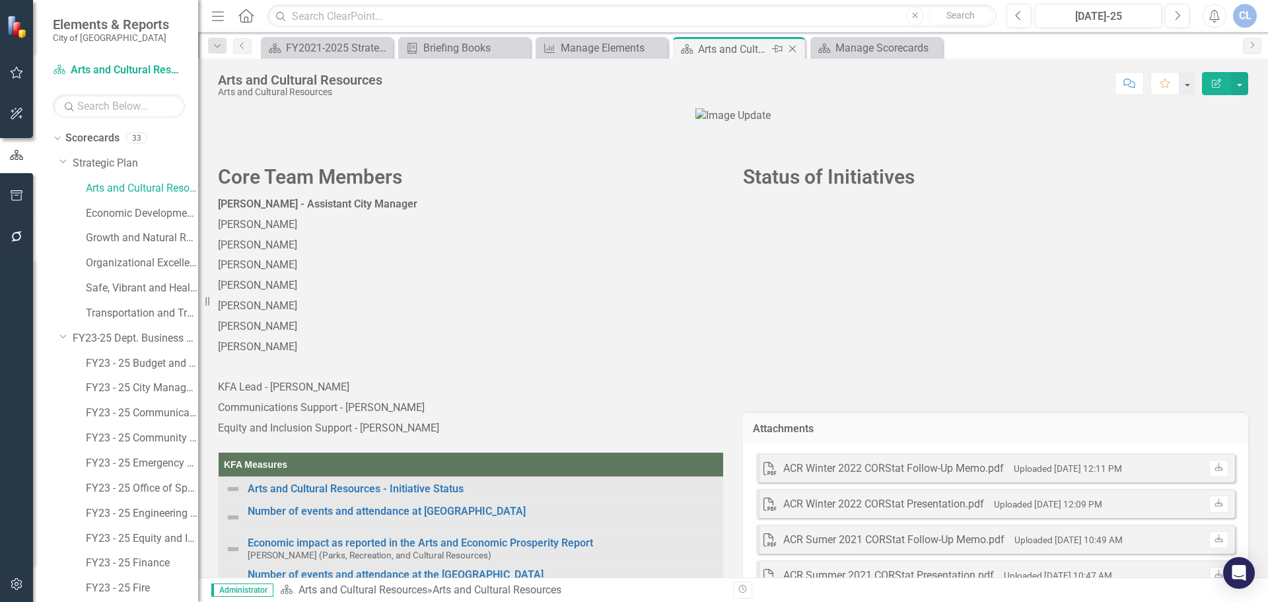
click at [759, 44] on div "Arts and Cultural Resources" at bounding box center [733, 49] width 71 height 17
click at [792, 47] on icon "Close" at bounding box center [792, 49] width 13 height 11
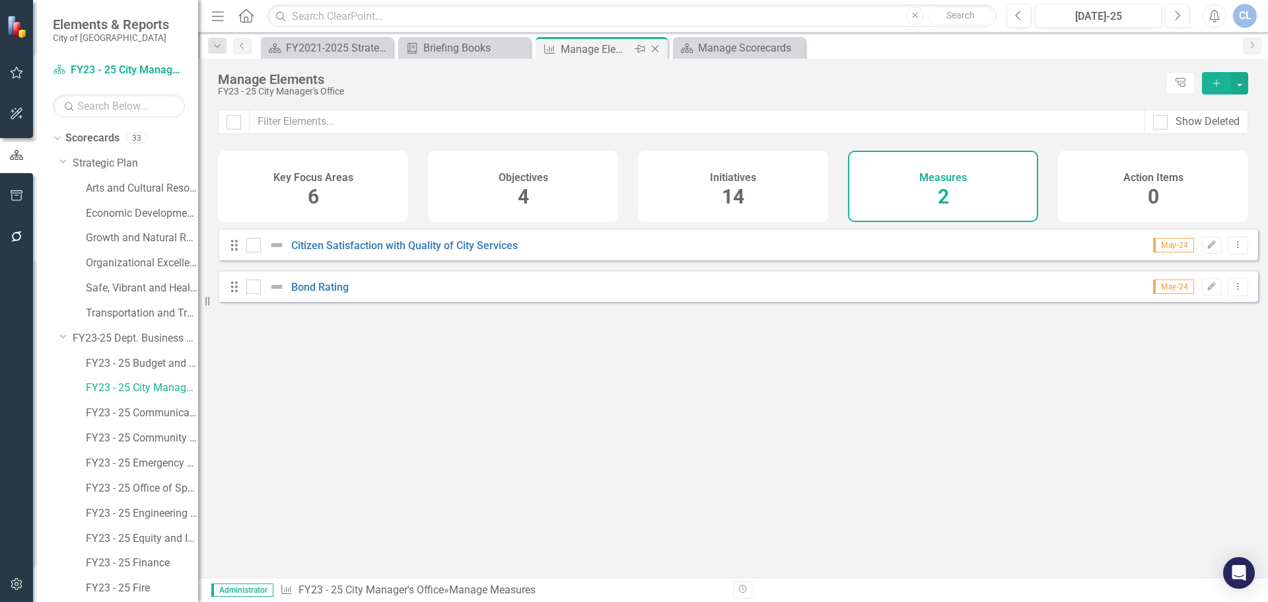
click at [657, 47] on icon at bounding box center [655, 49] width 7 height 7
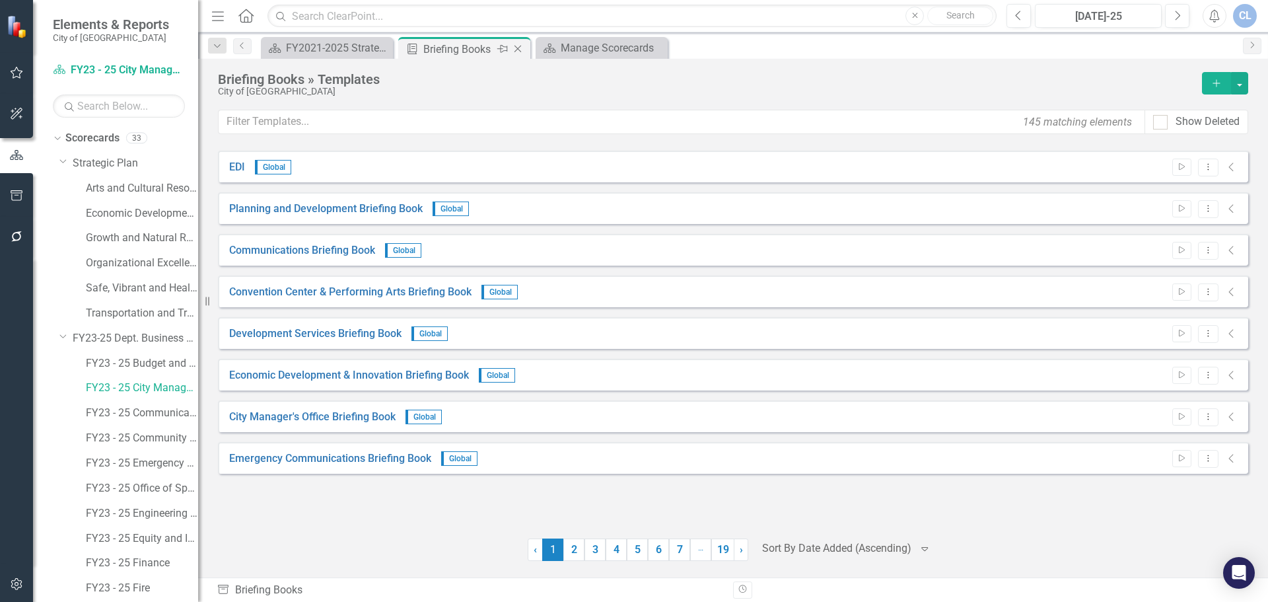
click at [521, 48] on icon "Close" at bounding box center [517, 49] width 13 height 11
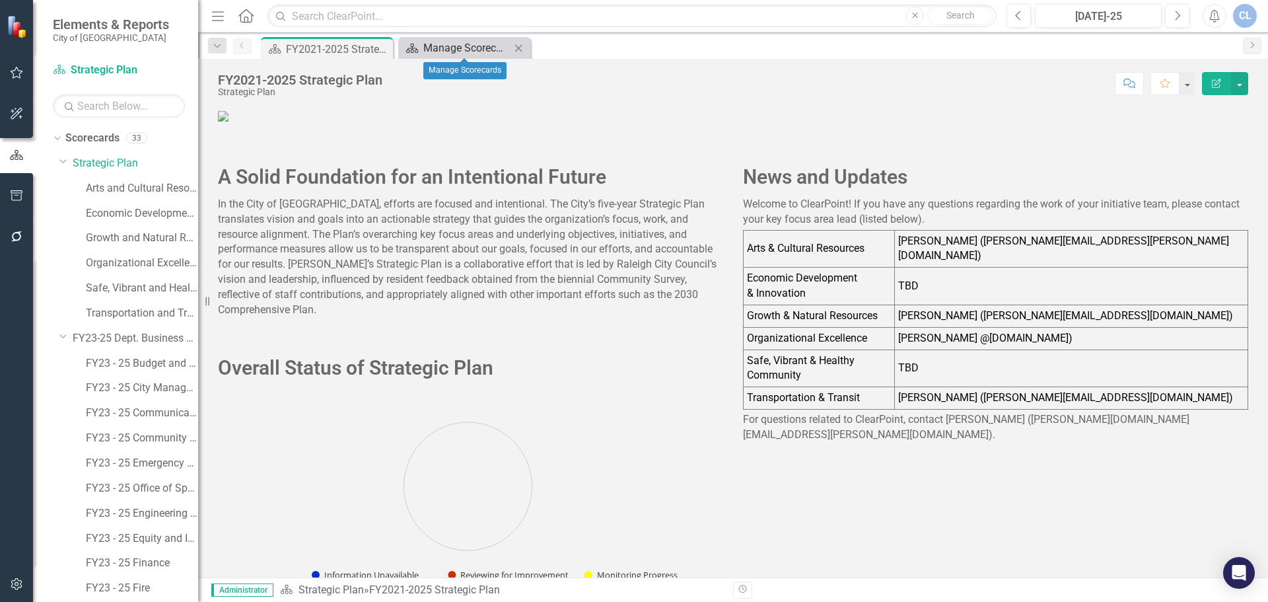
click at [465, 42] on div "Manage Scorecards" at bounding box center [466, 48] width 87 height 17
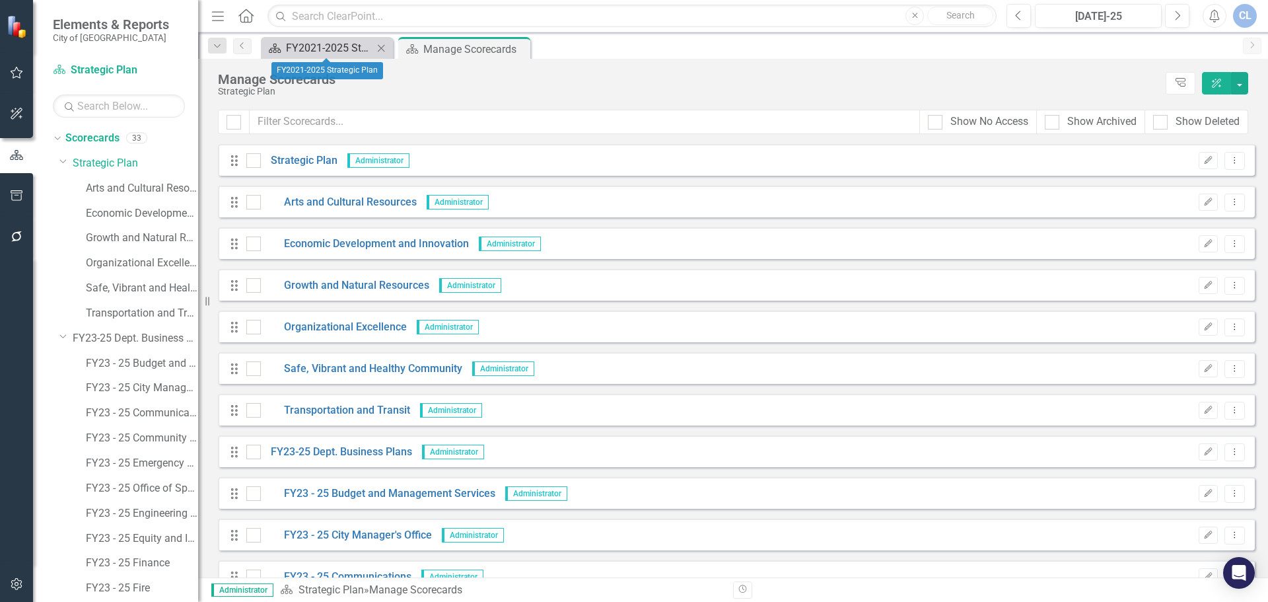
click at [354, 50] on div "FY2021-2025 Strategic Plan" at bounding box center [329, 48] width 87 height 17
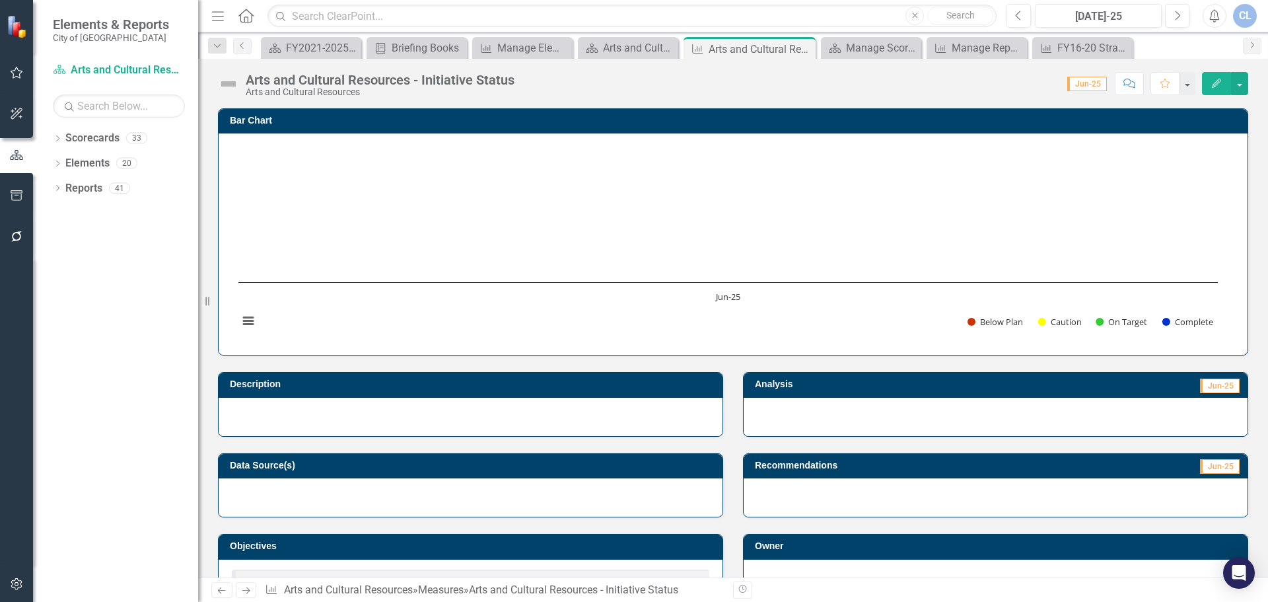
click at [1096, 82] on span "Jun-25" at bounding box center [1088, 84] width 40 height 15
click at [1089, 85] on span "Jun-25" at bounding box center [1088, 84] width 40 height 15
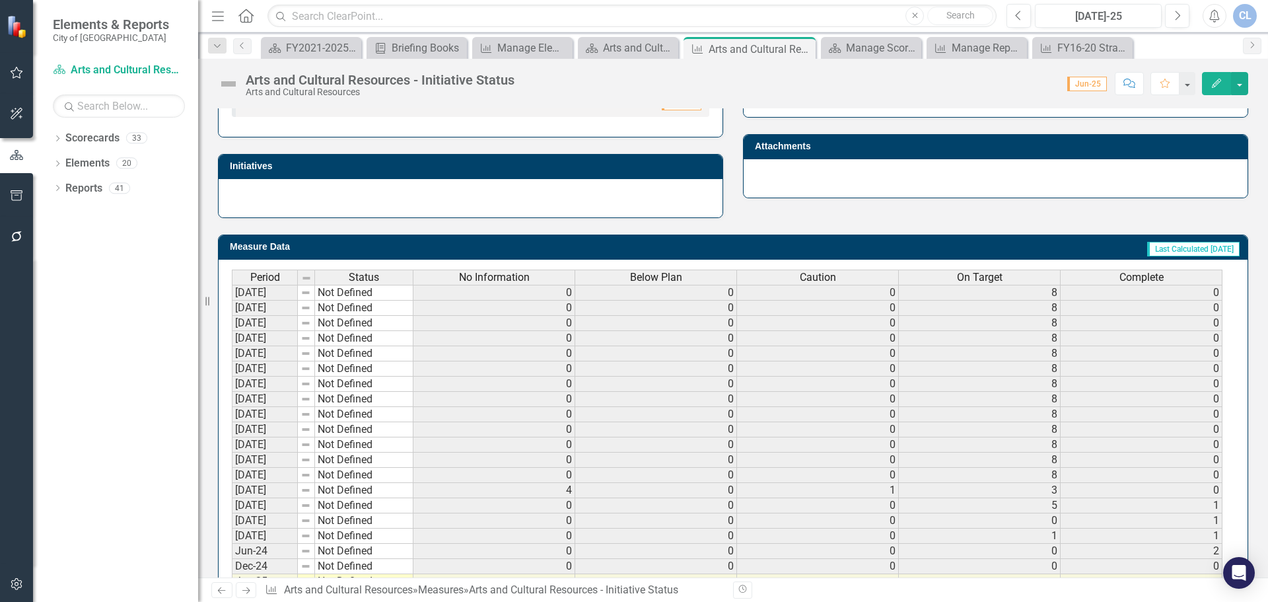
scroll to position [542, 0]
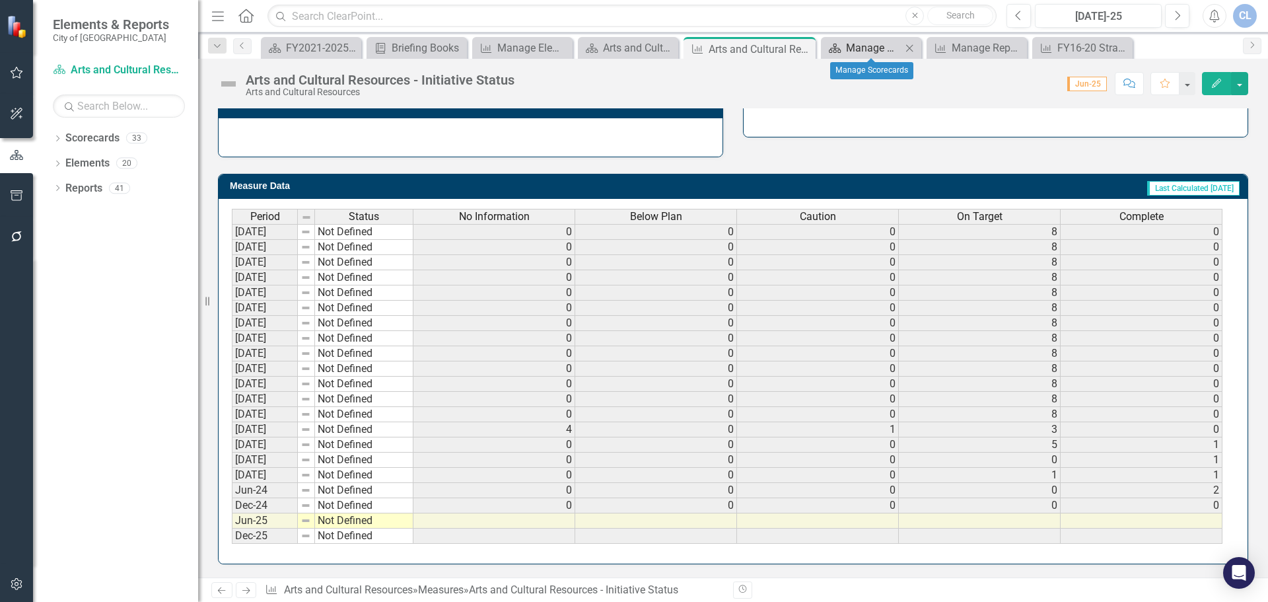
click at [872, 48] on div "Manage Scorecards" at bounding box center [873, 48] width 55 height 17
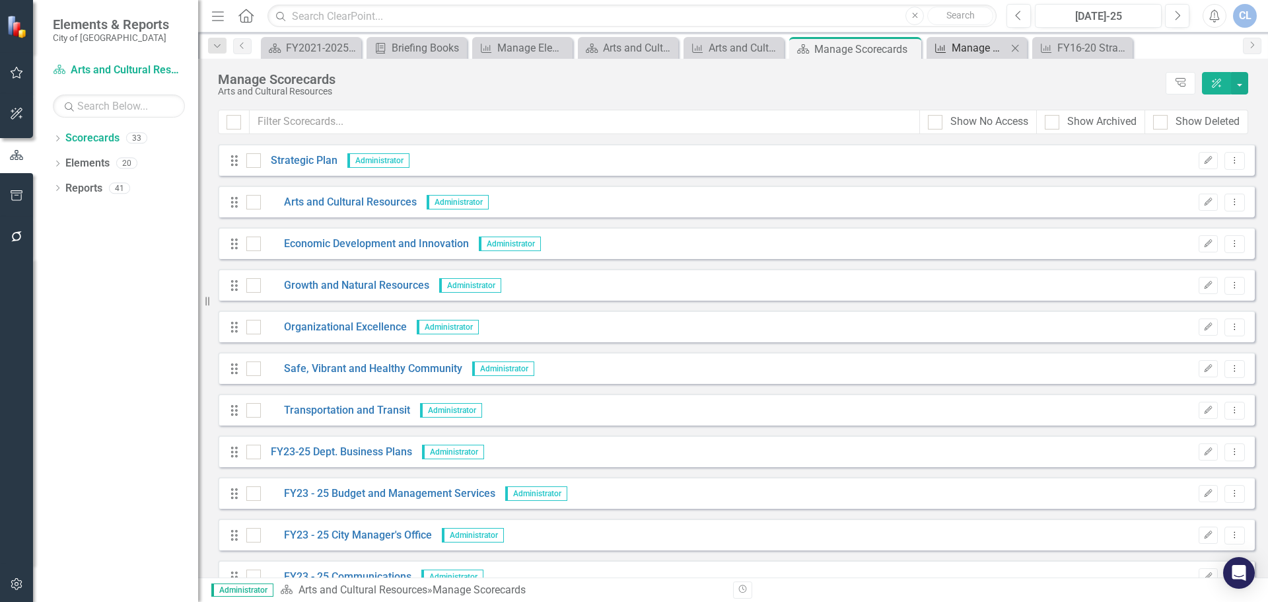
click at [953, 48] on div "Manage Reports" at bounding box center [979, 48] width 55 height 17
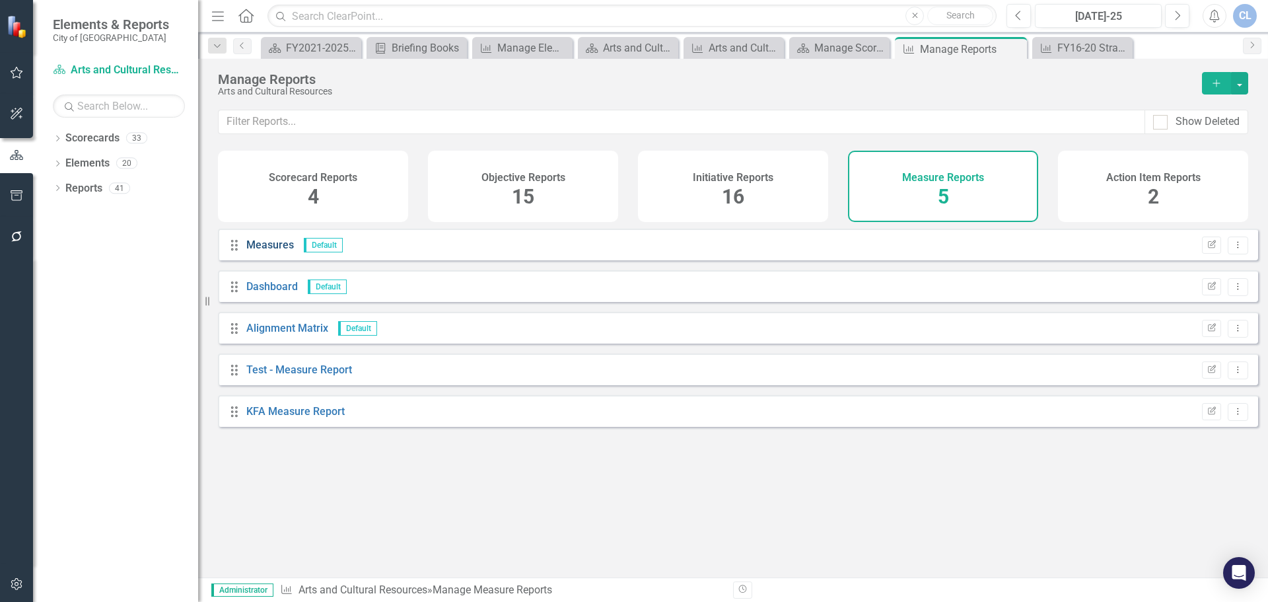
click at [270, 251] on link "Measures" at bounding box center [270, 244] width 48 height 13
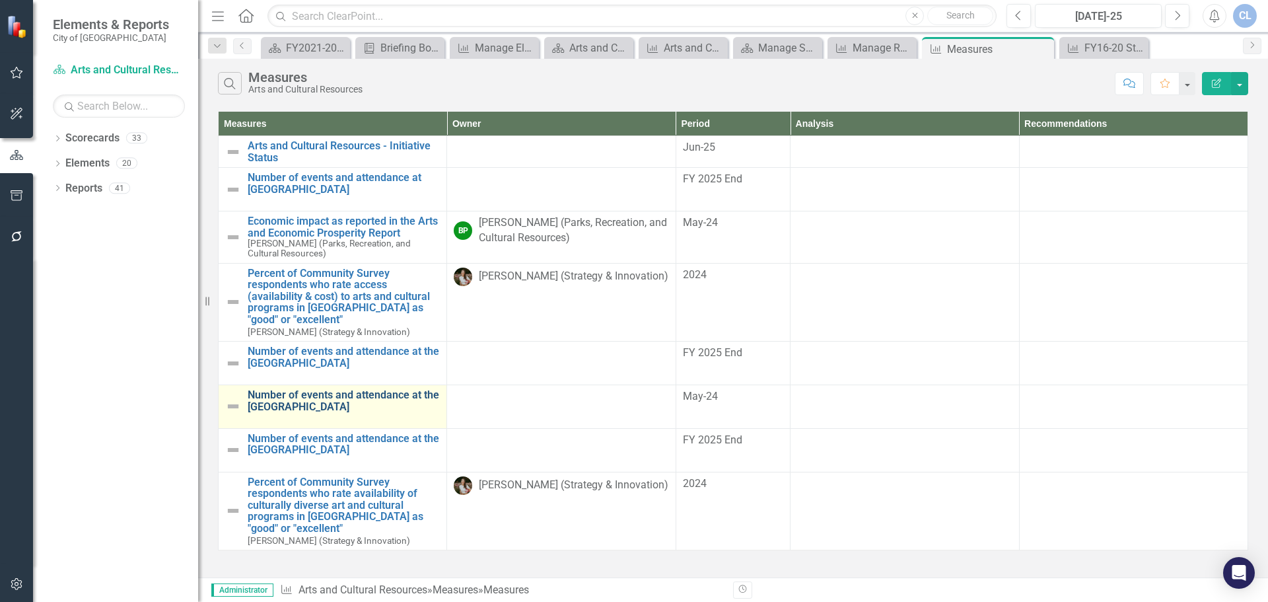
click at [301, 403] on link "Number of events and attendance at the [GEOGRAPHIC_DATA]" at bounding box center [344, 400] width 192 height 23
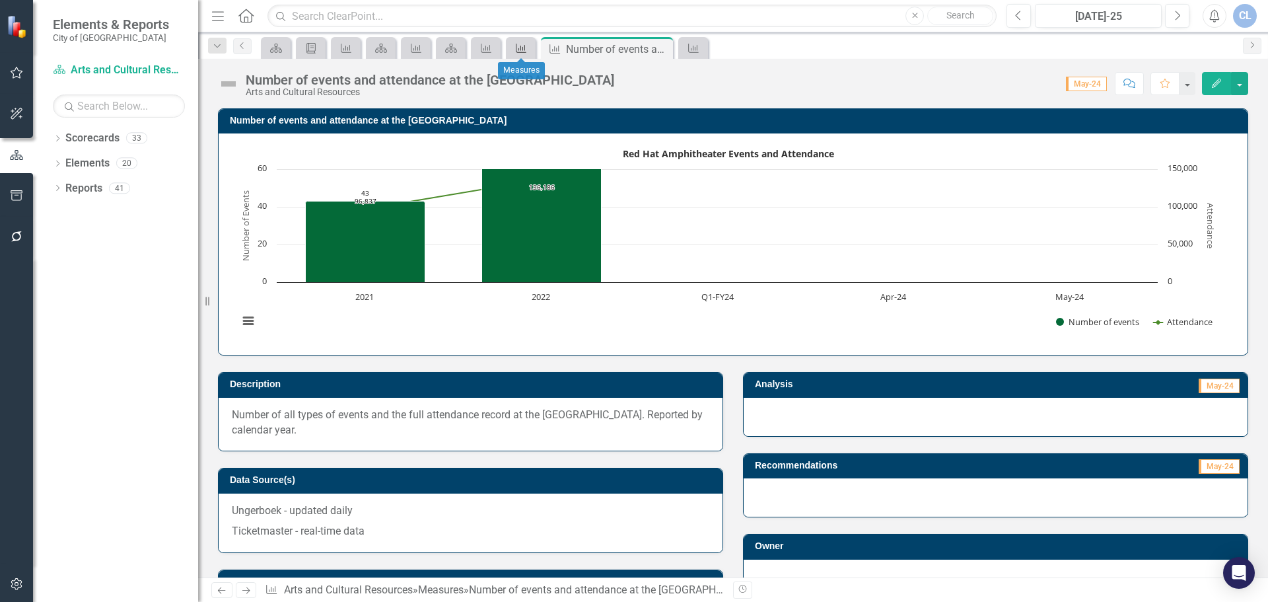
click at [523, 48] on icon "Measure" at bounding box center [521, 48] width 13 height 11
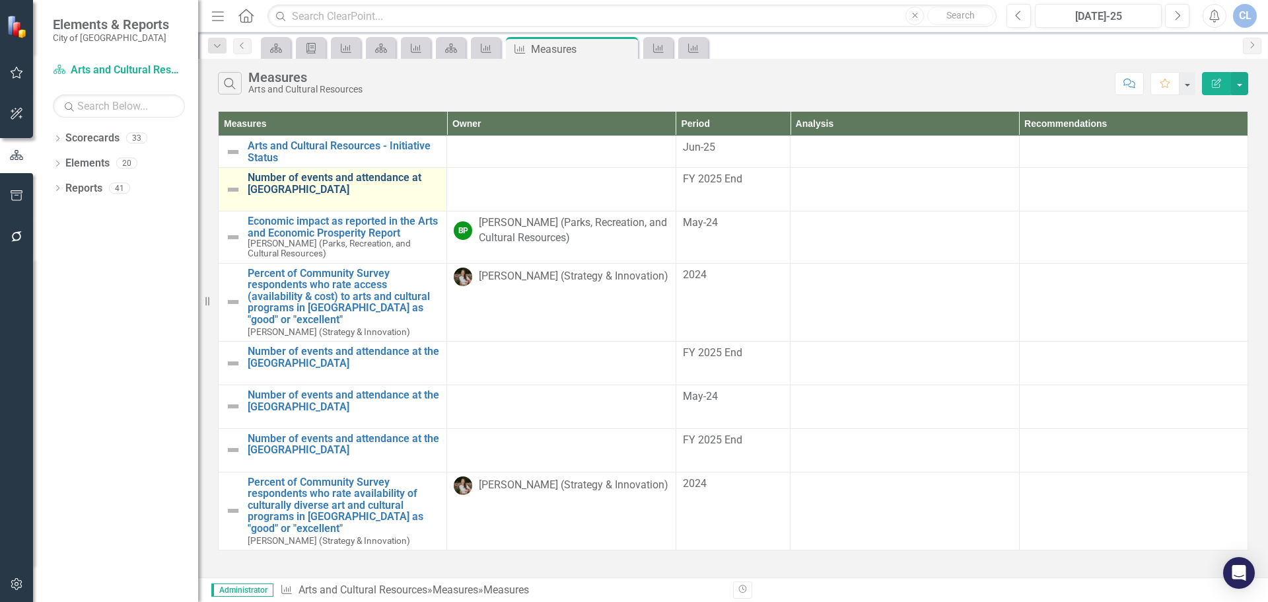
click at [282, 181] on link "Number of events and attendance at [GEOGRAPHIC_DATA]" at bounding box center [344, 183] width 192 height 23
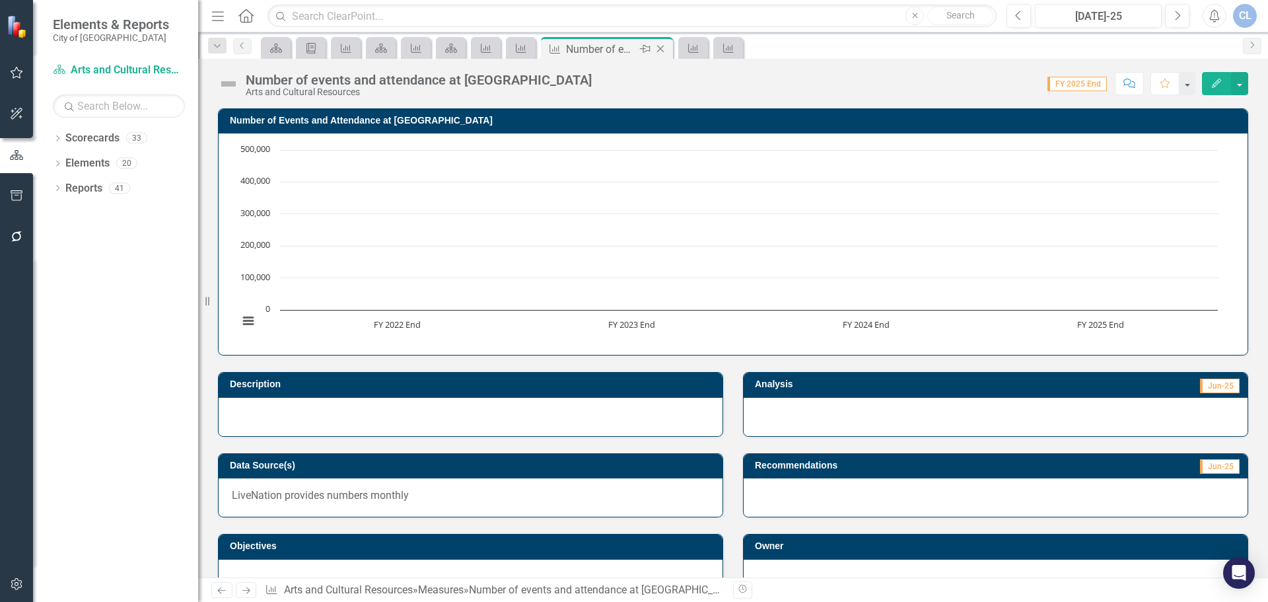
click at [663, 46] on icon "Close" at bounding box center [660, 49] width 13 height 11
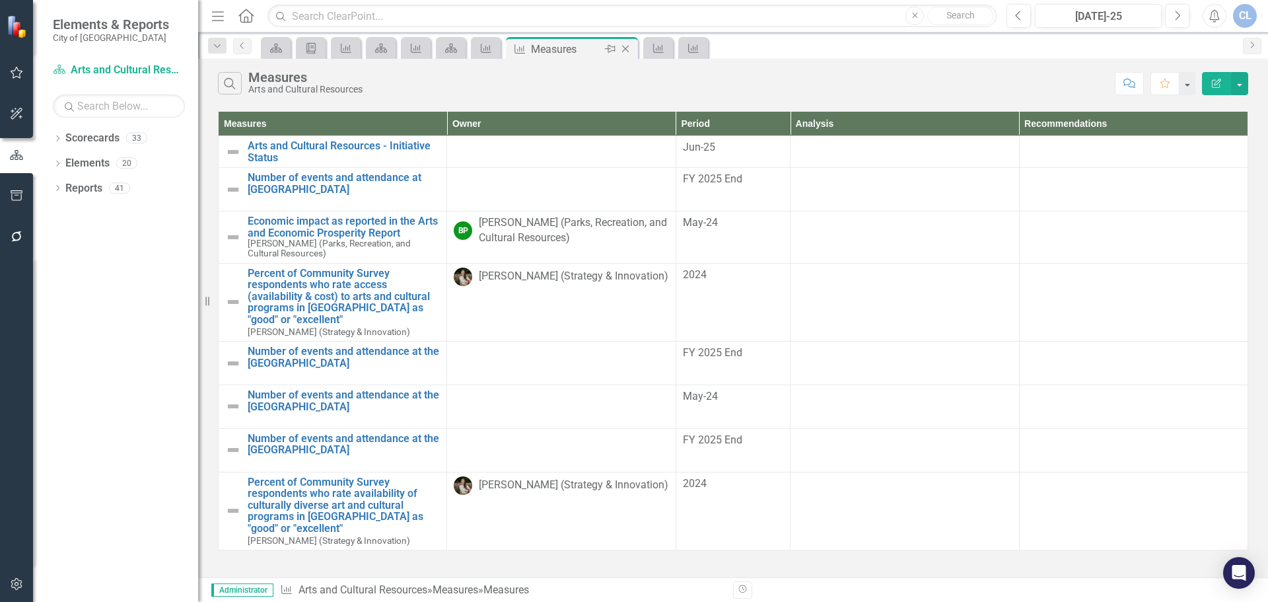
click at [626, 46] on icon "Close" at bounding box center [625, 49] width 13 height 11
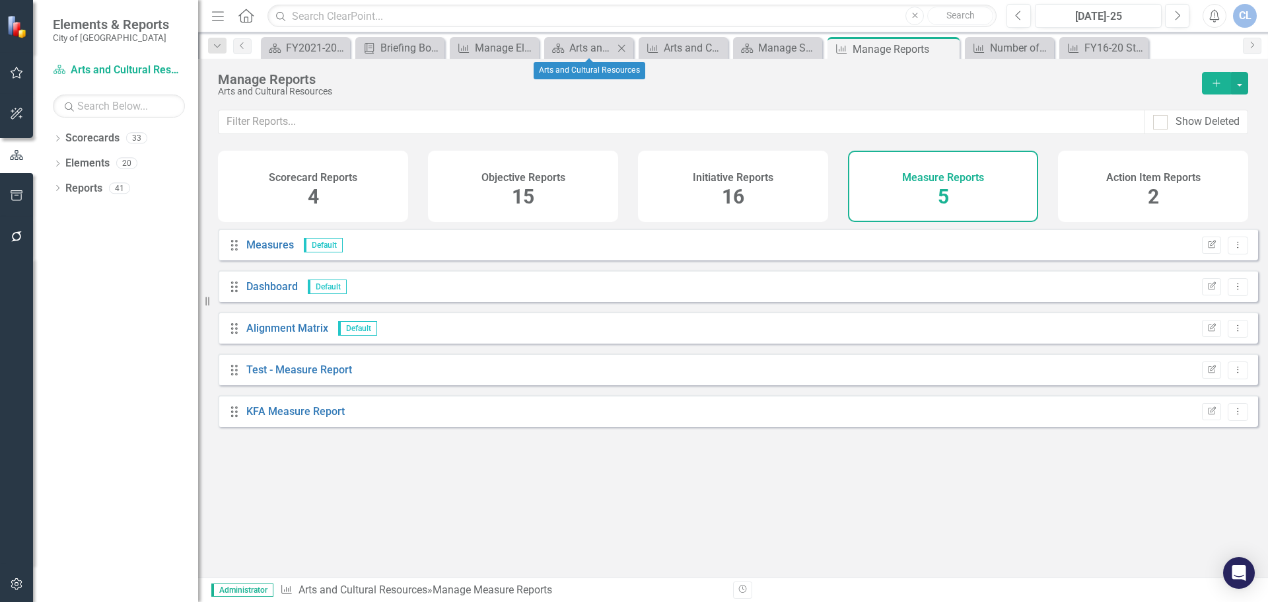
click at [621, 46] on icon "Close" at bounding box center [621, 48] width 13 height 11
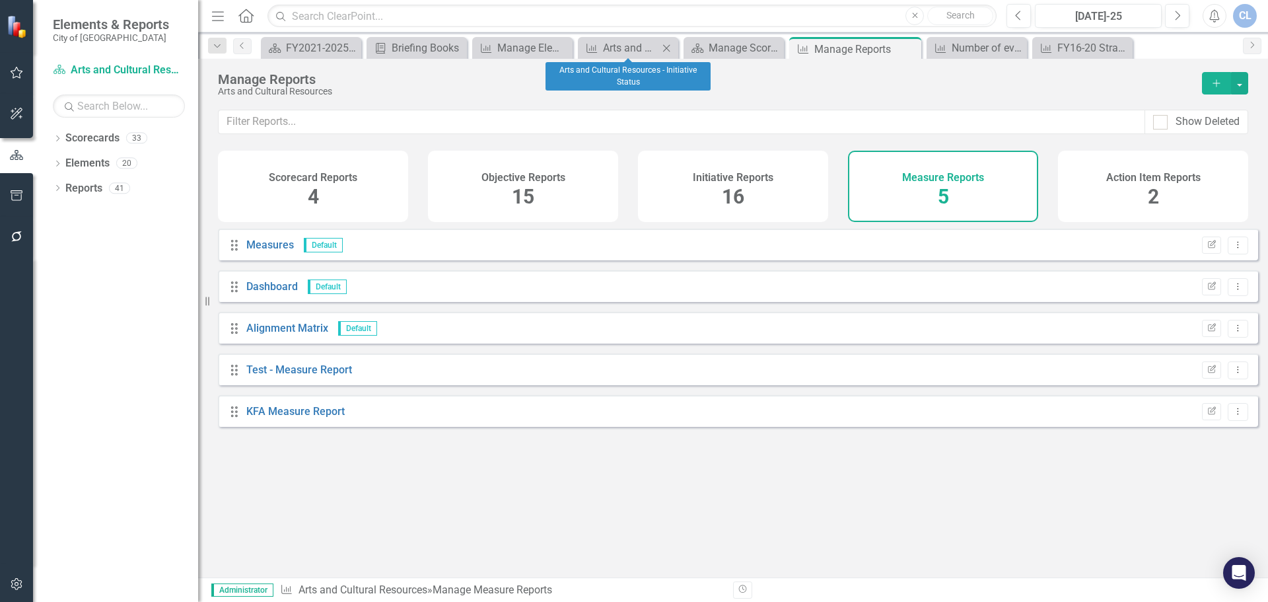
click at [665, 45] on icon "Close" at bounding box center [666, 48] width 13 height 11
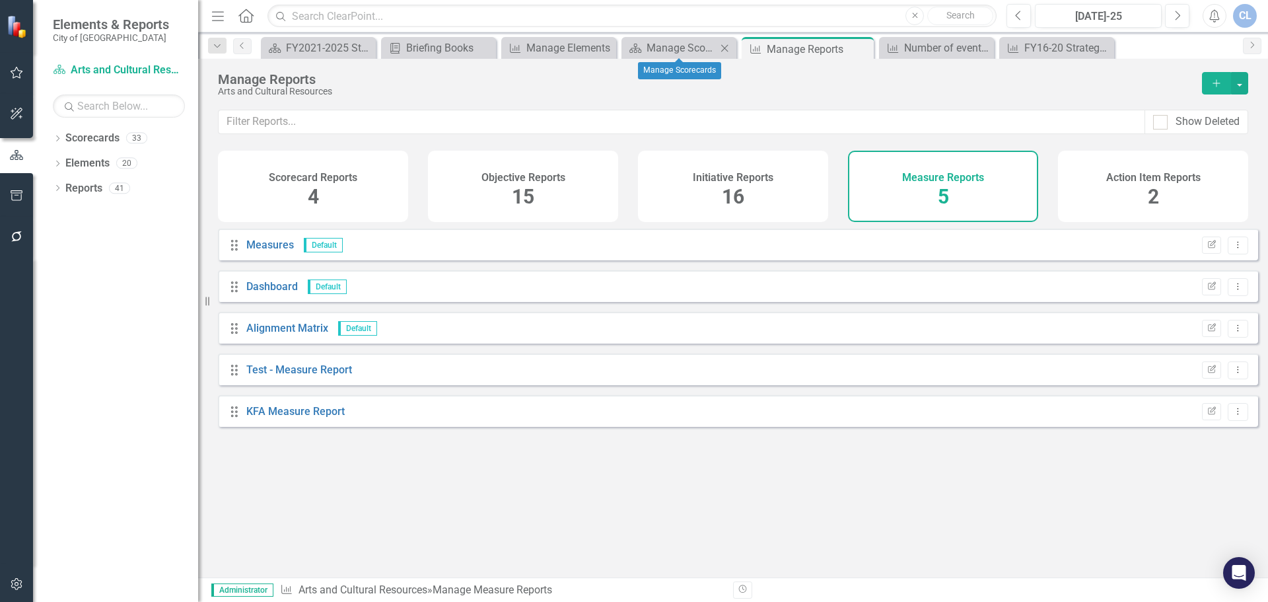
click at [722, 48] on icon "Close" at bounding box center [724, 48] width 13 height 11
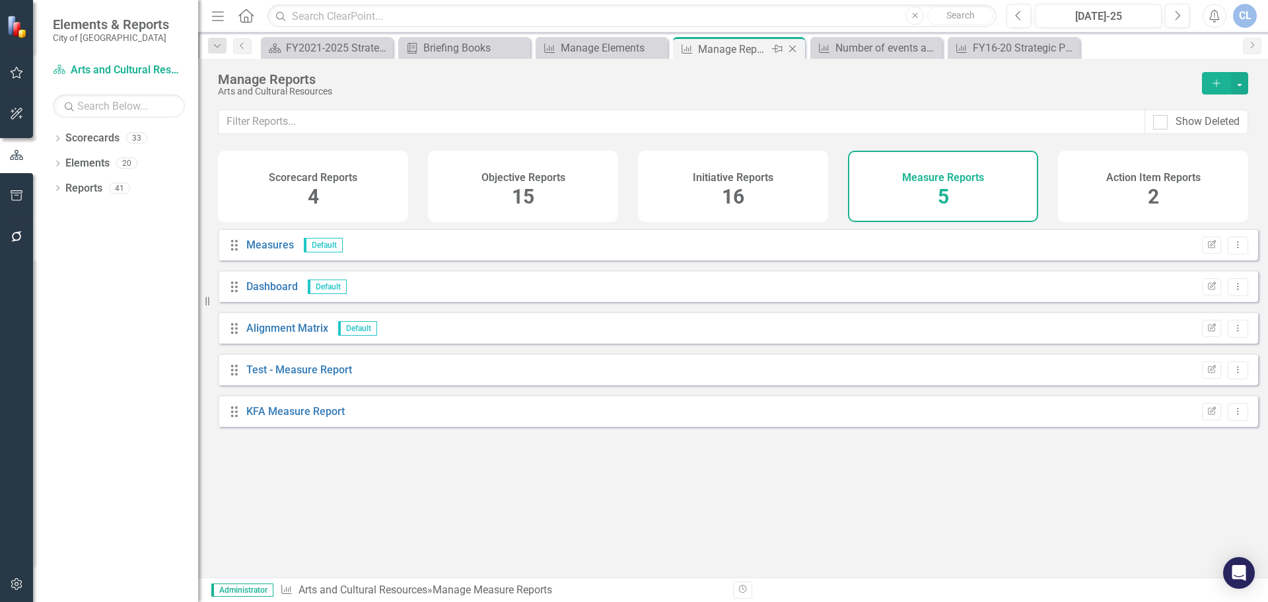
click at [792, 50] on icon at bounding box center [792, 49] width 7 height 7
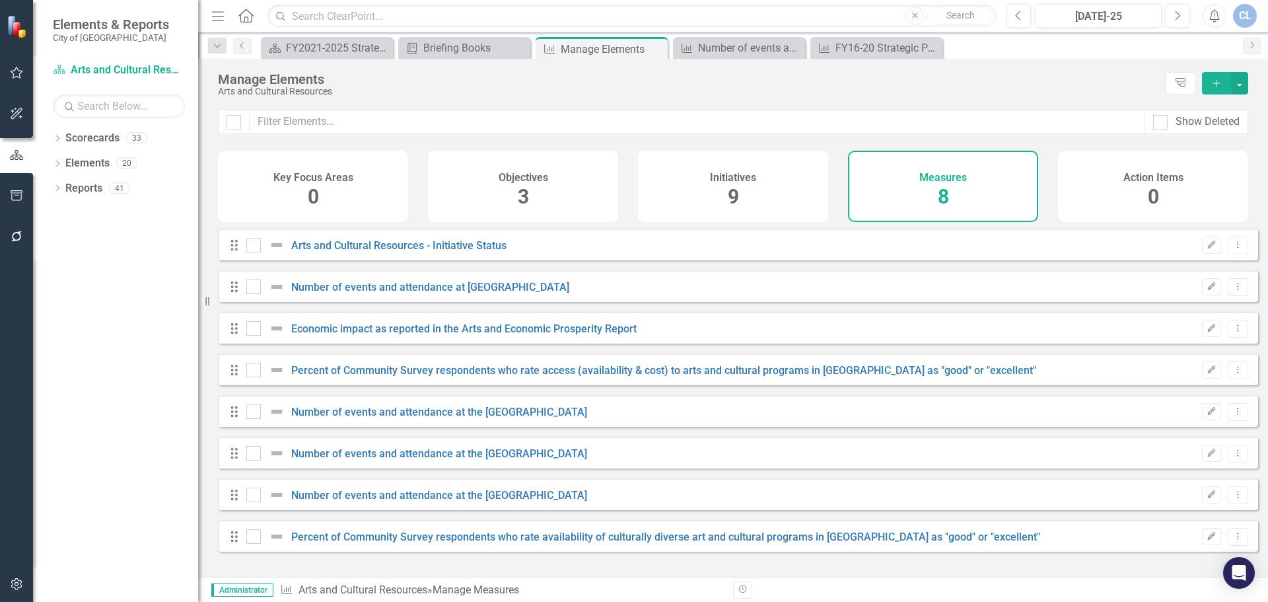
checkbox input "false"
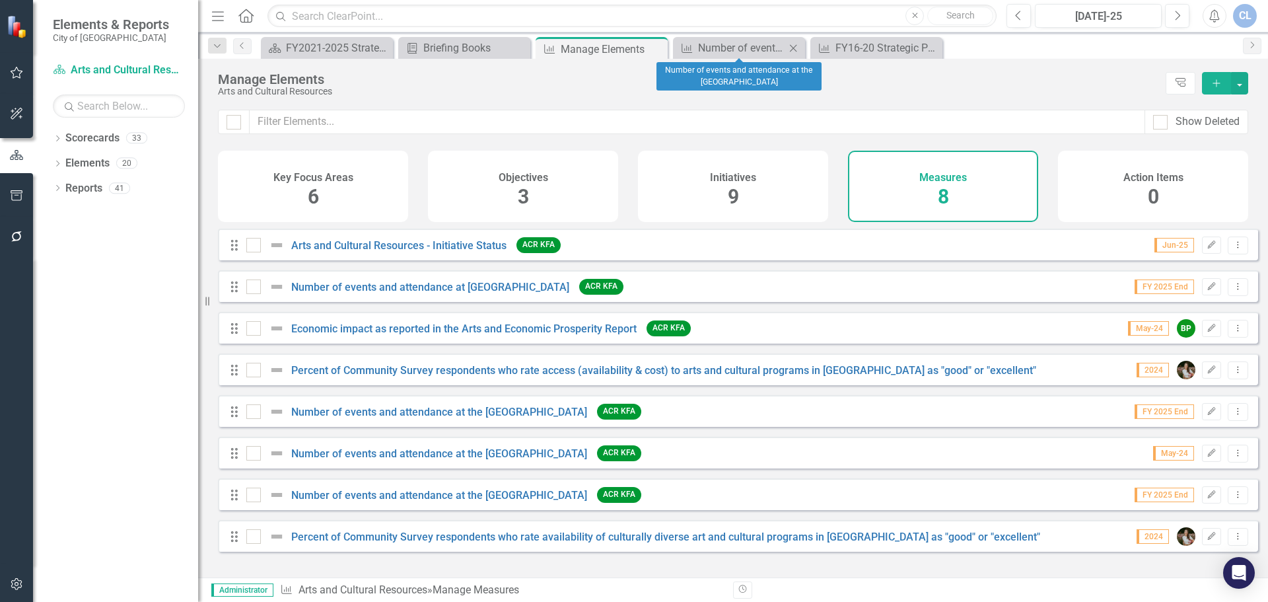
click at [792, 50] on icon at bounding box center [793, 47] width 7 height 7
click at [789, 48] on icon "Close" at bounding box center [793, 48] width 13 height 11
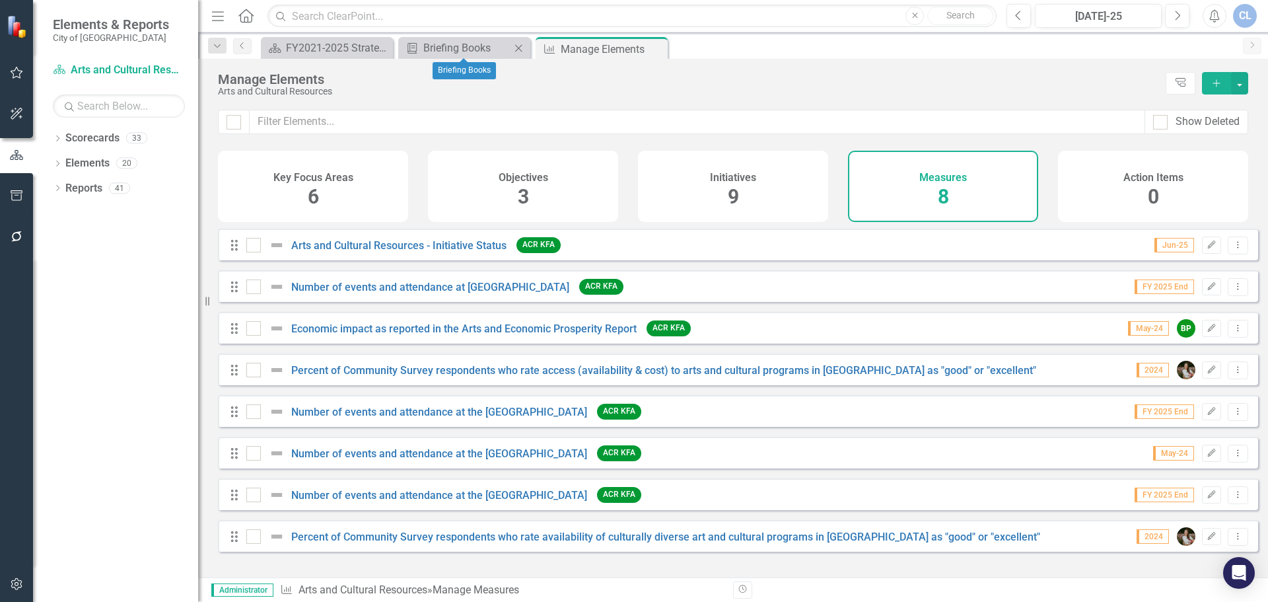
click at [520, 46] on icon "Close" at bounding box center [518, 48] width 13 height 11
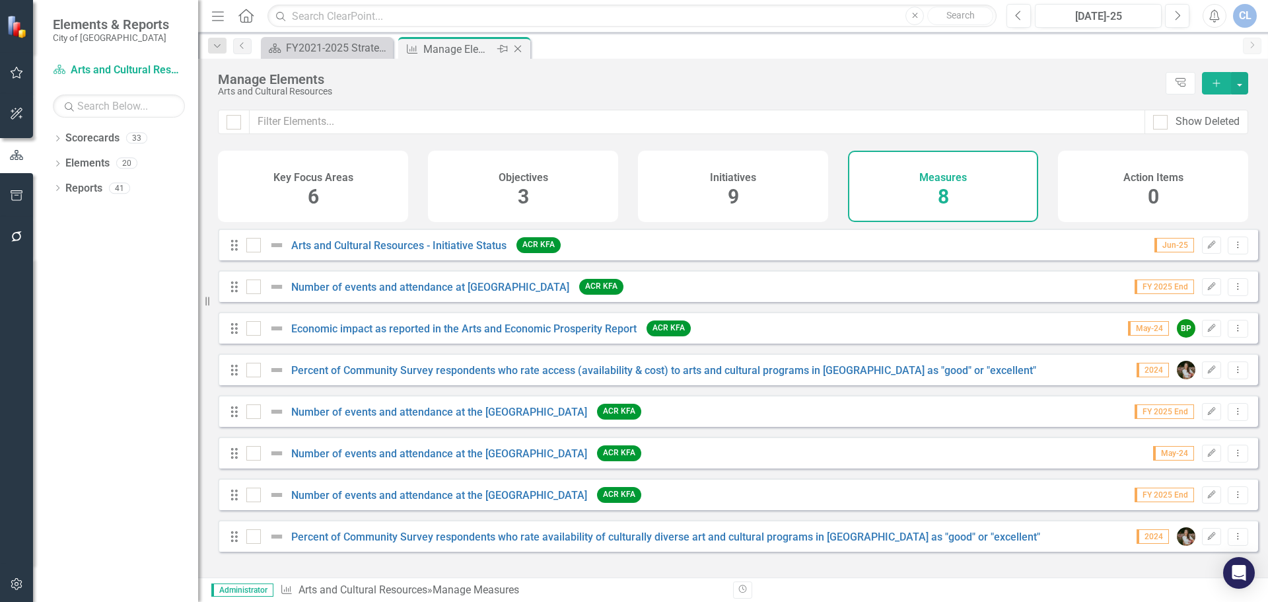
click at [520, 46] on icon "Close" at bounding box center [517, 49] width 13 height 11
